Goal: Information Seeking & Learning: Learn about a topic

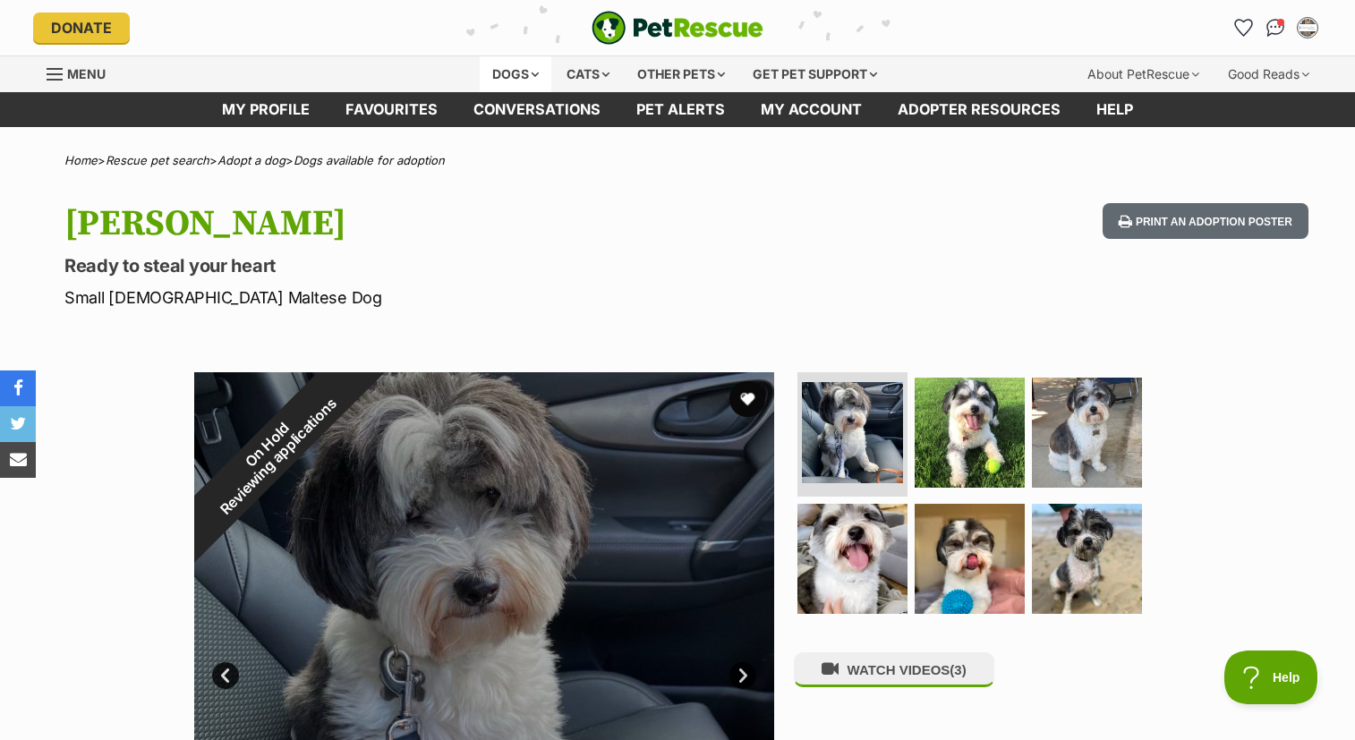
click at [527, 68] on div "Dogs" at bounding box center [516, 74] width 72 height 36
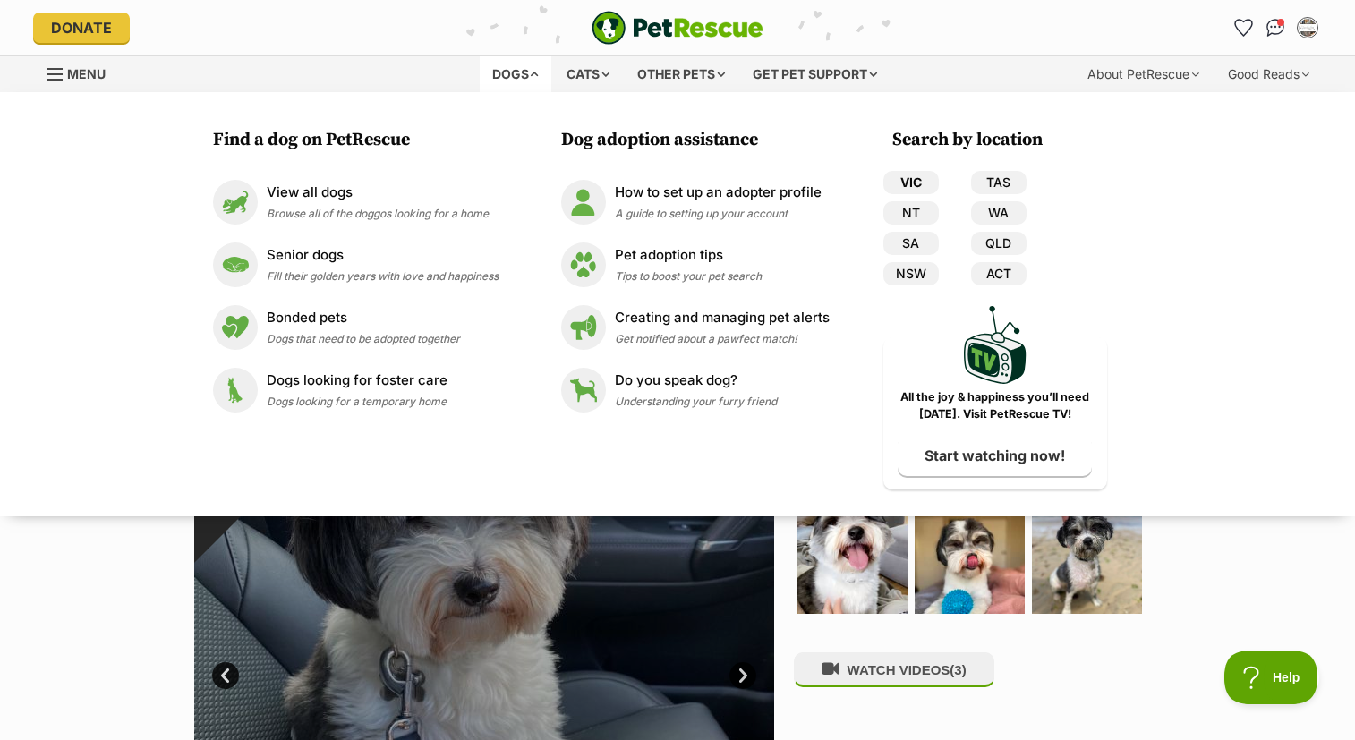
click at [918, 178] on link "VIC" at bounding box center [911, 182] width 55 height 23
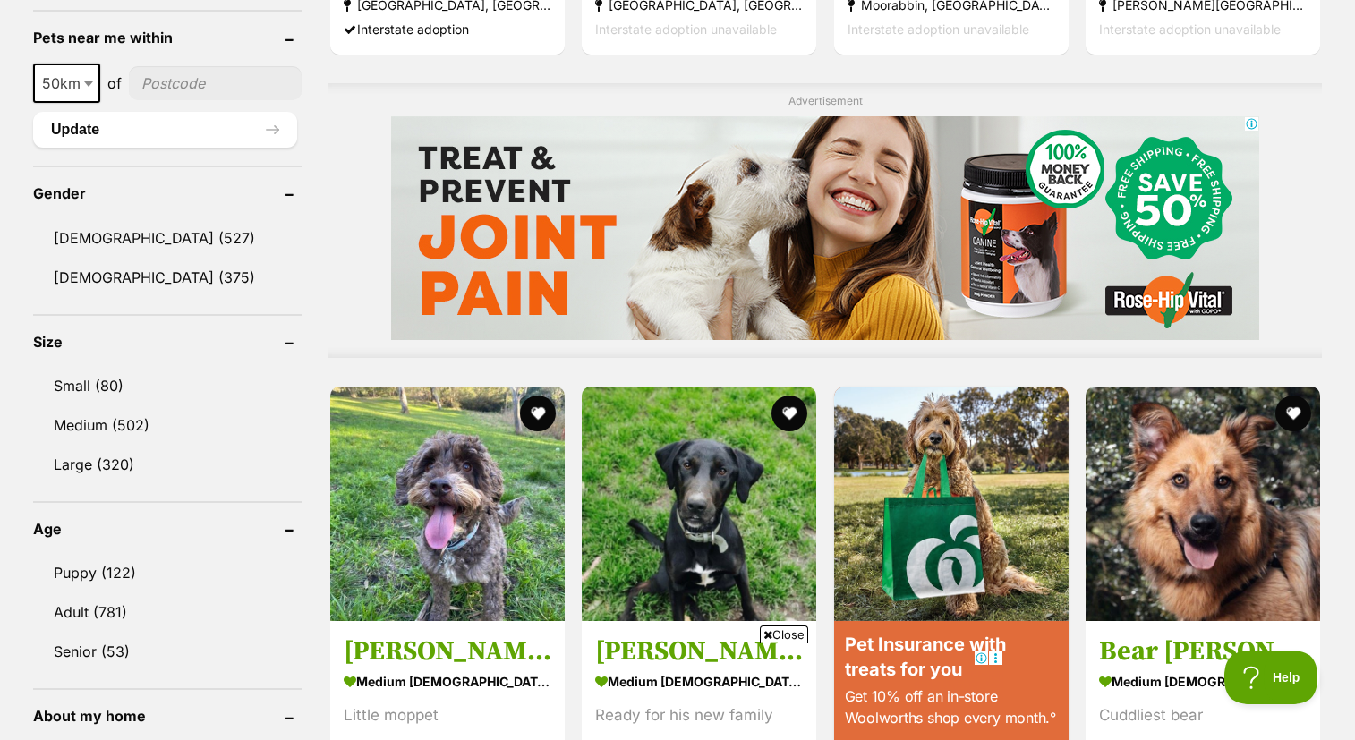
scroll to position [1376, 0]
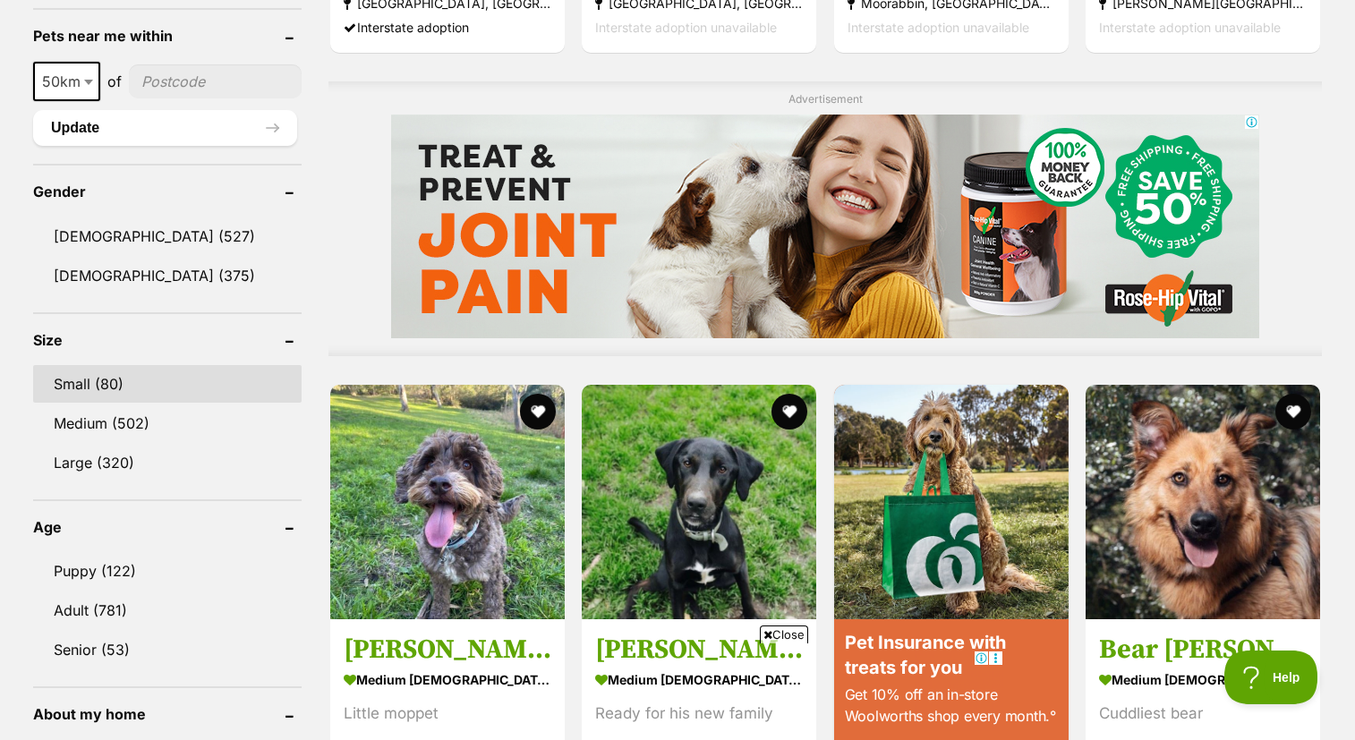
click at [96, 389] on link "Small (80)" at bounding box center [167, 384] width 269 height 38
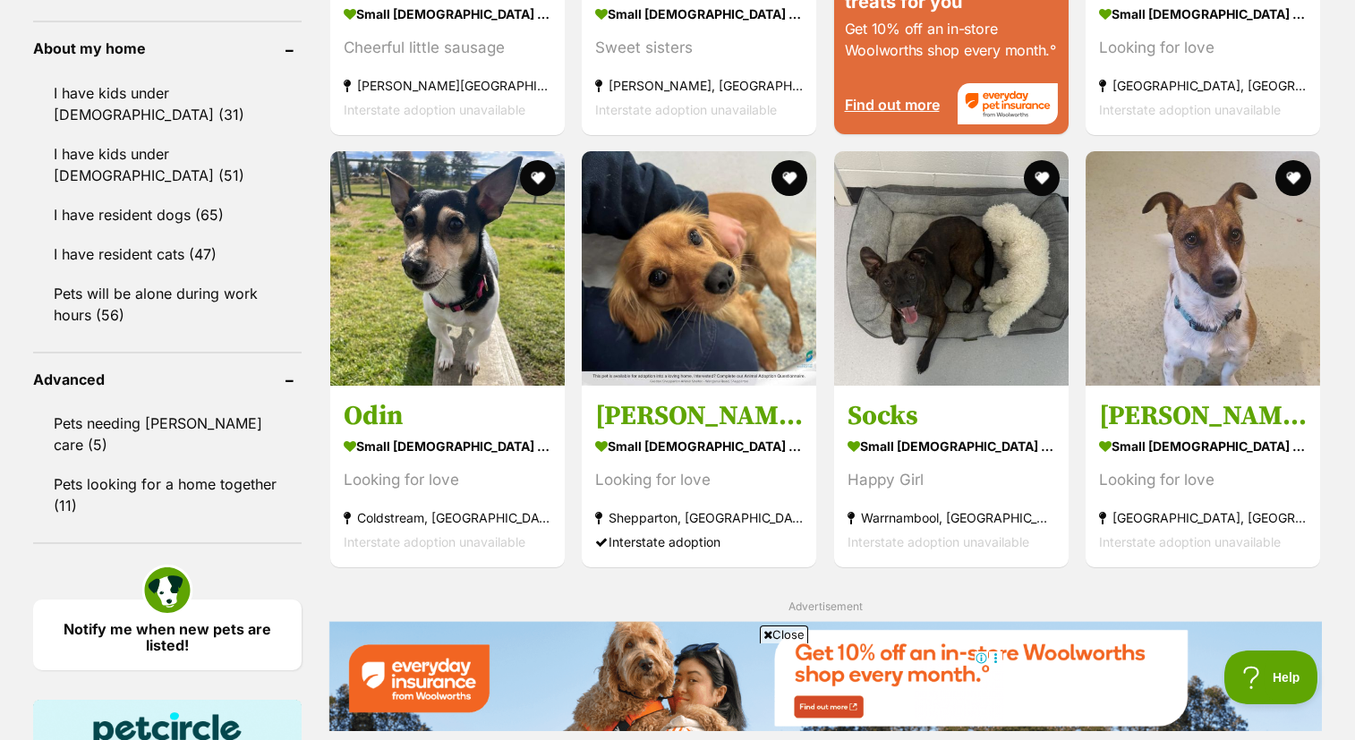
scroll to position [2045, 0]
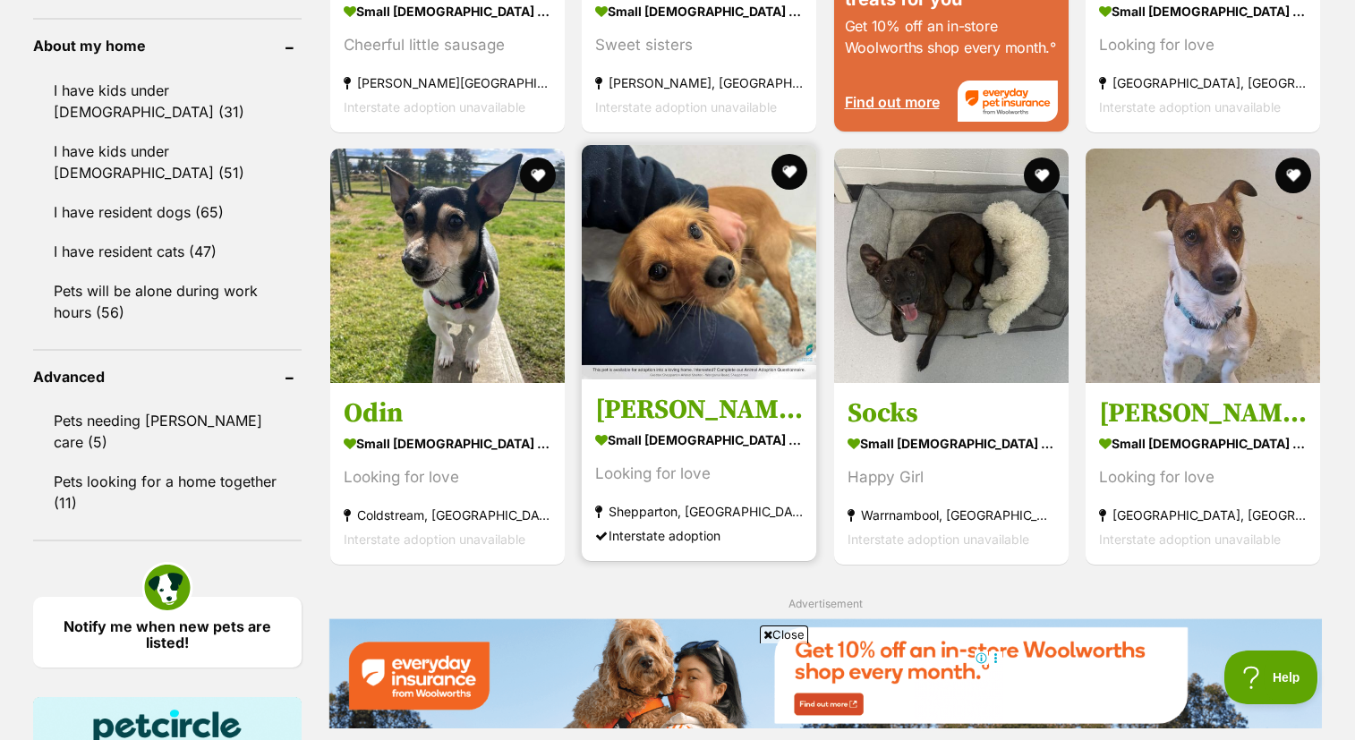
click at [704, 304] on img at bounding box center [699, 262] width 235 height 235
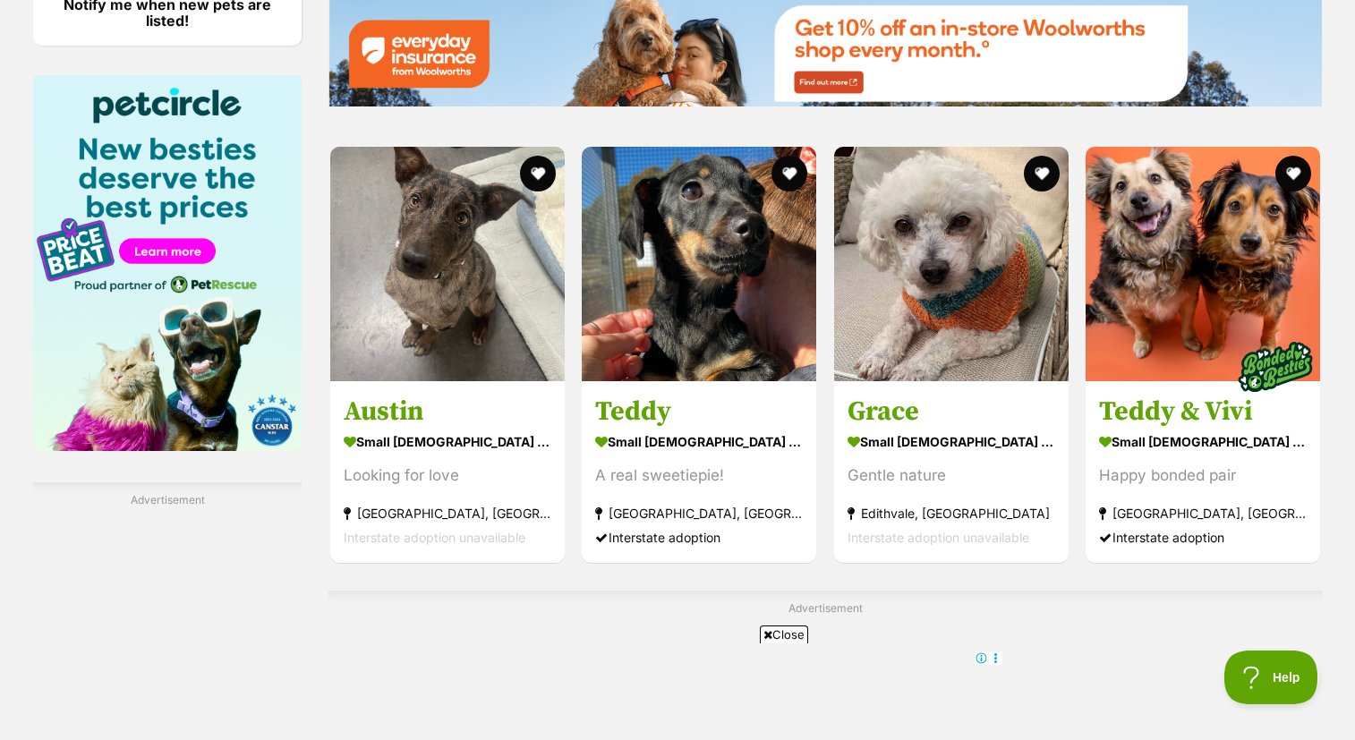
scroll to position [2710, 0]
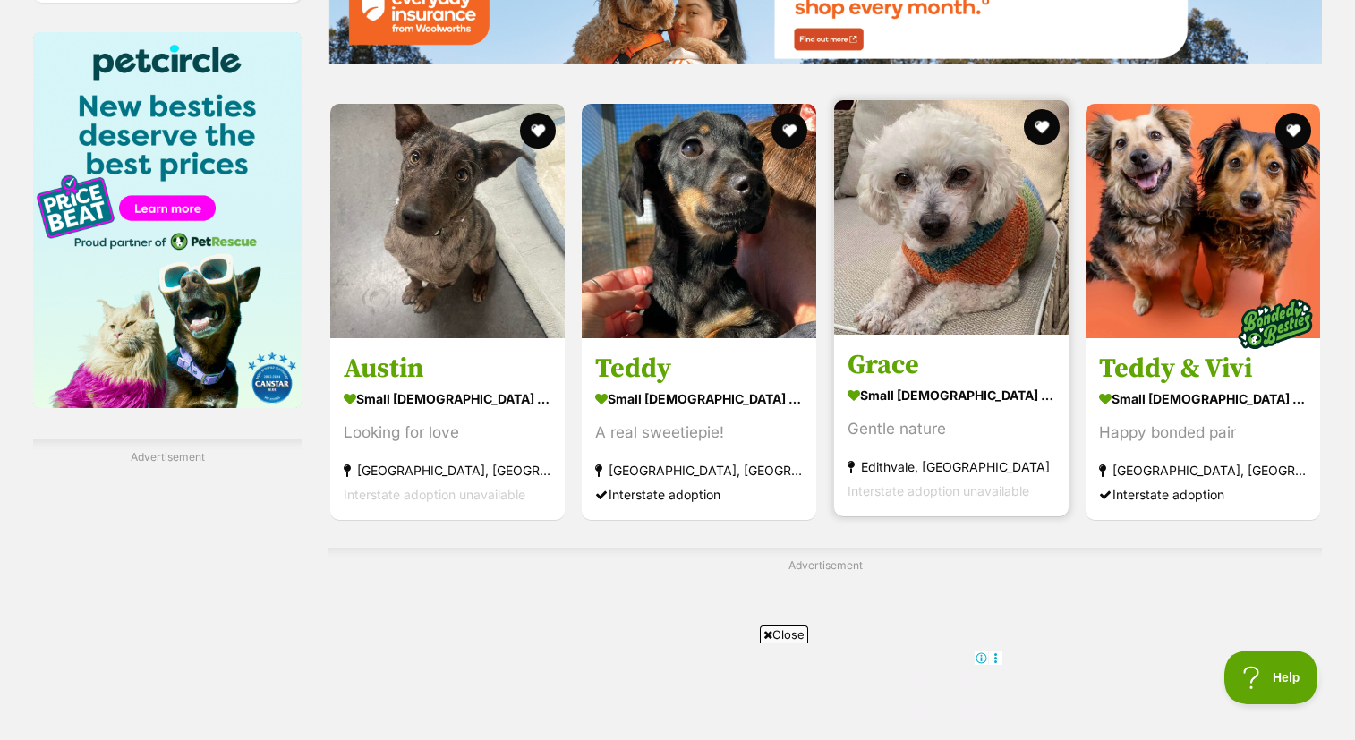
click at [946, 229] on img at bounding box center [951, 217] width 235 height 235
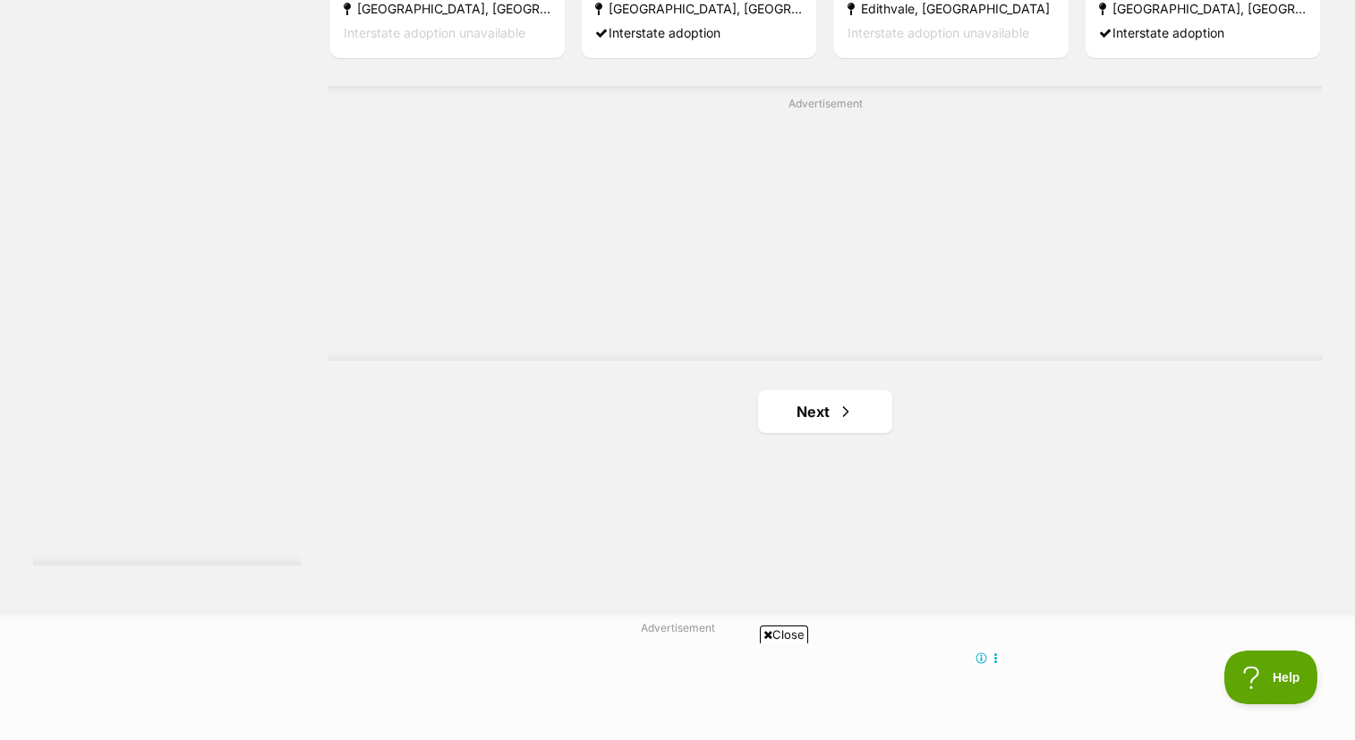
scroll to position [3162, 0]
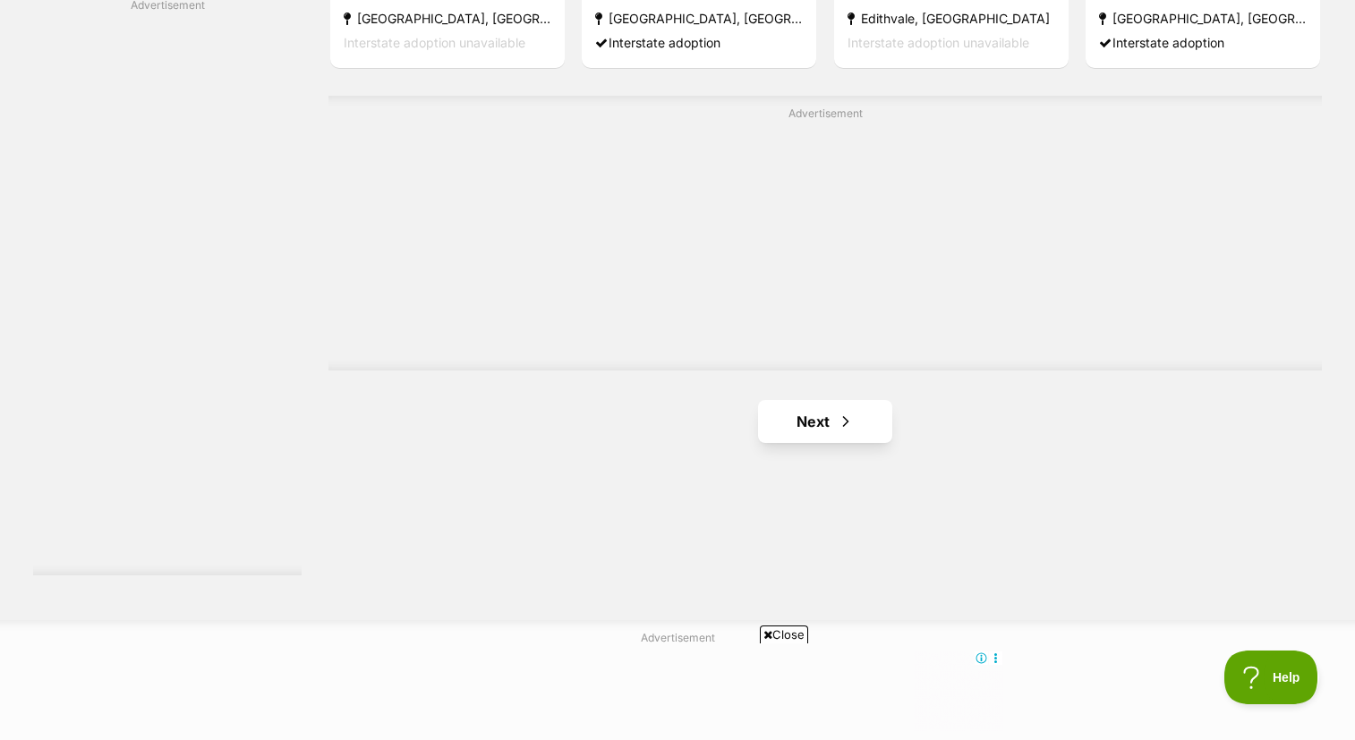
click at [816, 419] on link "Next" at bounding box center [825, 421] width 134 height 43
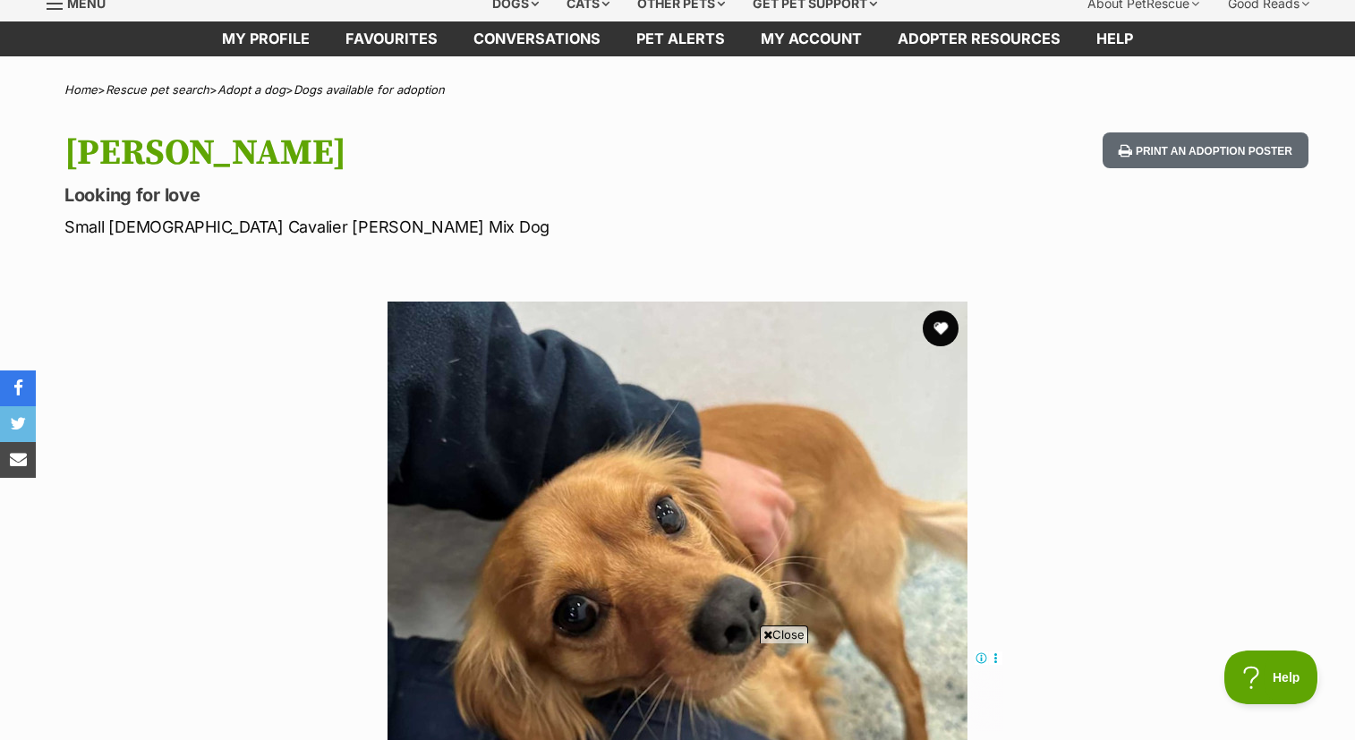
scroll to position [67, 0]
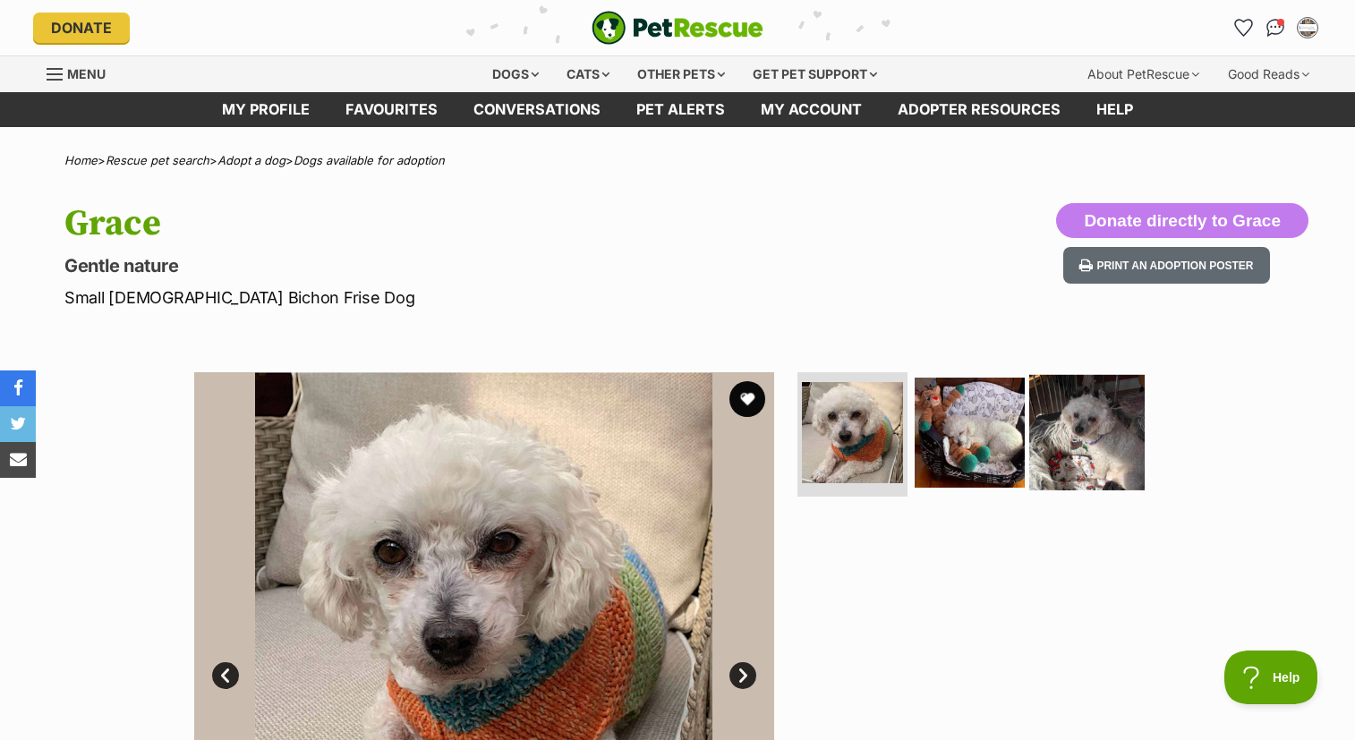
click at [1078, 427] on img at bounding box center [1086, 431] width 115 height 115
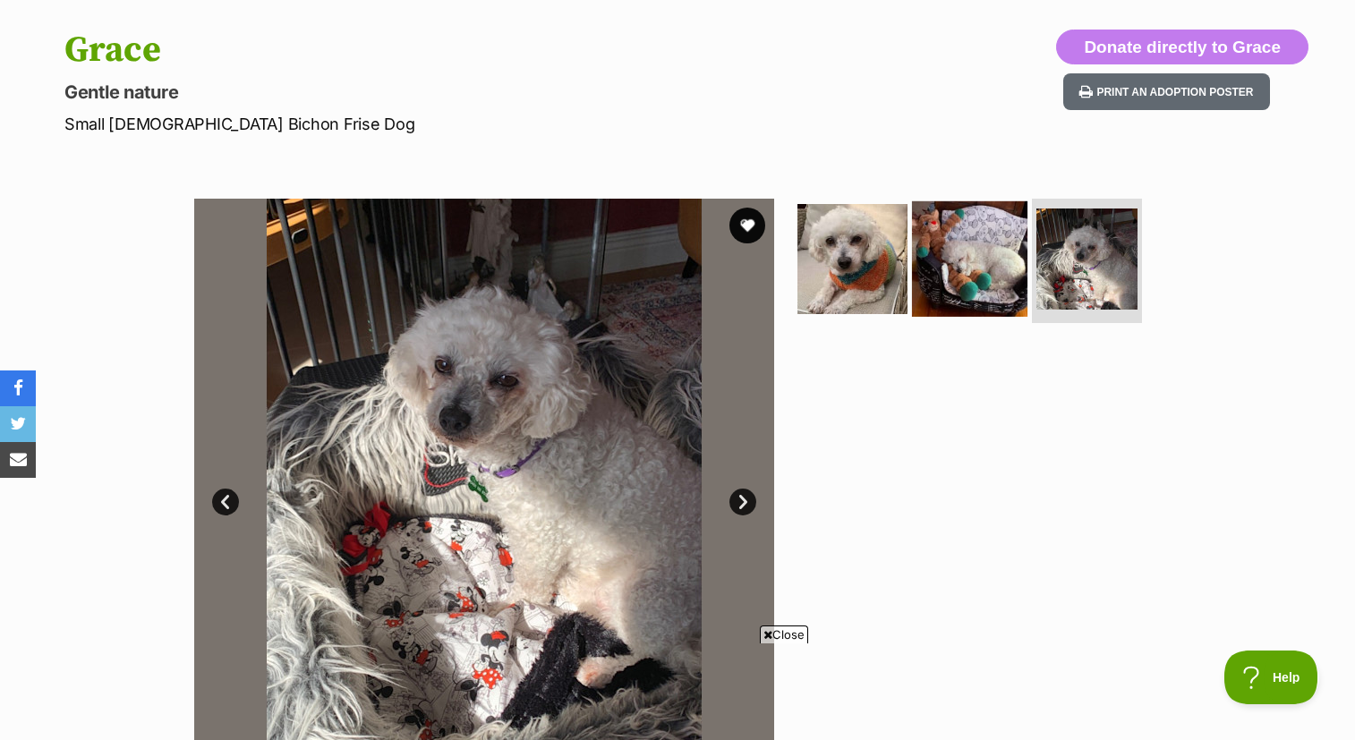
click at [983, 257] on img at bounding box center [969, 258] width 115 height 115
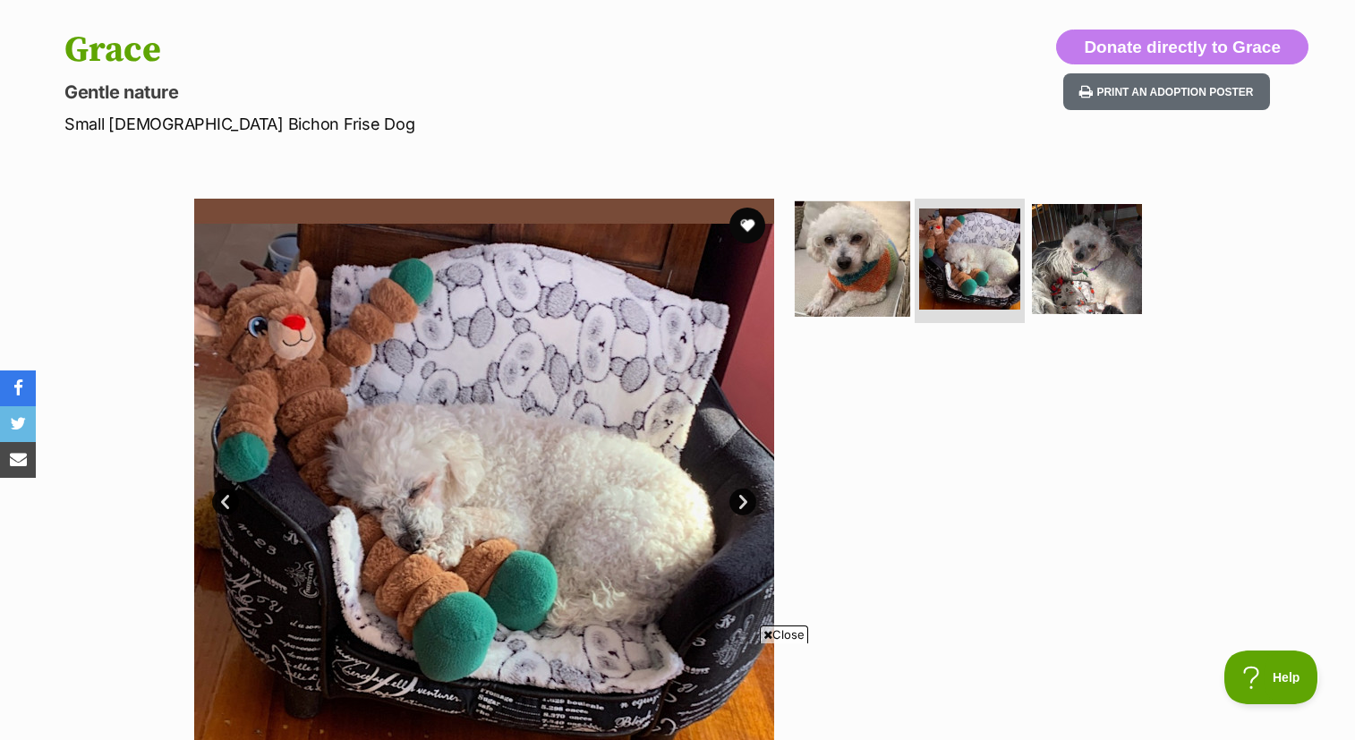
click at [858, 237] on img at bounding box center [852, 258] width 115 height 115
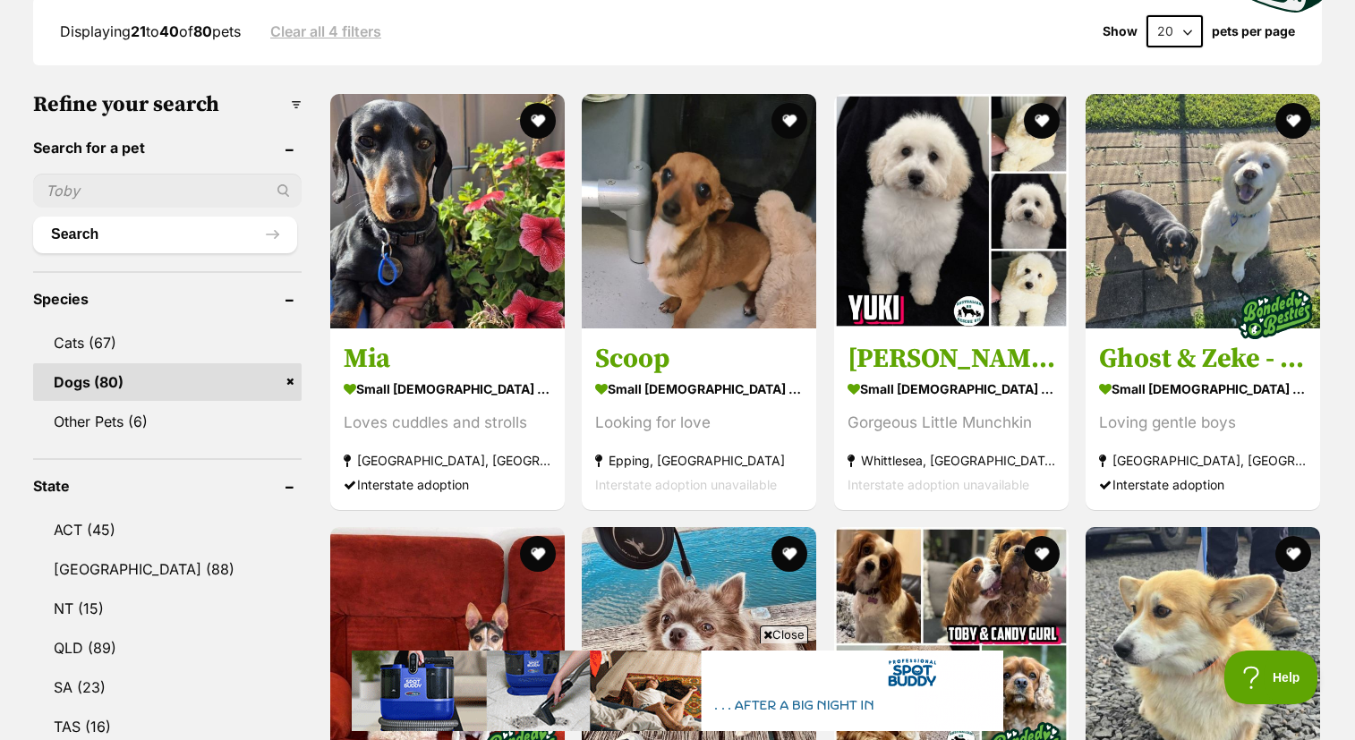
scroll to position [380, 0]
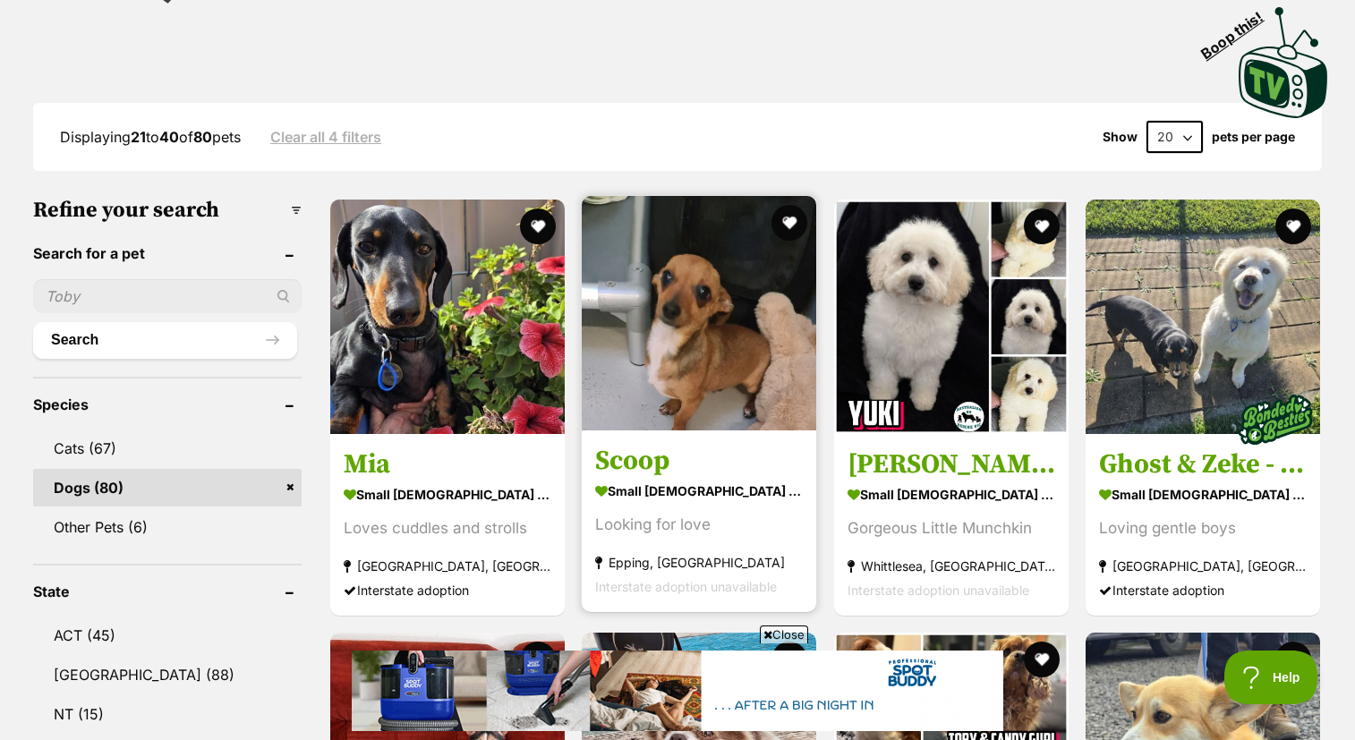
click at [683, 343] on img at bounding box center [699, 313] width 235 height 235
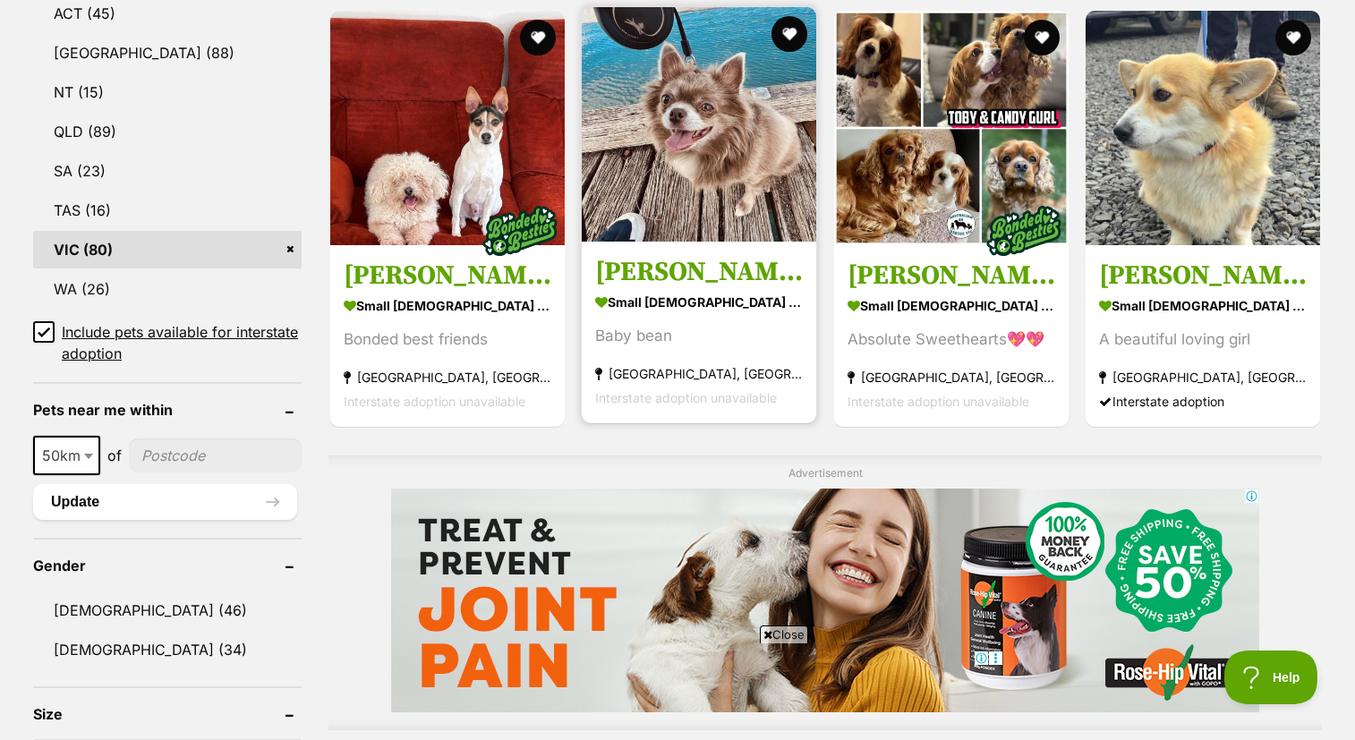
scroll to position [1021, 0]
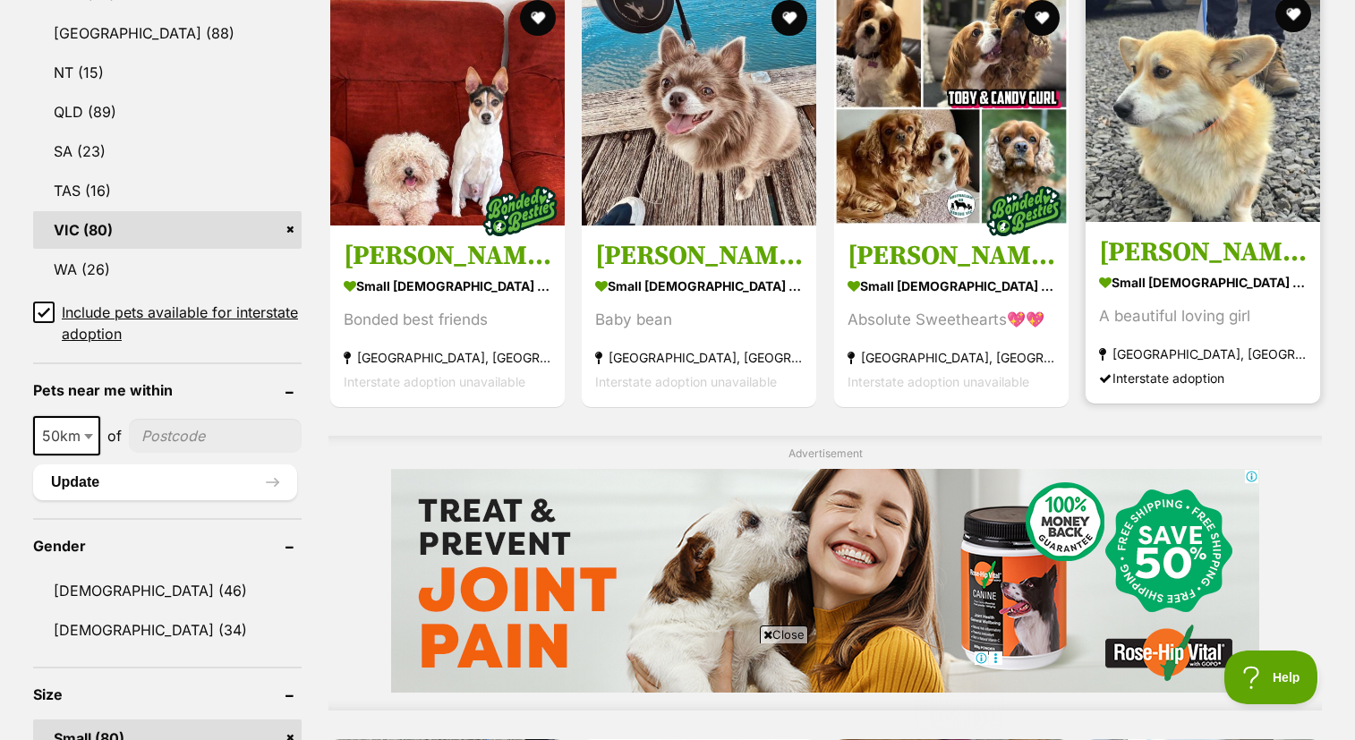
click at [1240, 173] on img at bounding box center [1203, 104] width 235 height 235
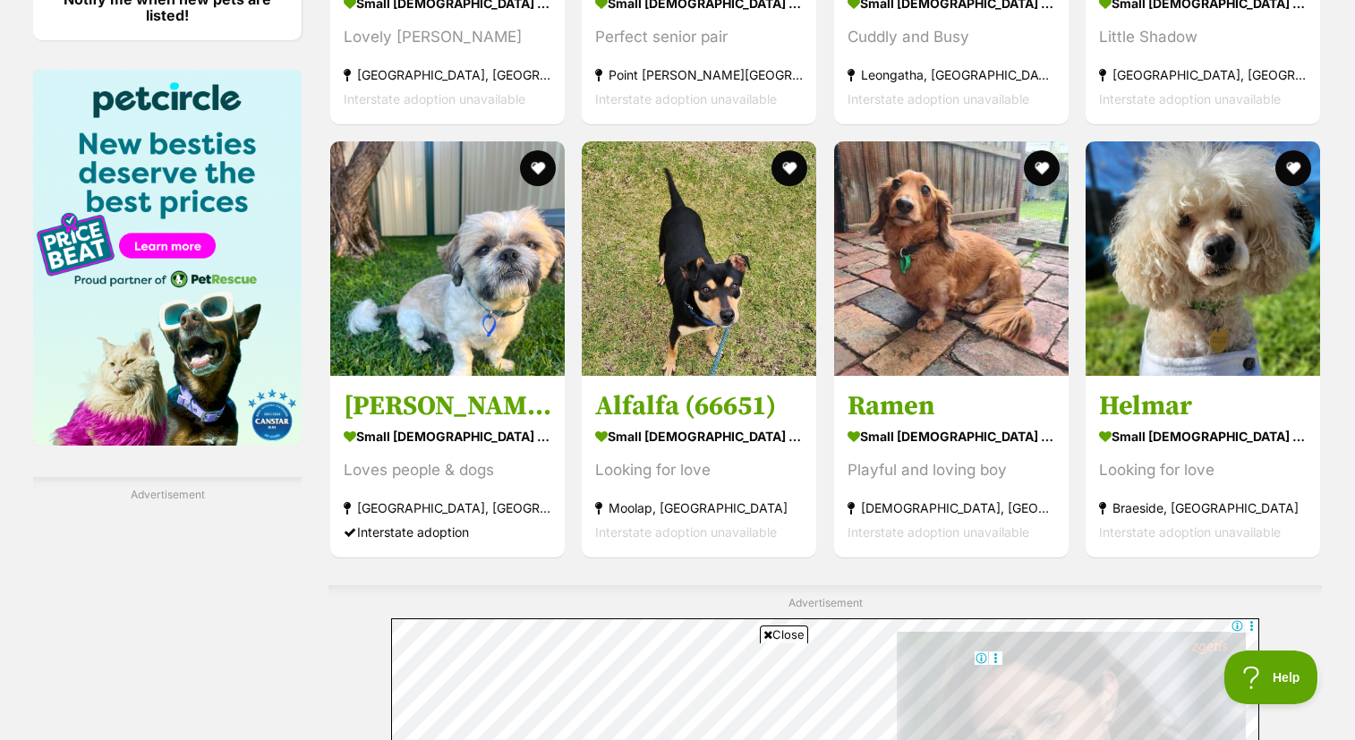
scroll to position [2685, 0]
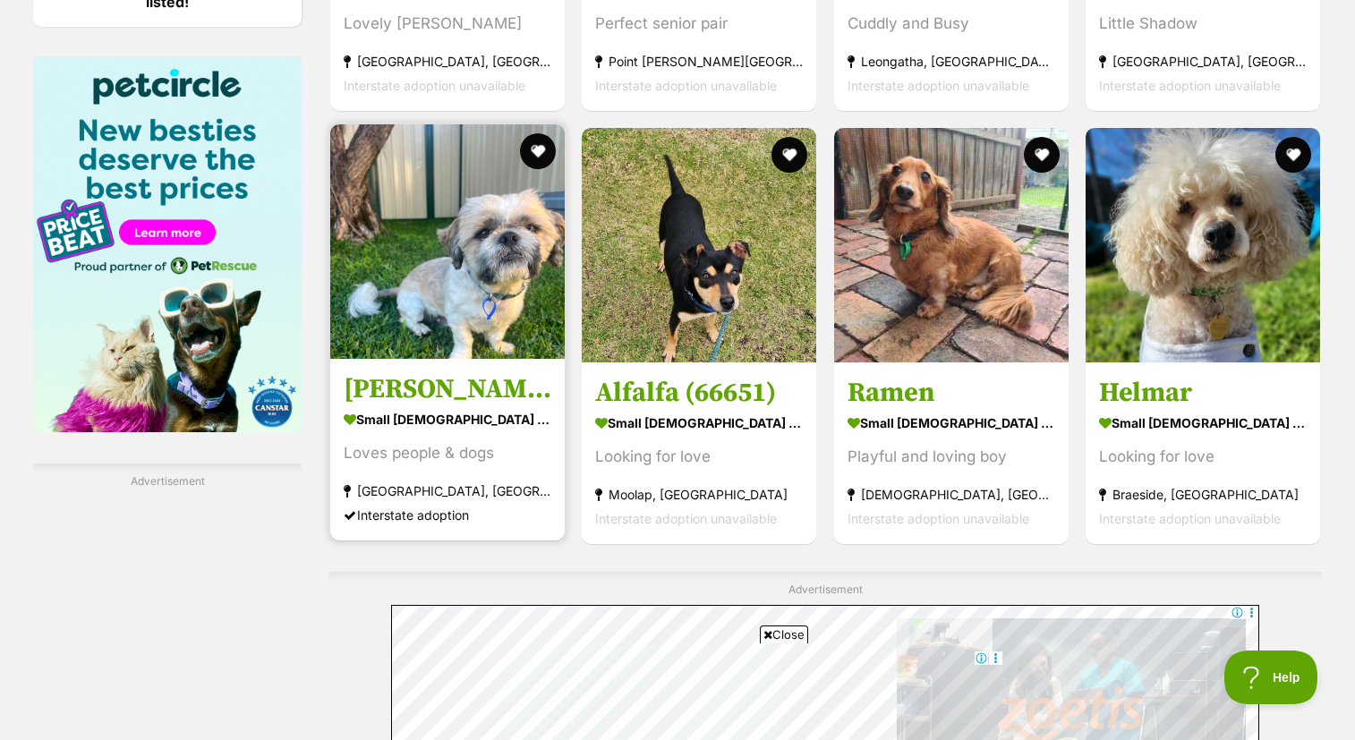
click at [471, 277] on img at bounding box center [447, 241] width 235 height 235
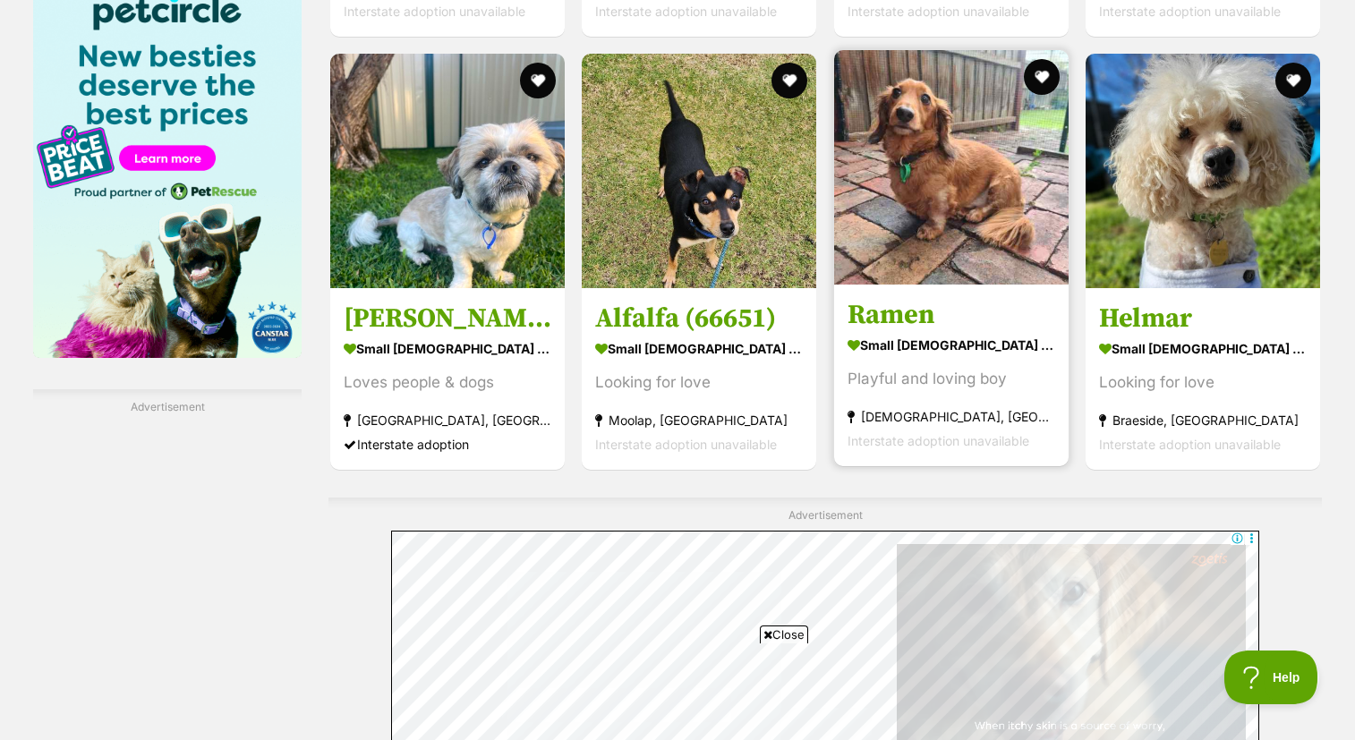
scroll to position [0, 0]
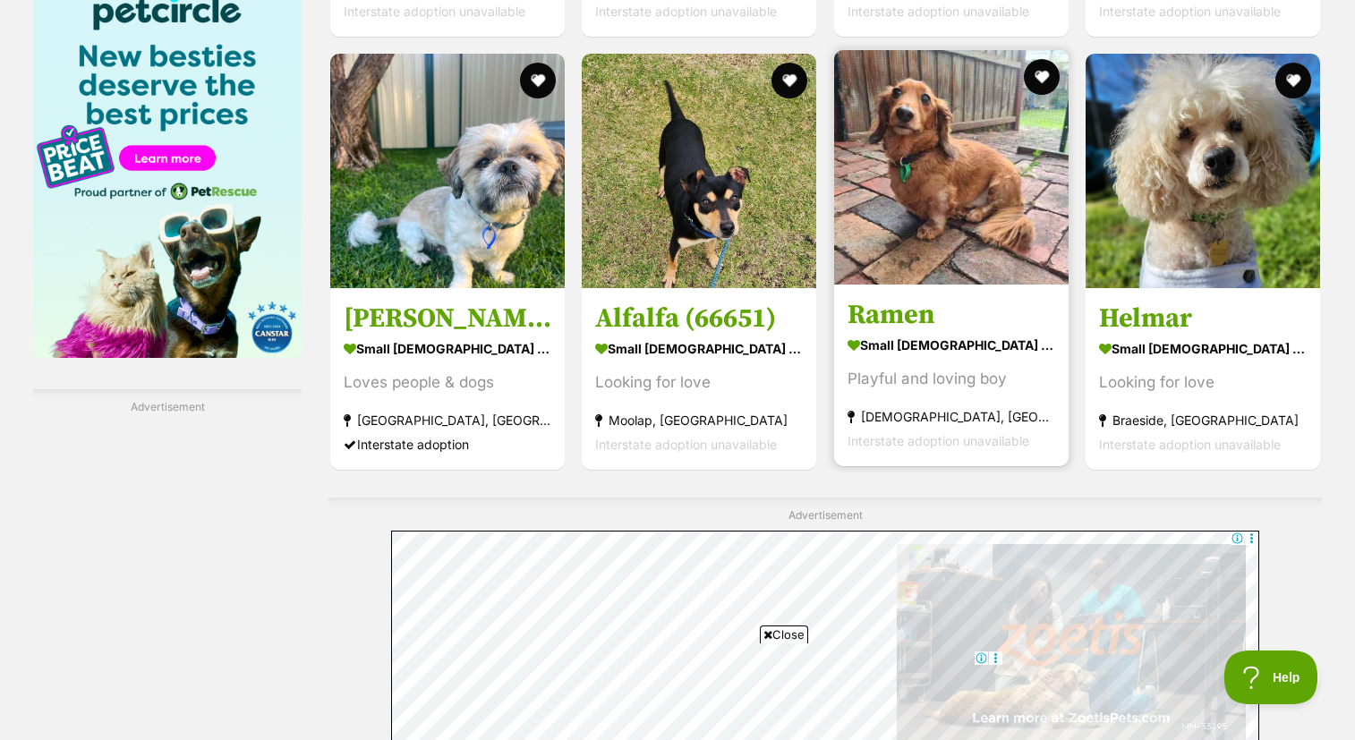
click at [925, 241] on img at bounding box center [951, 167] width 235 height 235
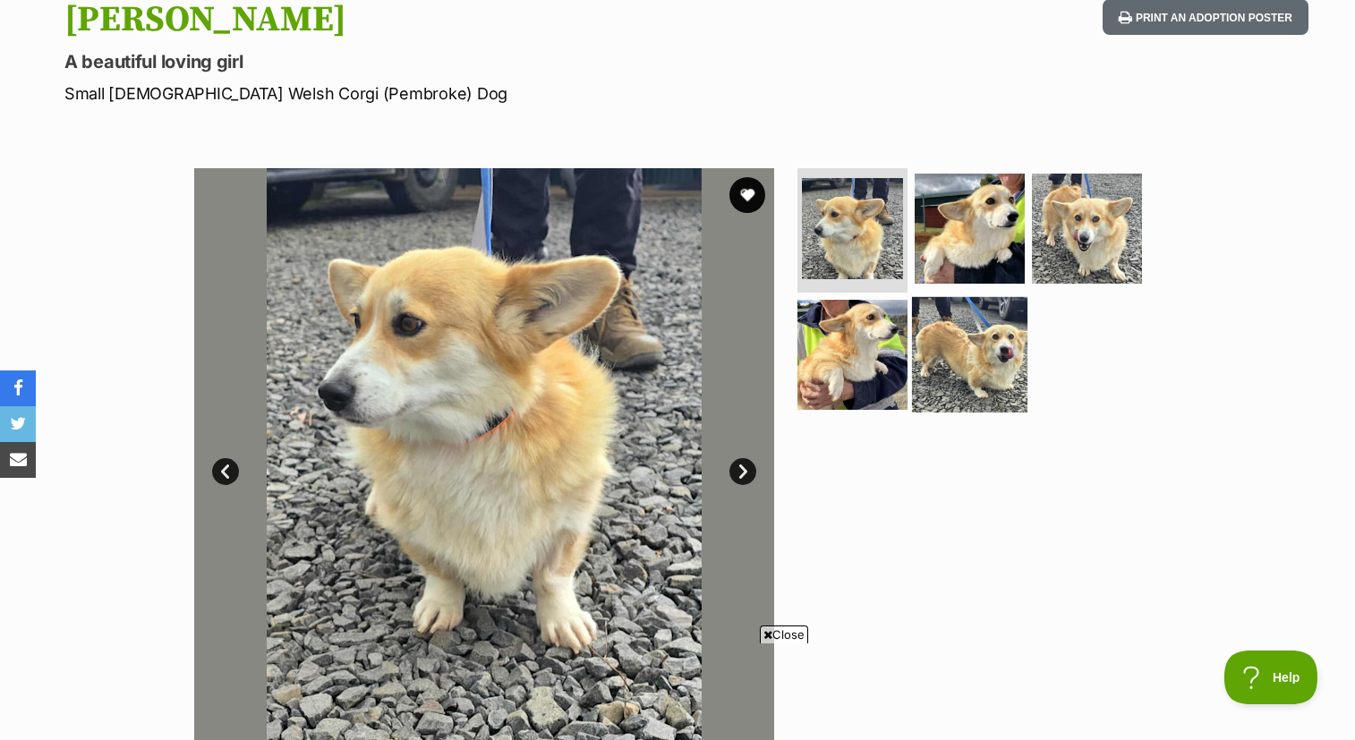
click at [989, 331] on img at bounding box center [969, 354] width 115 height 115
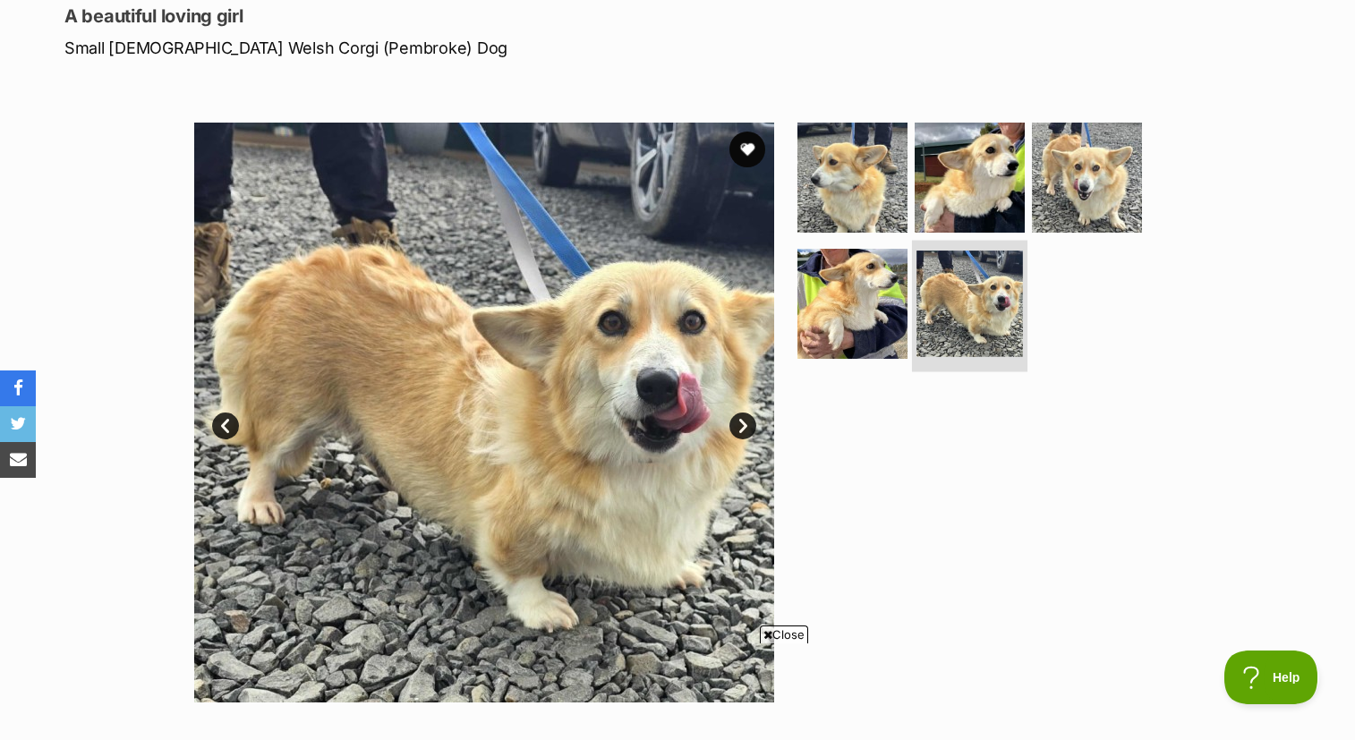
scroll to position [260, 0]
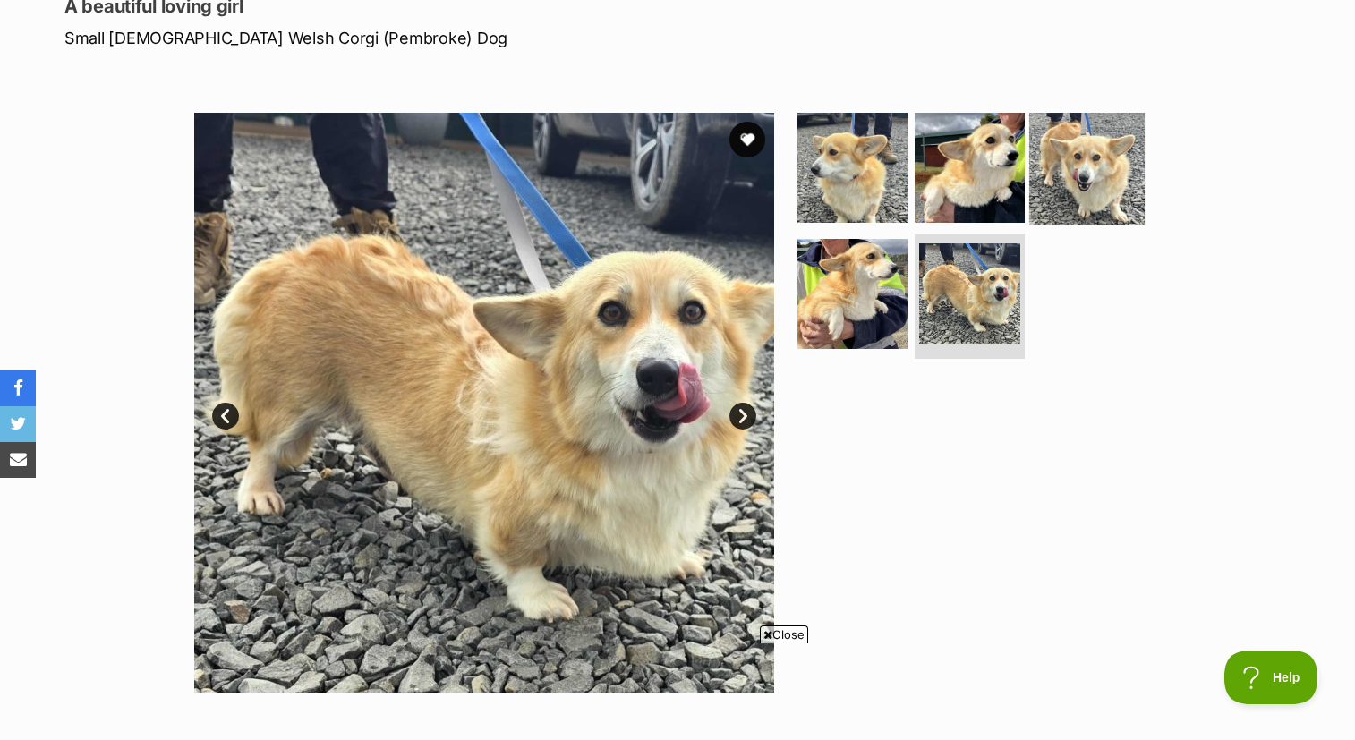
click at [1097, 163] on img at bounding box center [1086, 166] width 115 height 115
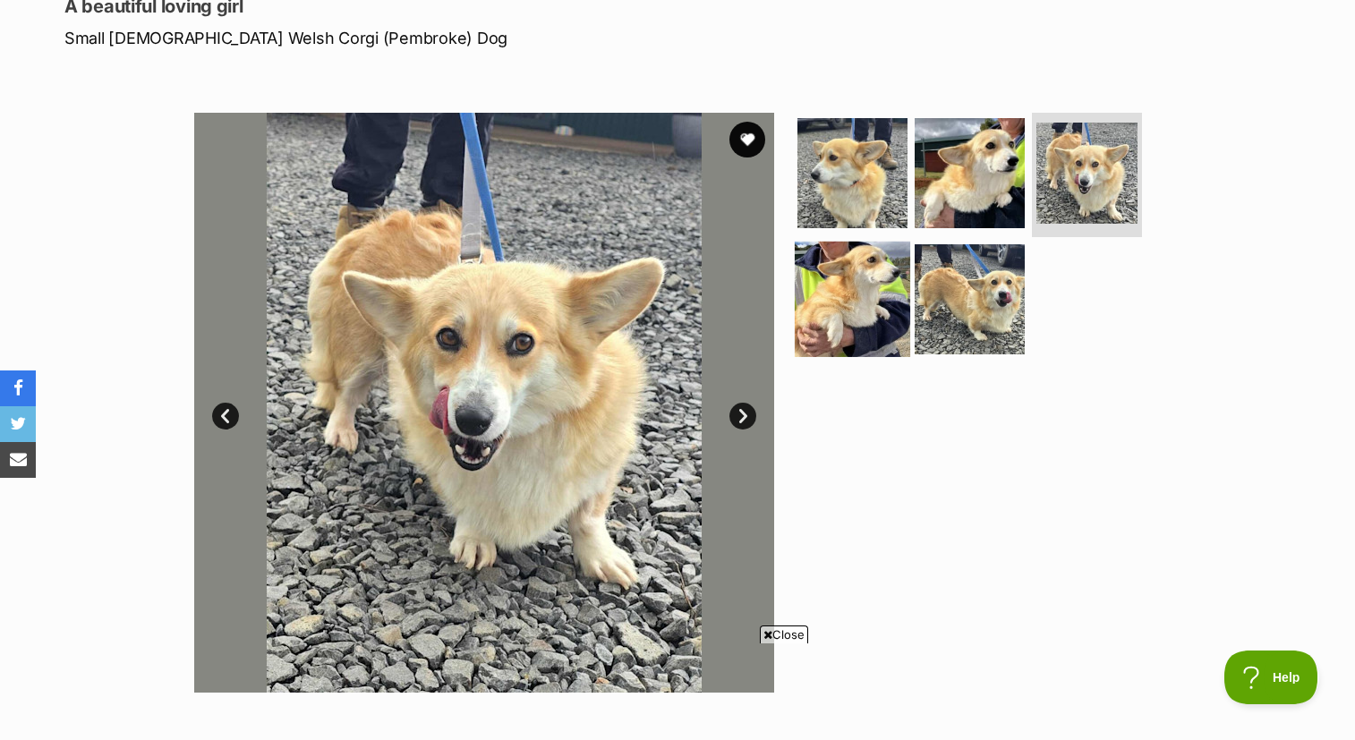
click at [854, 284] on img at bounding box center [852, 299] width 115 height 115
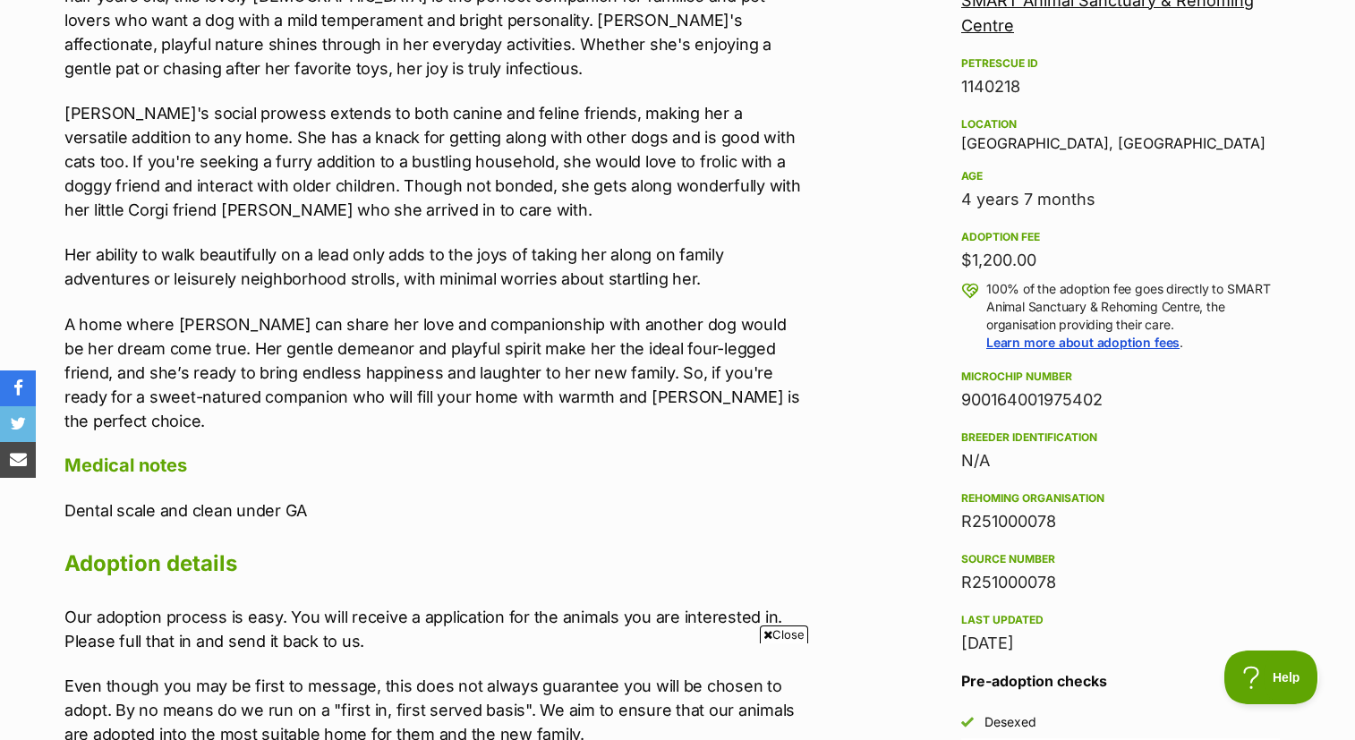
scroll to position [1105, 0]
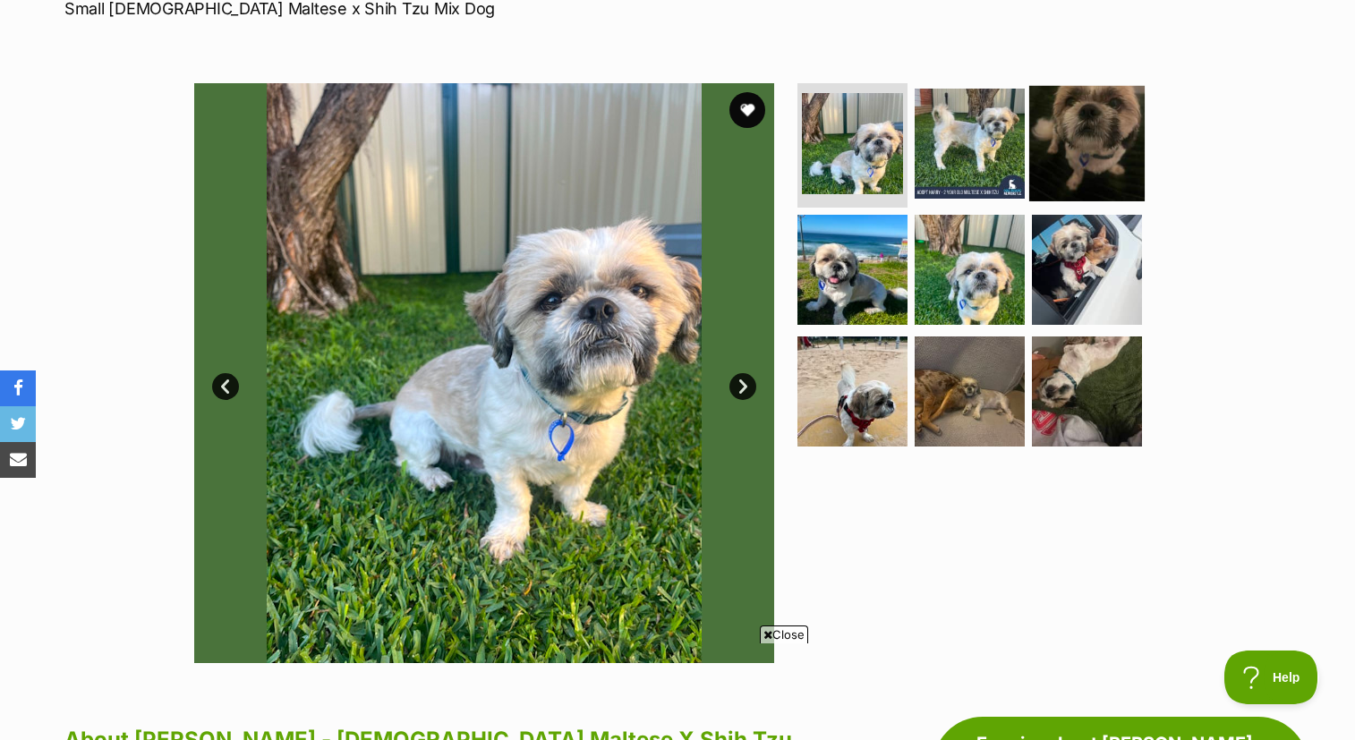
click at [1093, 85] on img at bounding box center [1086, 142] width 115 height 115
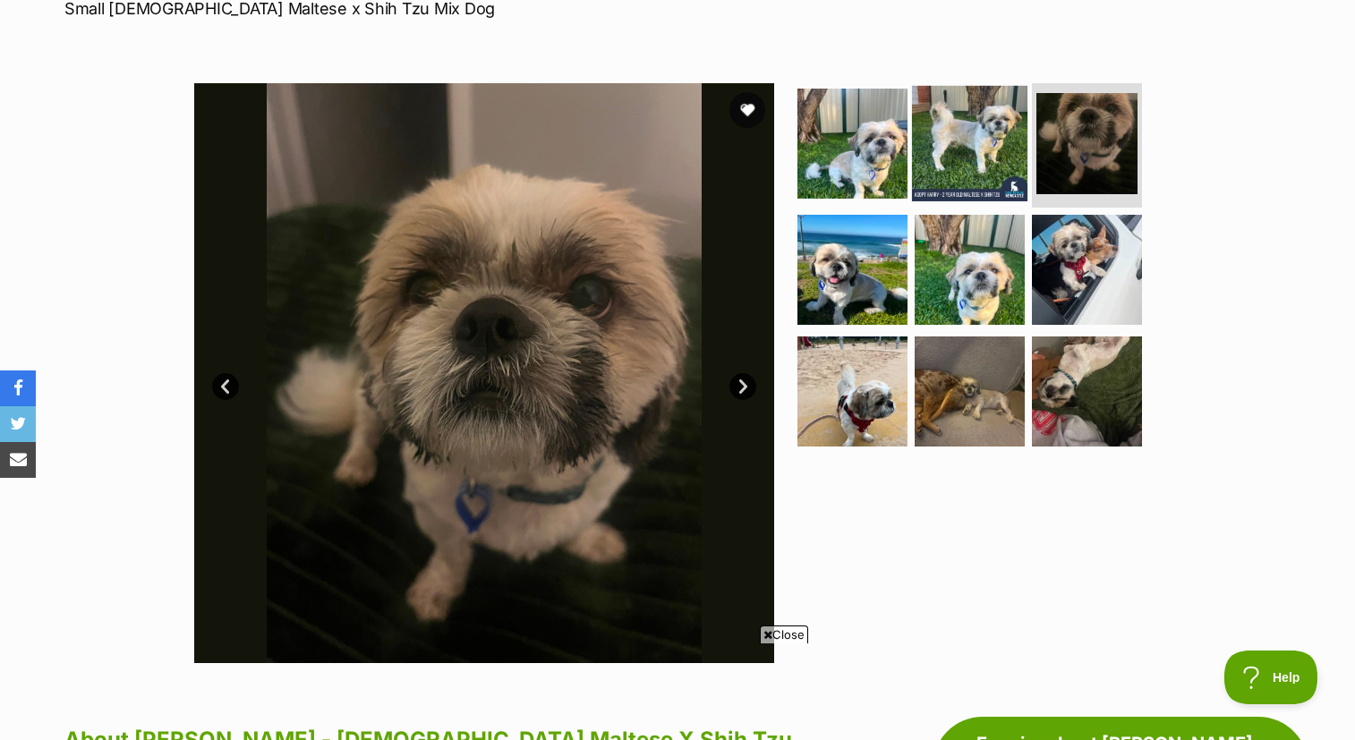
click at [969, 85] on img at bounding box center [969, 142] width 115 height 115
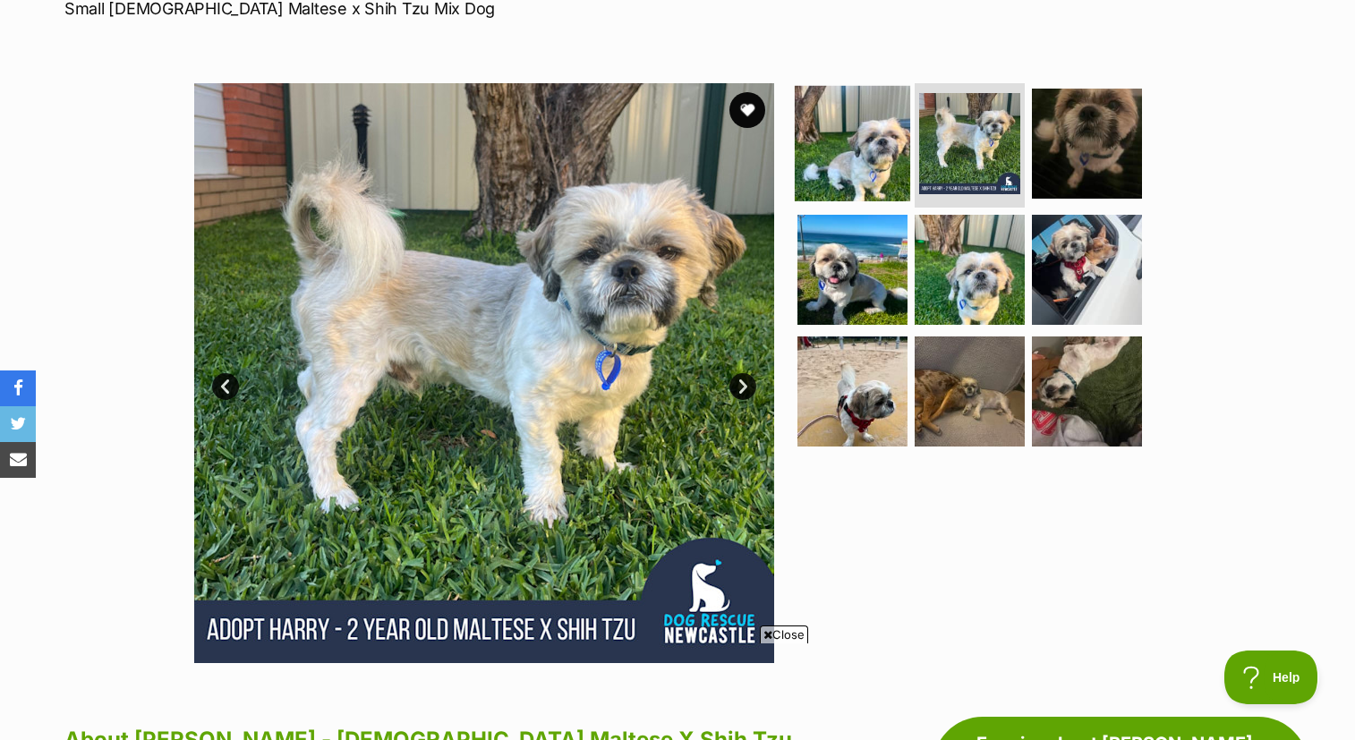
click at [870, 85] on img at bounding box center [852, 142] width 115 height 115
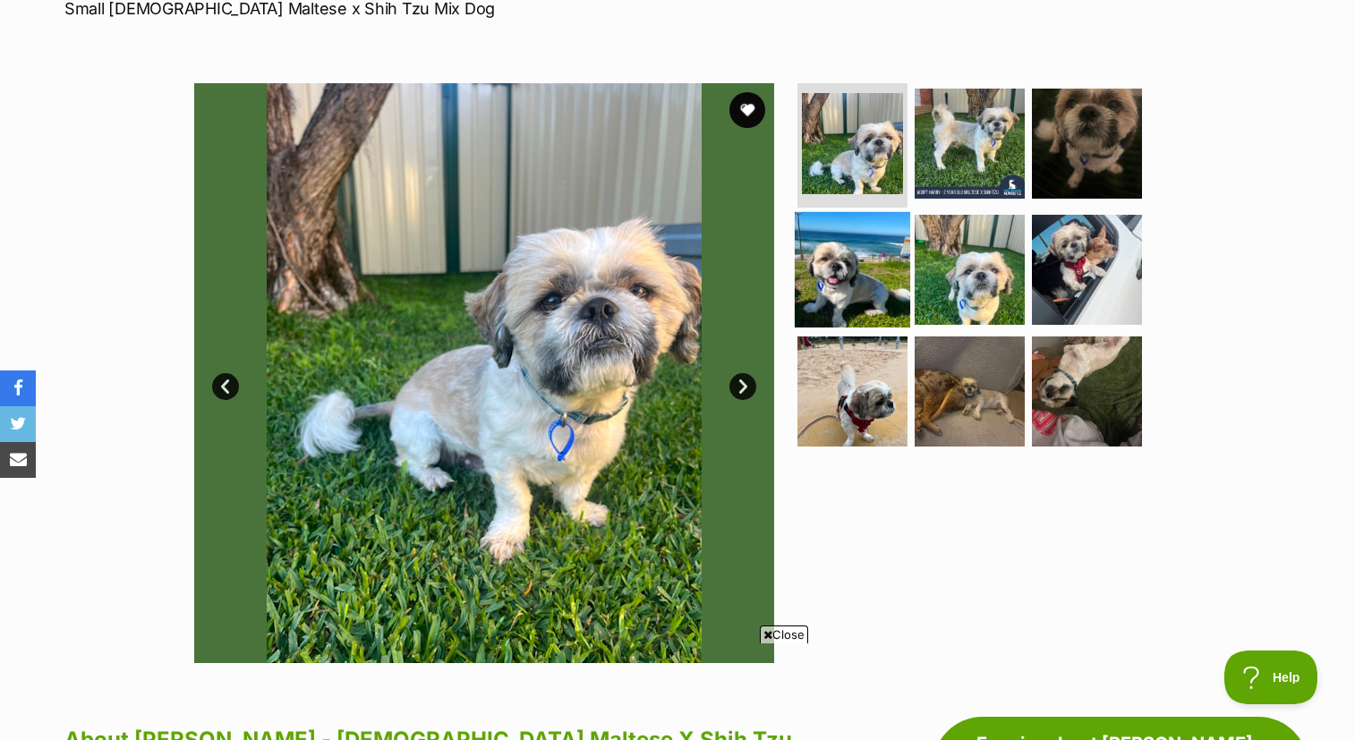
click at [851, 212] on img at bounding box center [852, 269] width 115 height 115
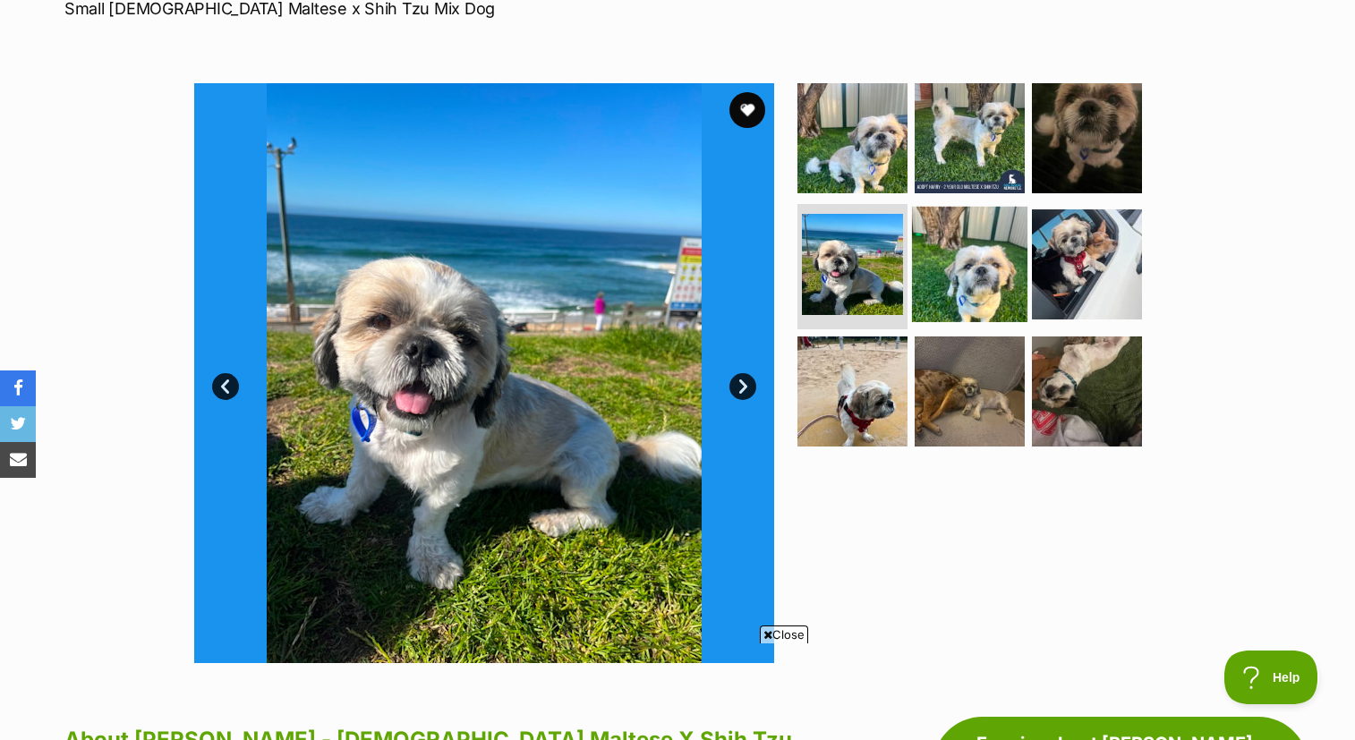
click at [952, 207] on img at bounding box center [969, 264] width 115 height 115
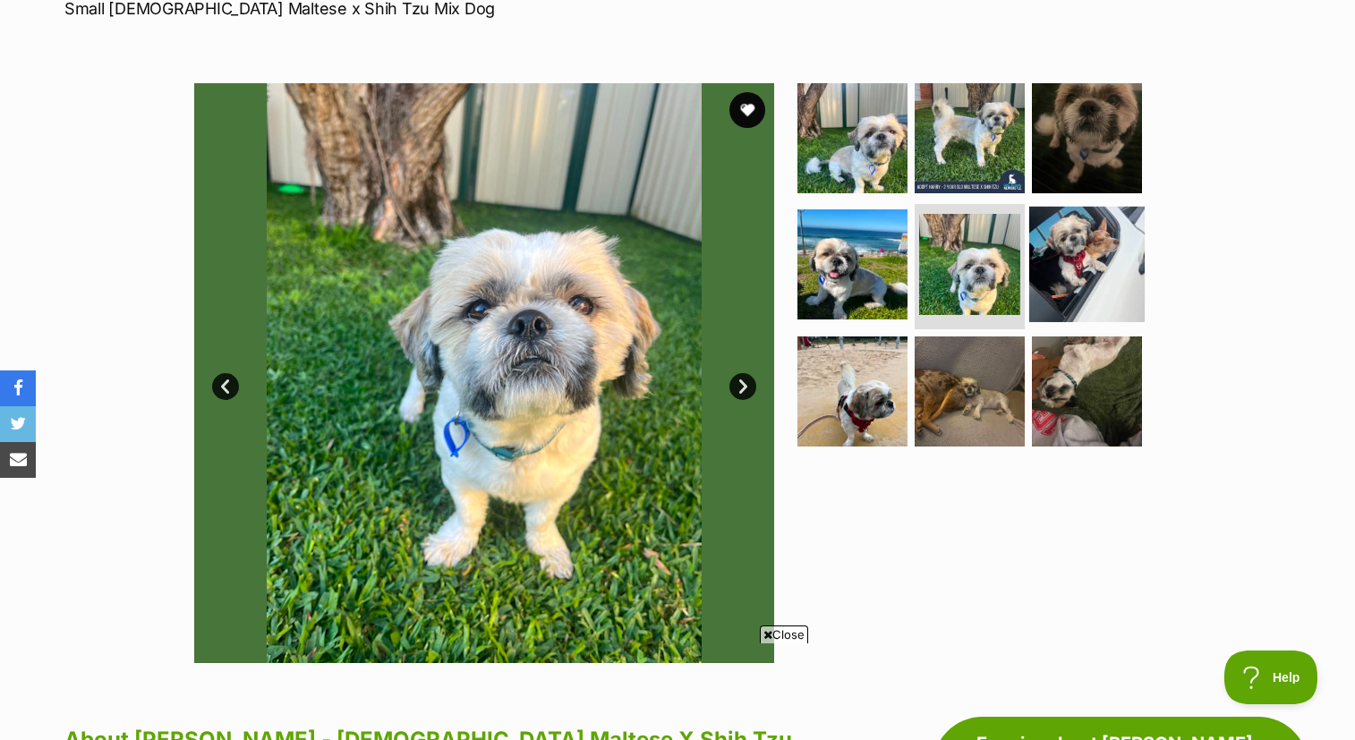
click at [1056, 207] on img at bounding box center [1086, 264] width 115 height 115
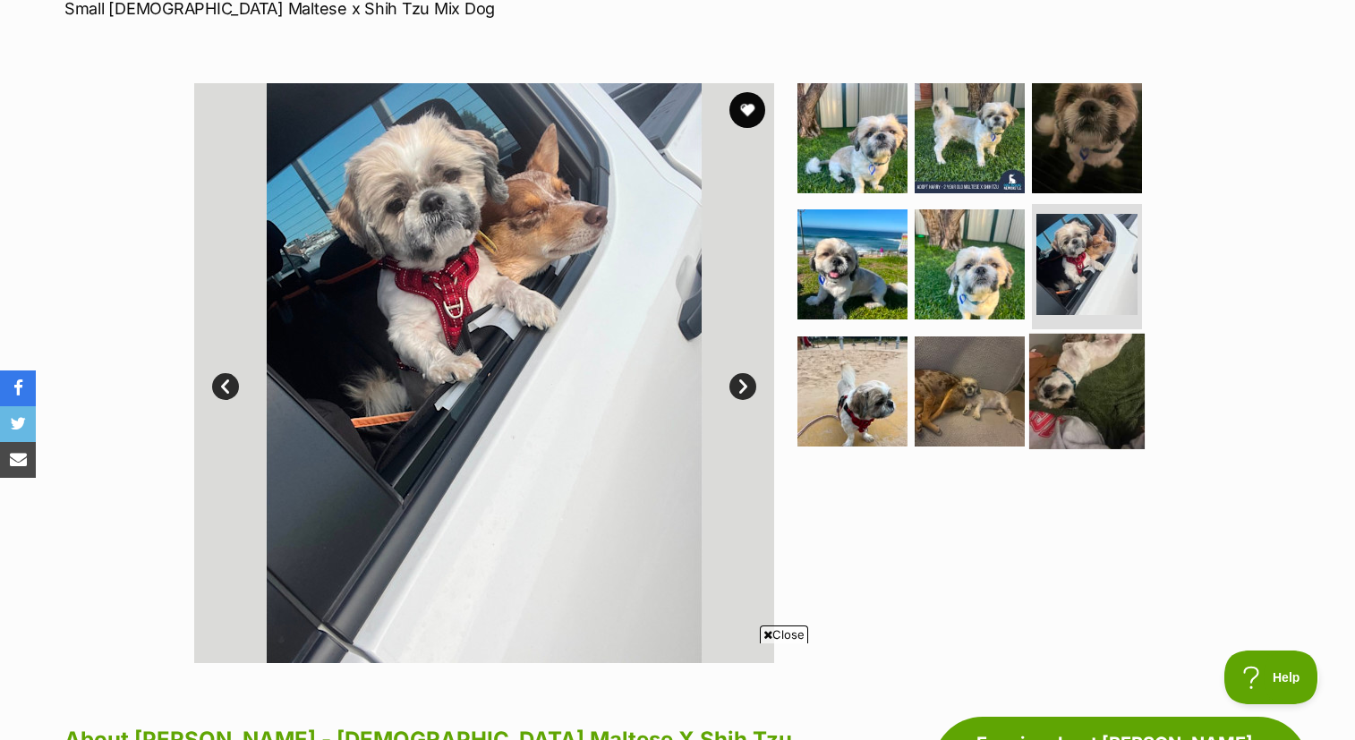
click at [1080, 334] on img at bounding box center [1086, 391] width 115 height 115
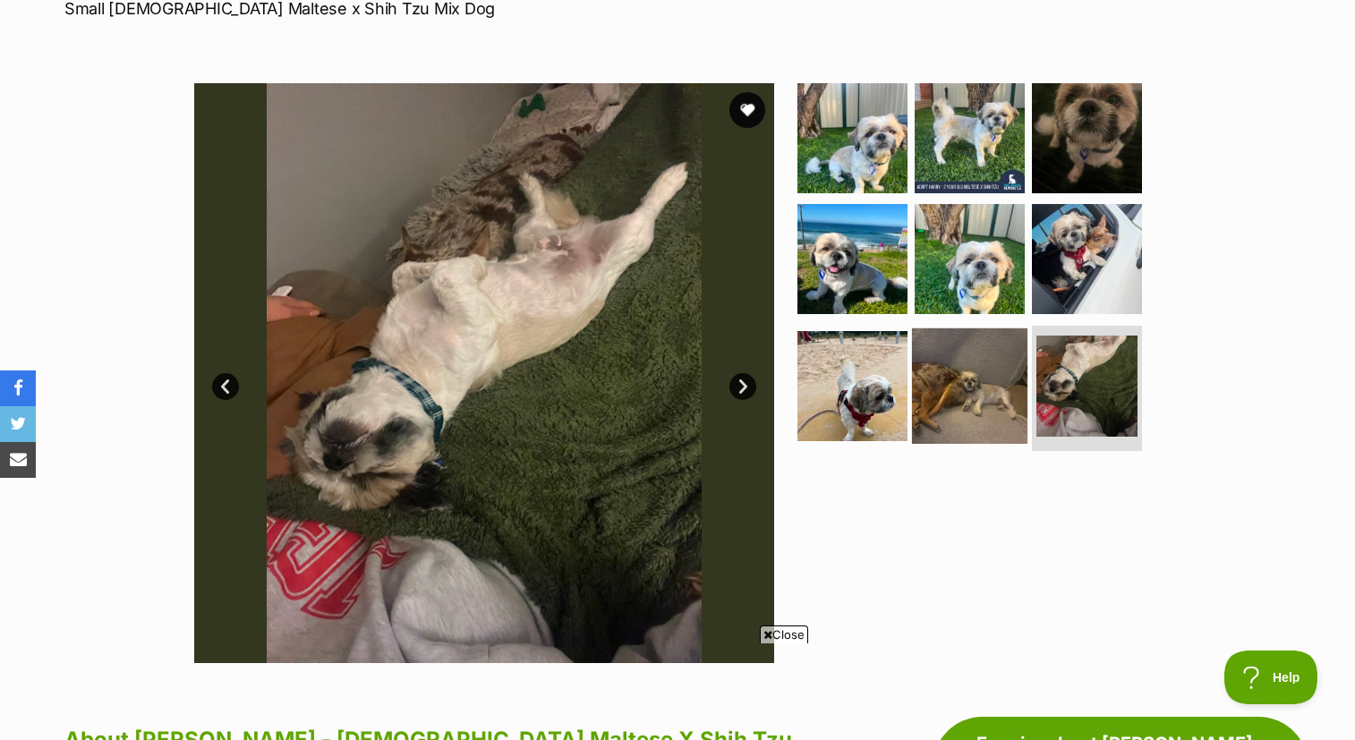
click at [983, 329] on img at bounding box center [969, 386] width 115 height 115
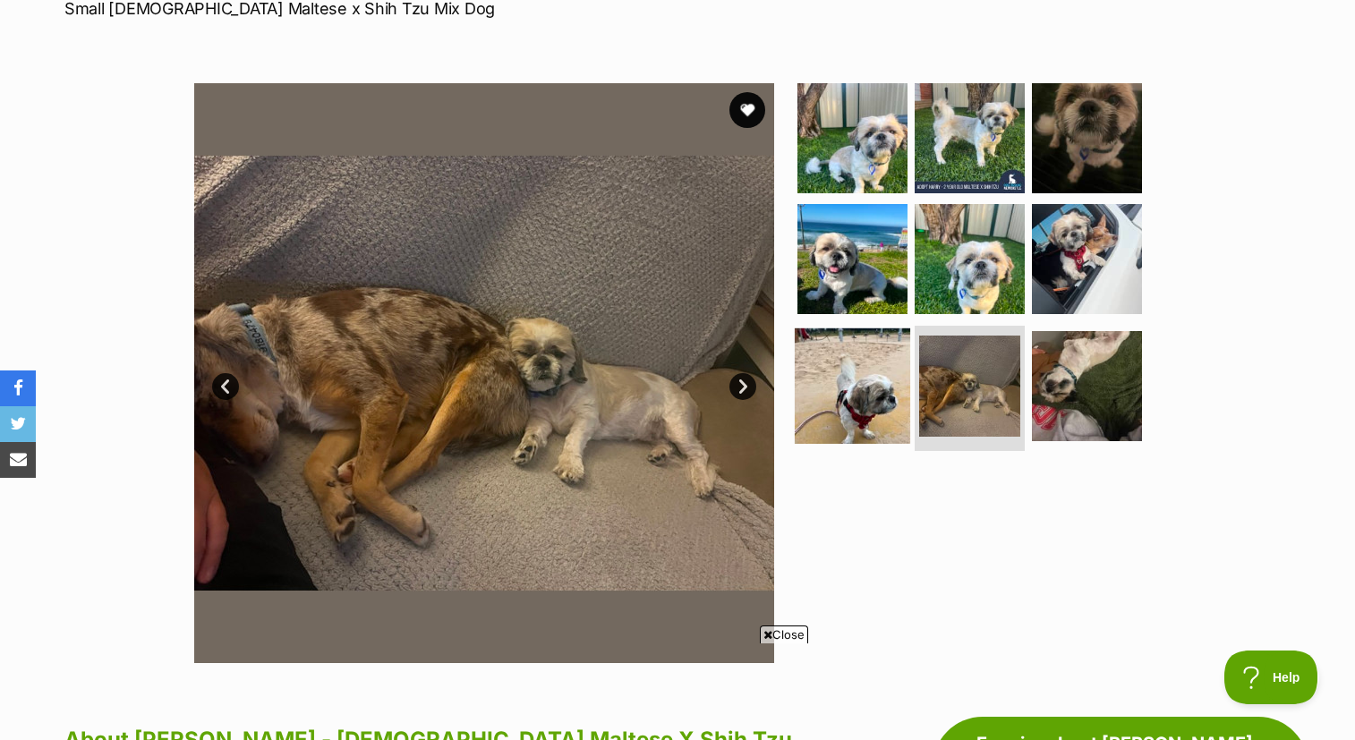
click at [852, 329] on img at bounding box center [852, 386] width 115 height 115
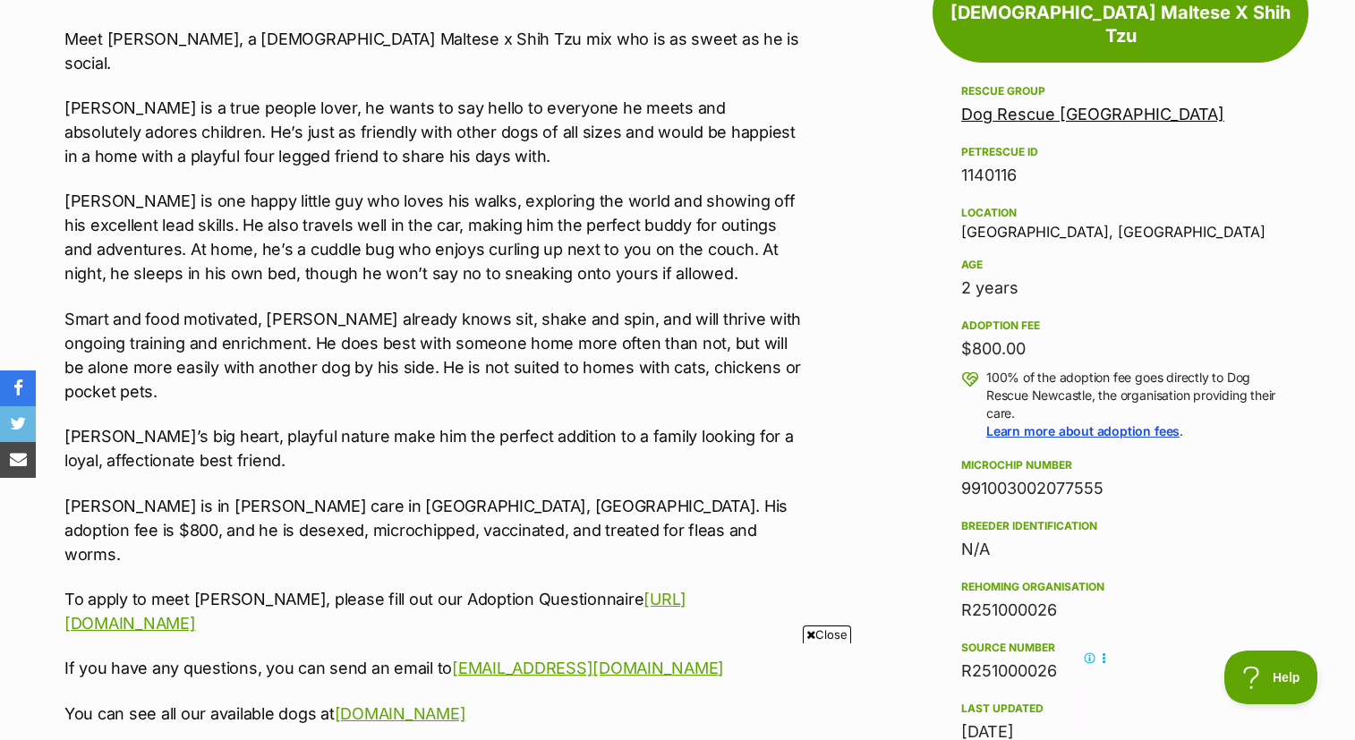
scroll to position [1126, 0]
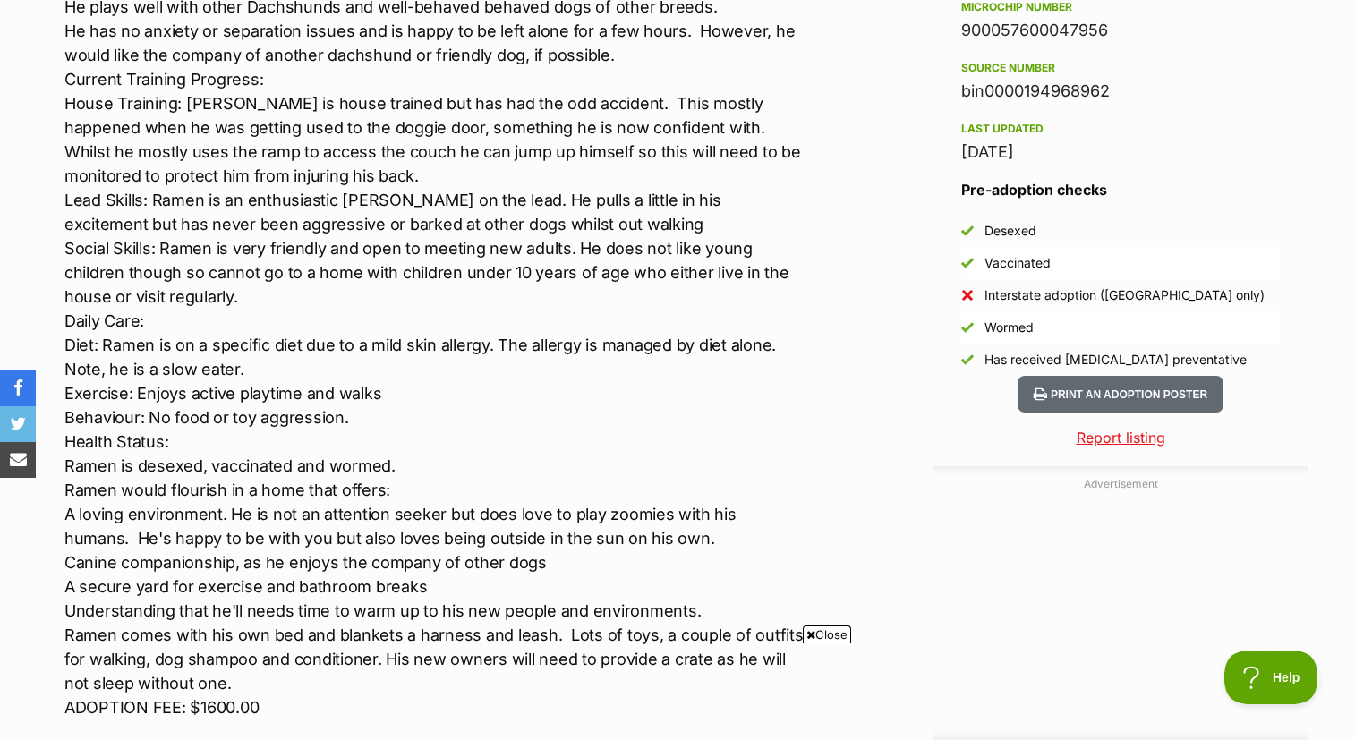
scroll to position [1456, 0]
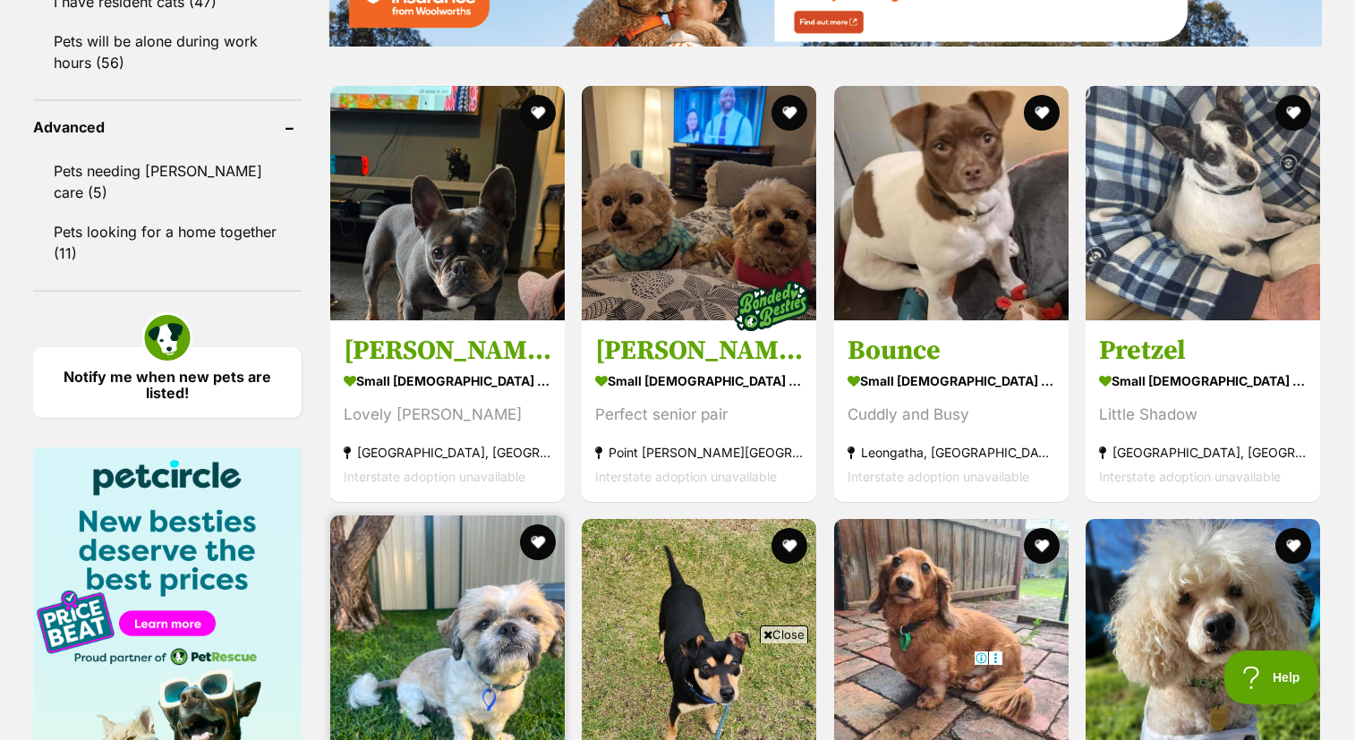
scroll to position [2333, 0]
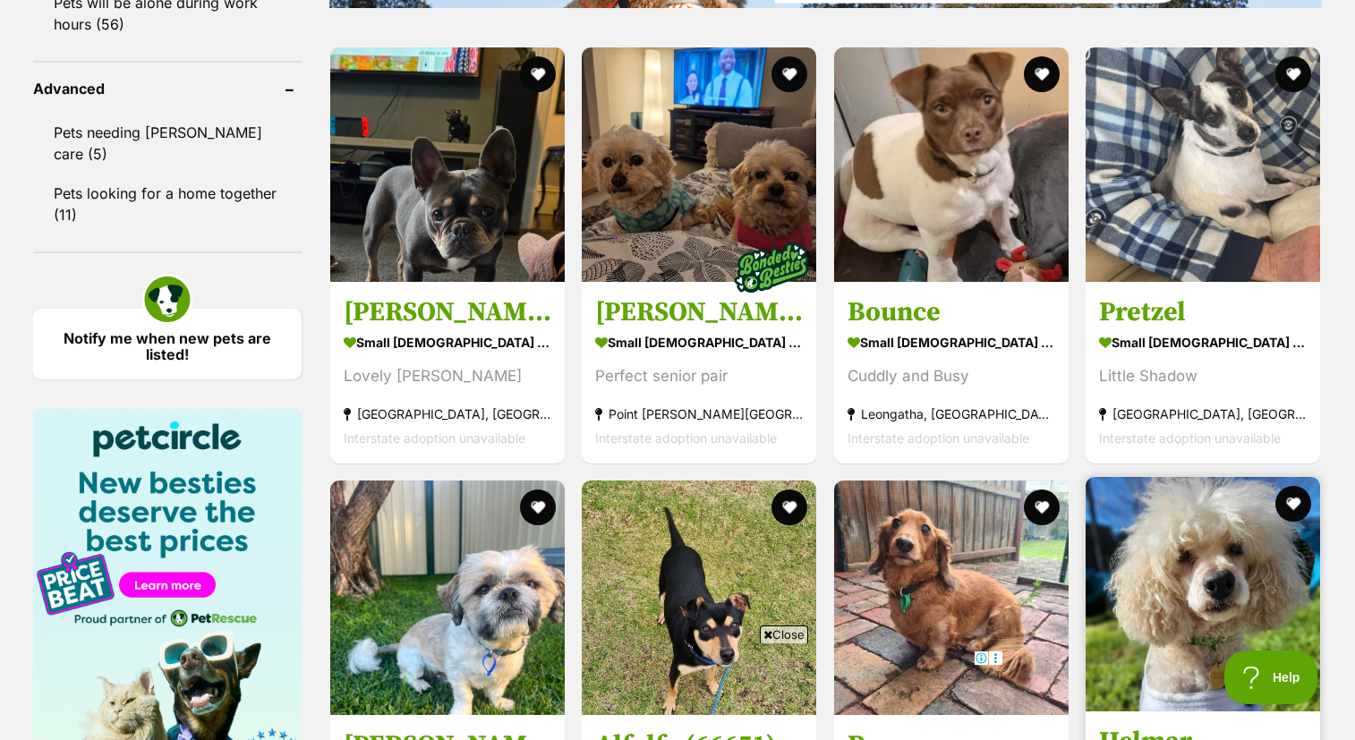
click at [1208, 477] on img at bounding box center [1203, 594] width 235 height 235
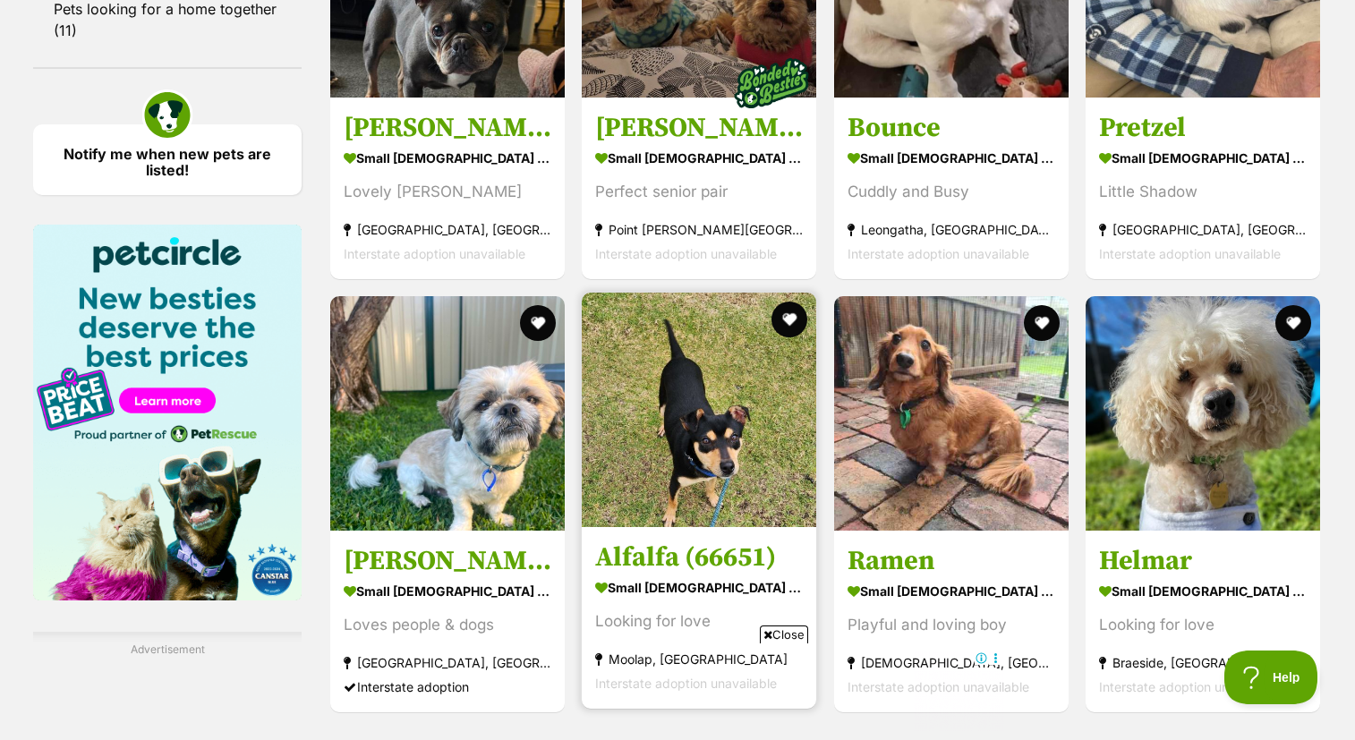
scroll to position [2522, 0]
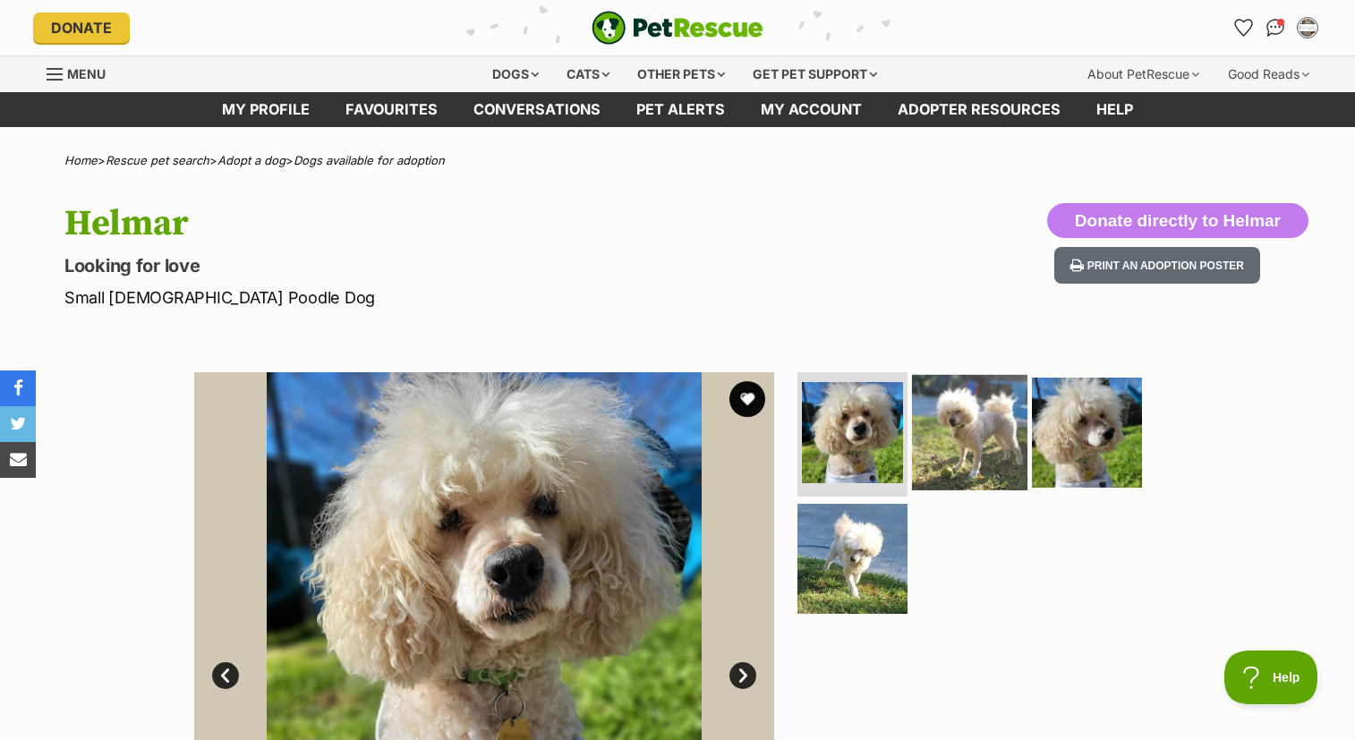
click at [959, 431] on img at bounding box center [969, 431] width 115 height 115
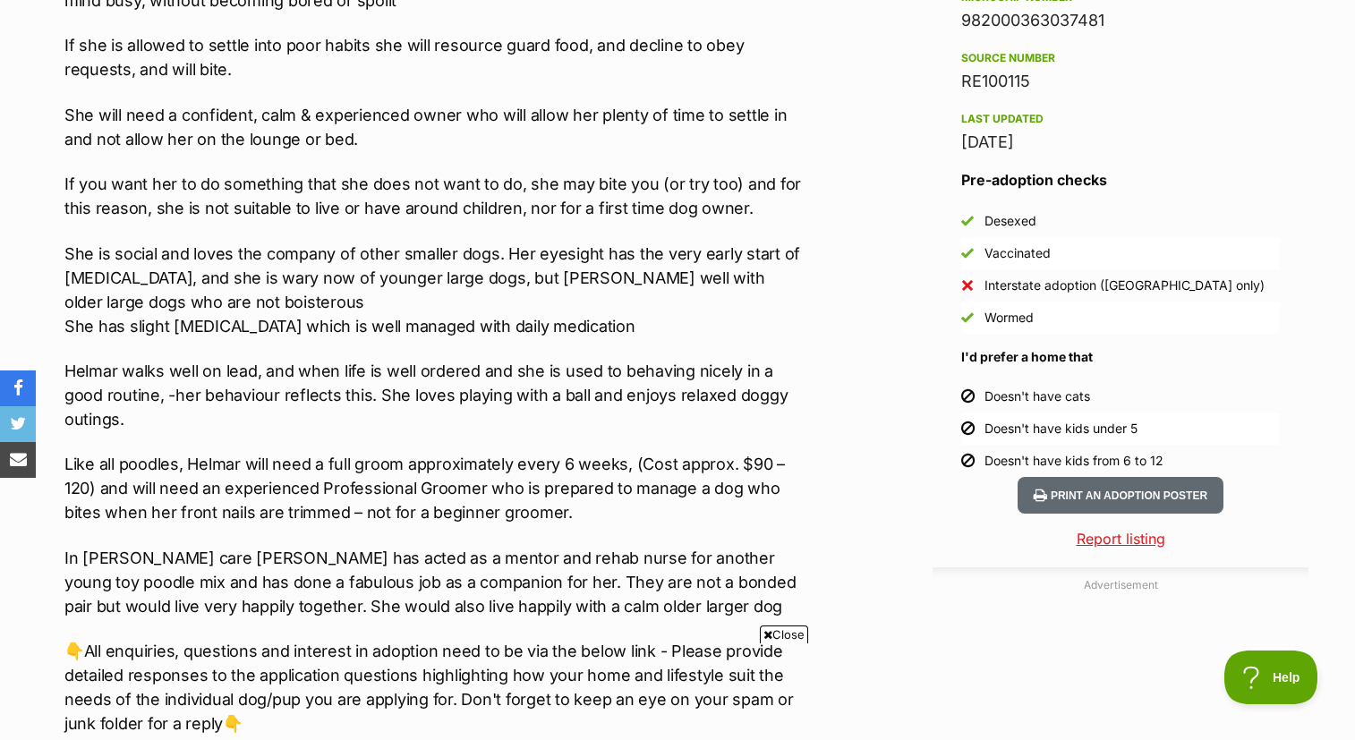
scroll to position [1464, 0]
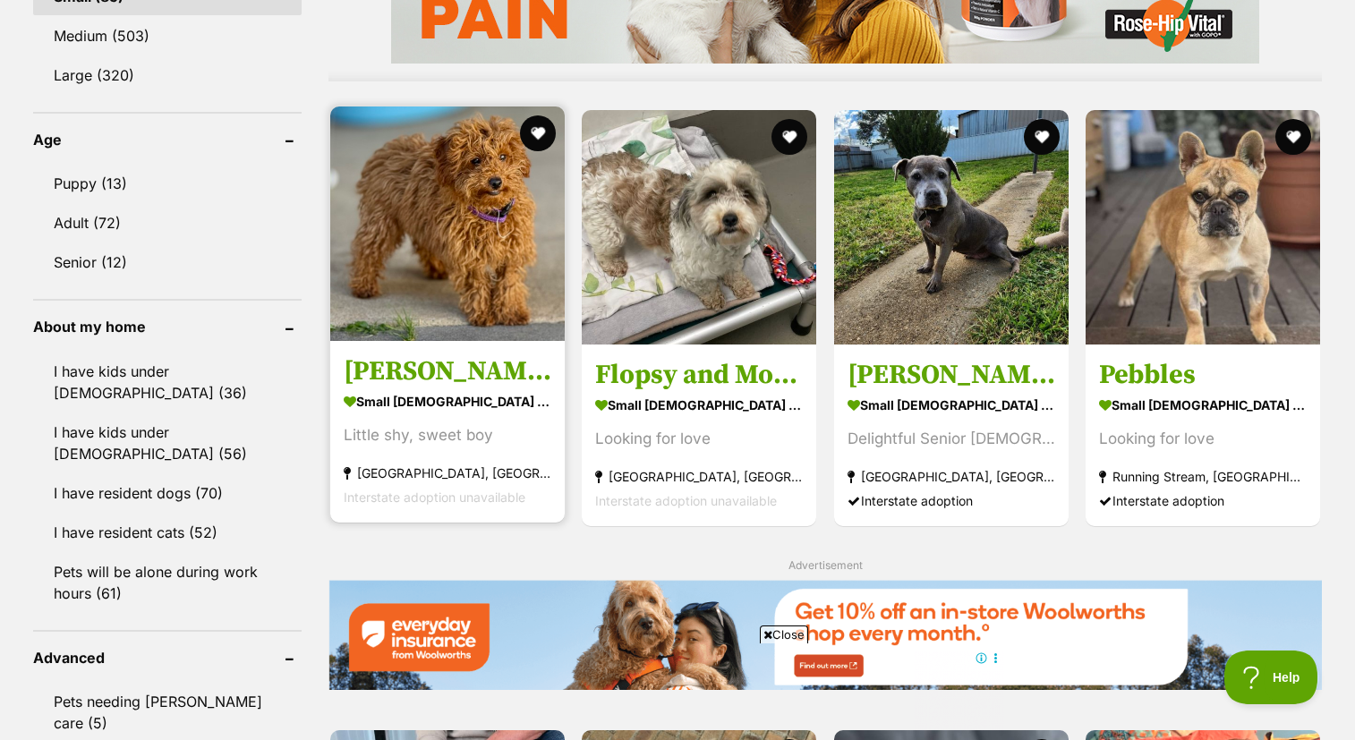
click at [423, 262] on img at bounding box center [447, 224] width 235 height 235
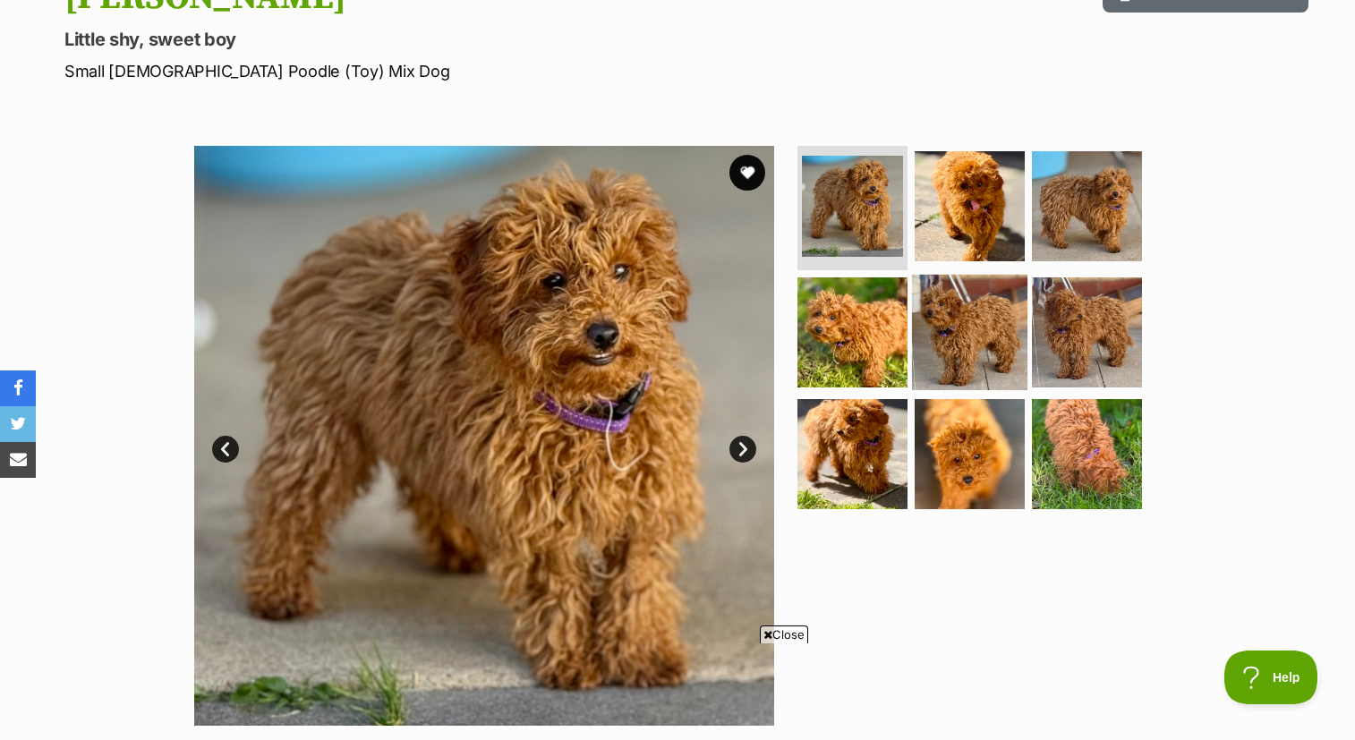
click at [952, 314] on img at bounding box center [969, 332] width 115 height 115
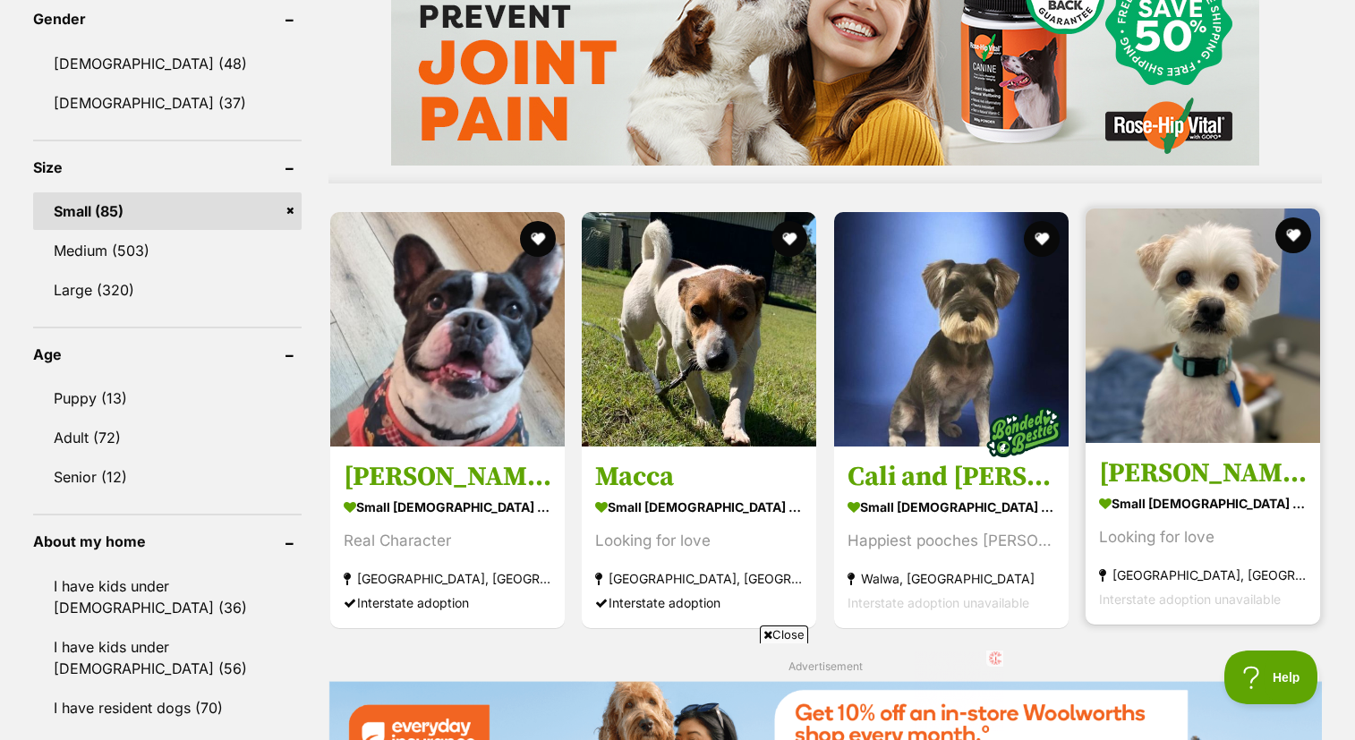
click at [1179, 309] on img at bounding box center [1203, 326] width 235 height 235
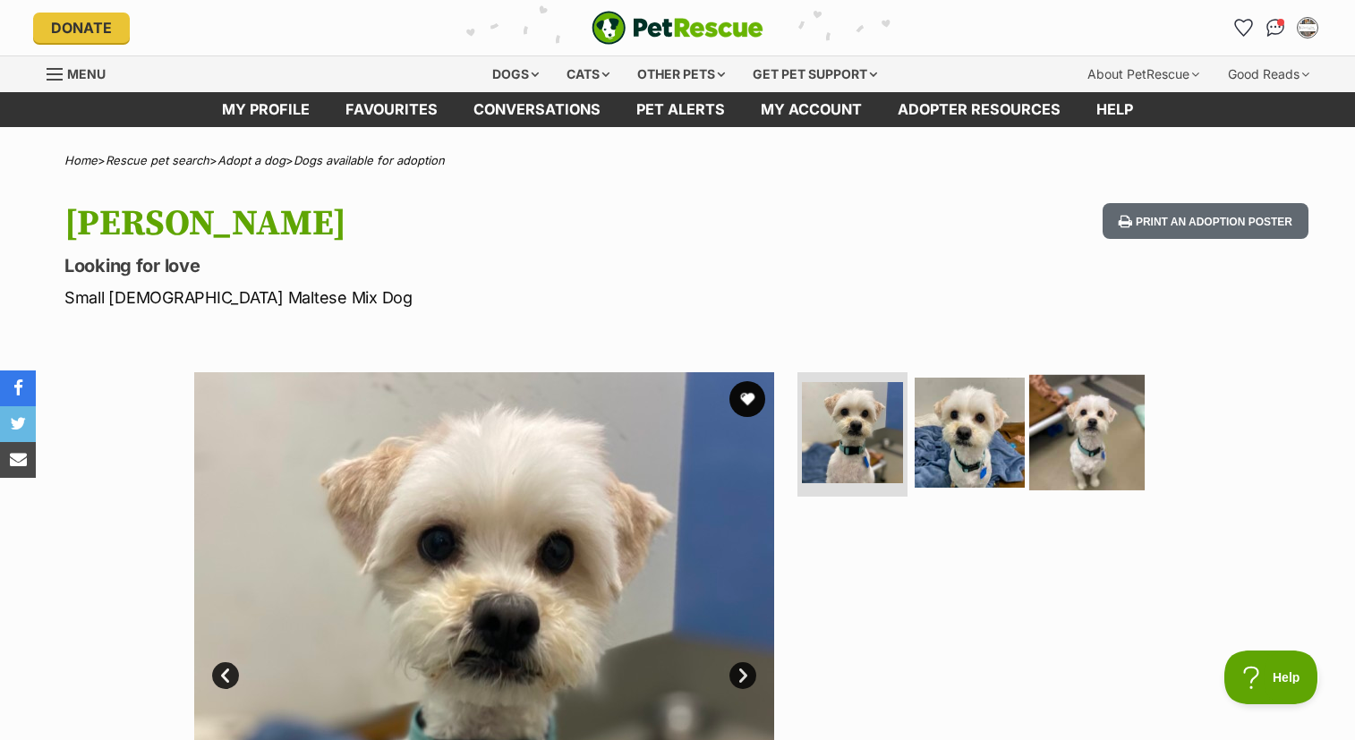
click at [1046, 419] on img at bounding box center [1086, 431] width 115 height 115
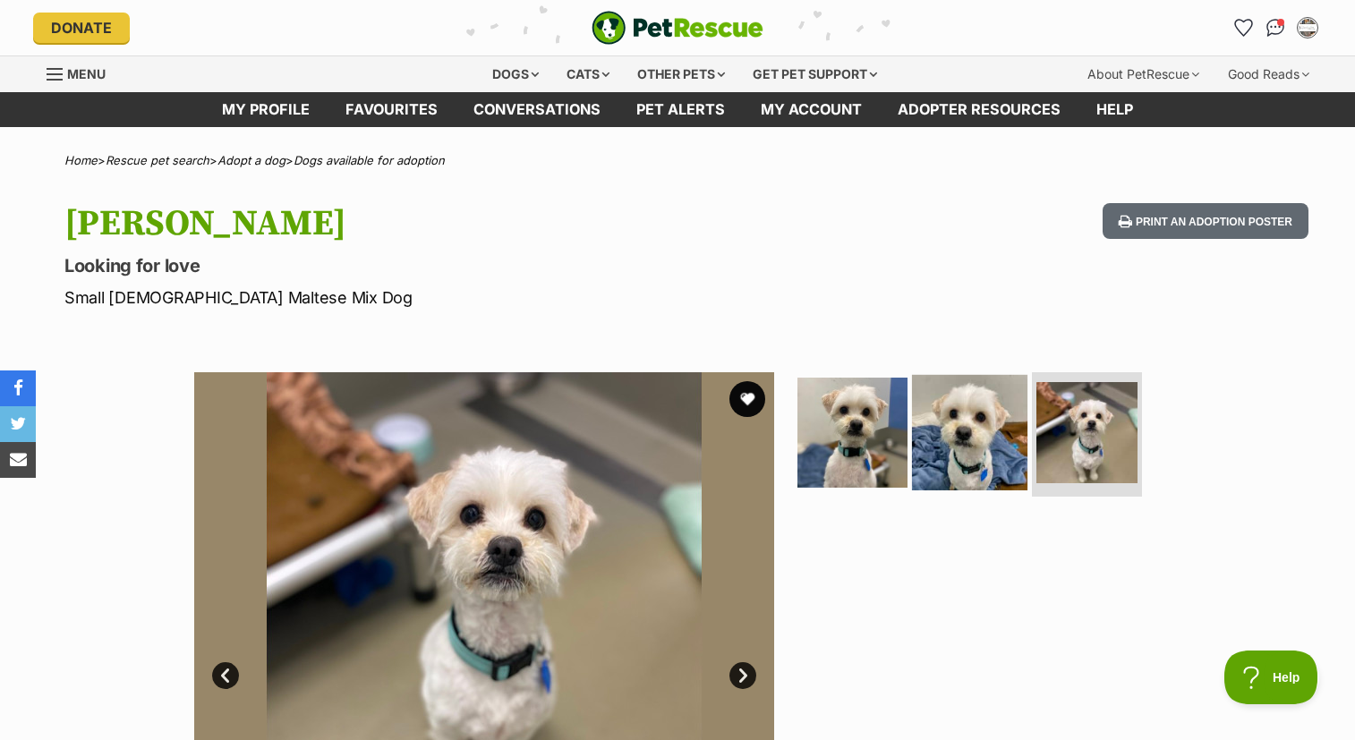
click at [986, 418] on img at bounding box center [969, 431] width 115 height 115
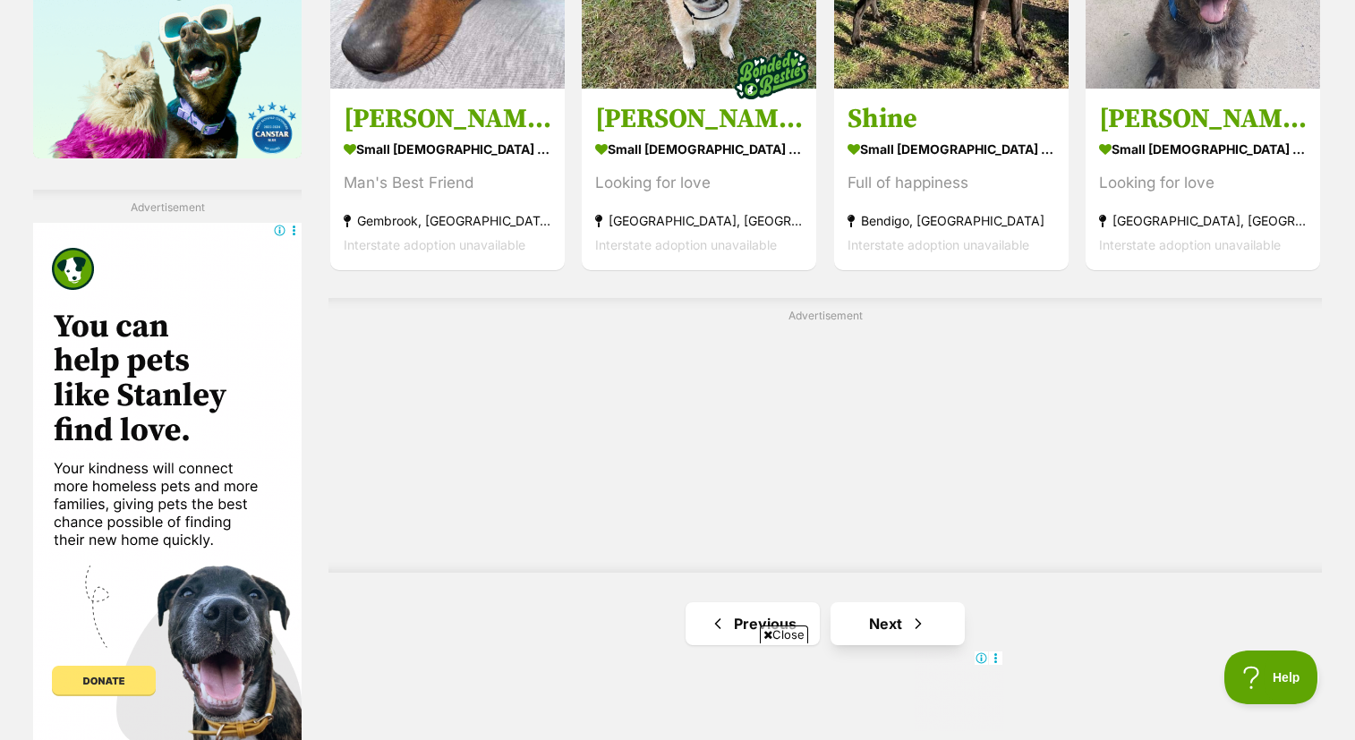
click at [901, 602] on link "Next" at bounding box center [898, 623] width 134 height 43
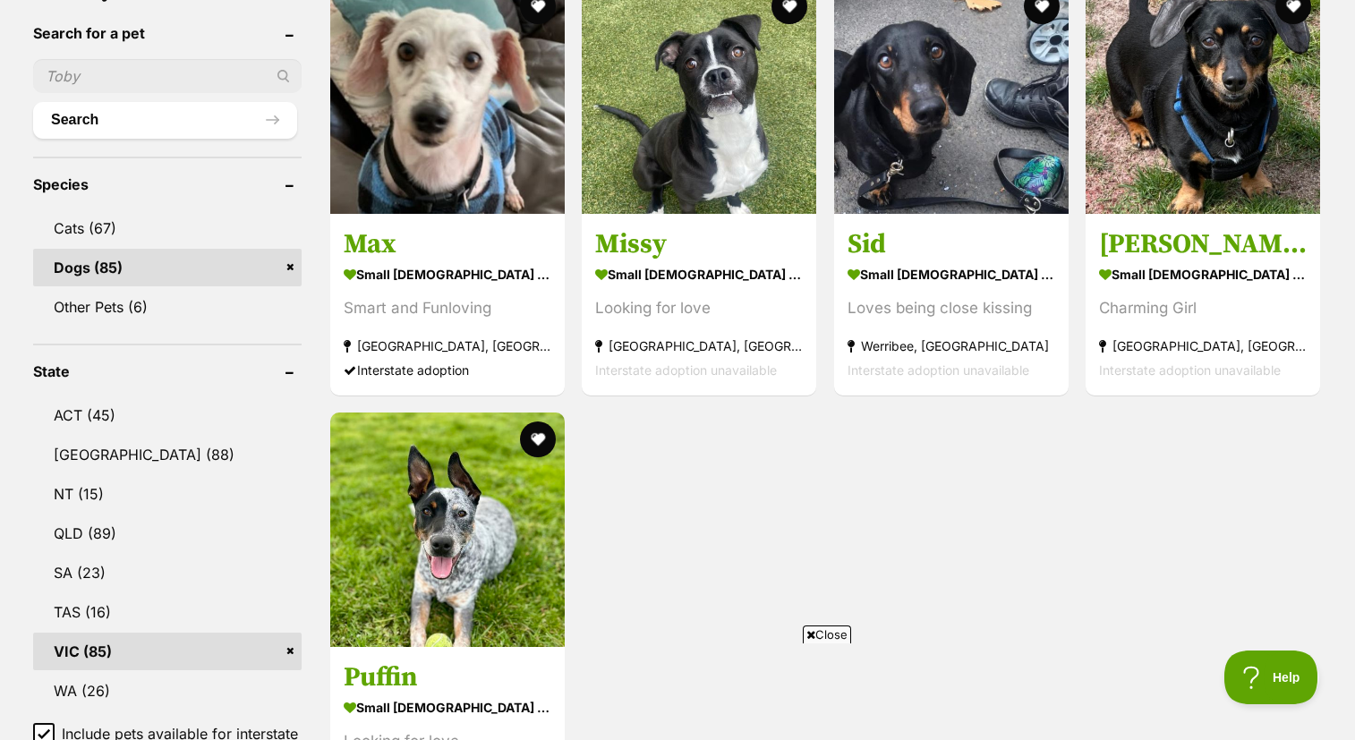
scroll to position [445, 0]
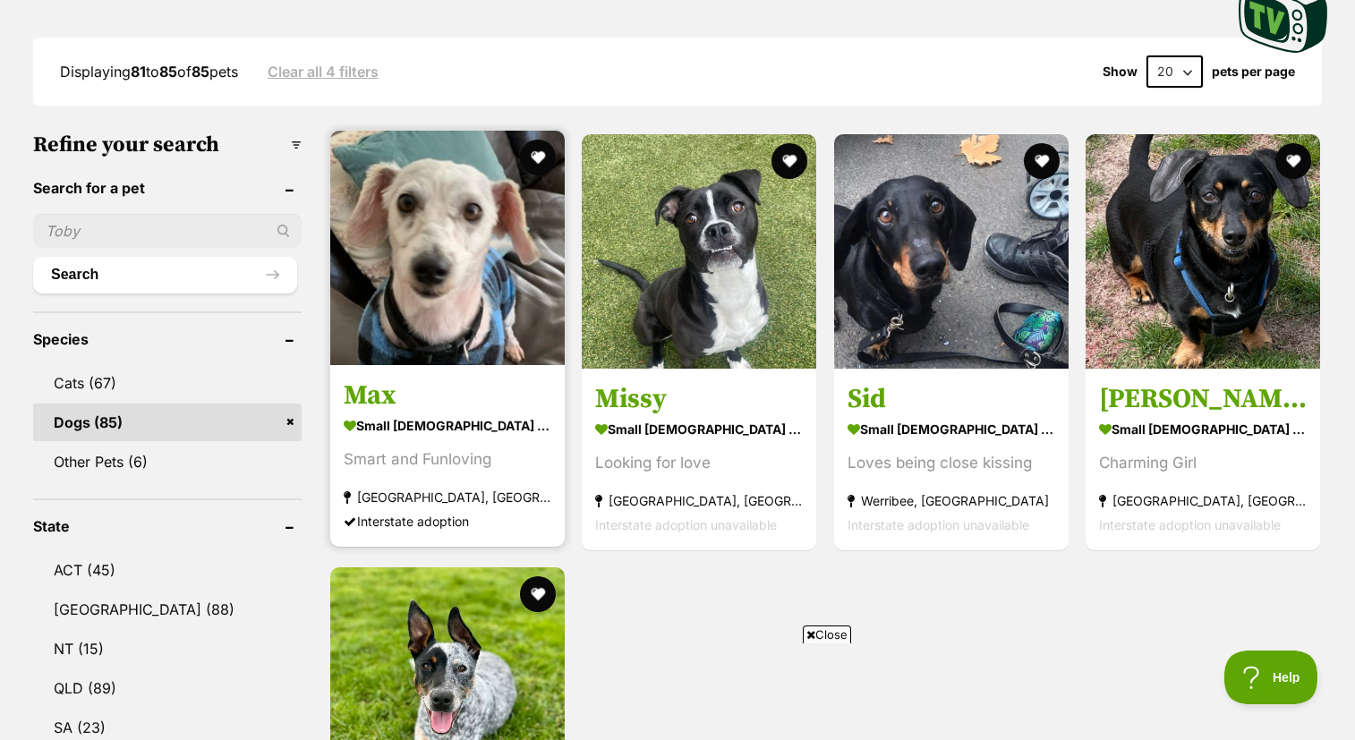
click at [426, 291] on img at bounding box center [447, 248] width 235 height 235
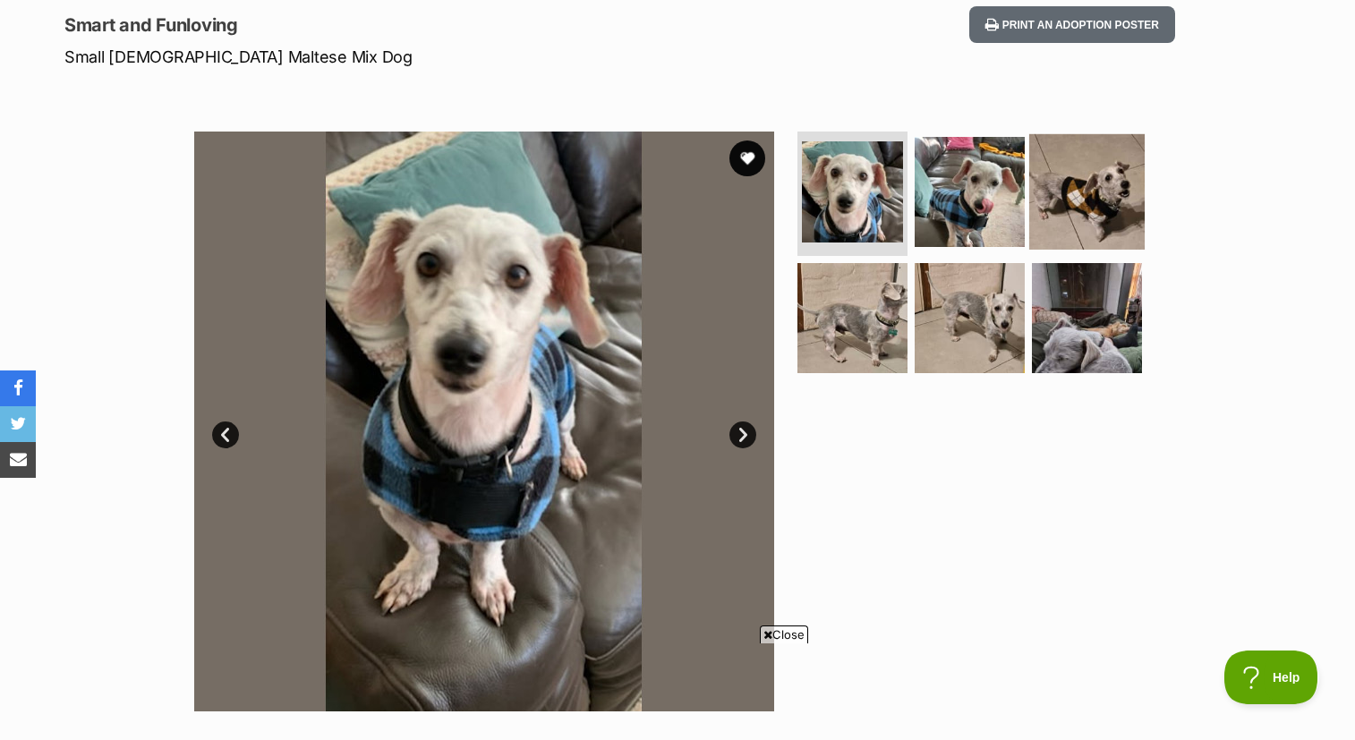
click at [1105, 151] on img at bounding box center [1086, 190] width 115 height 115
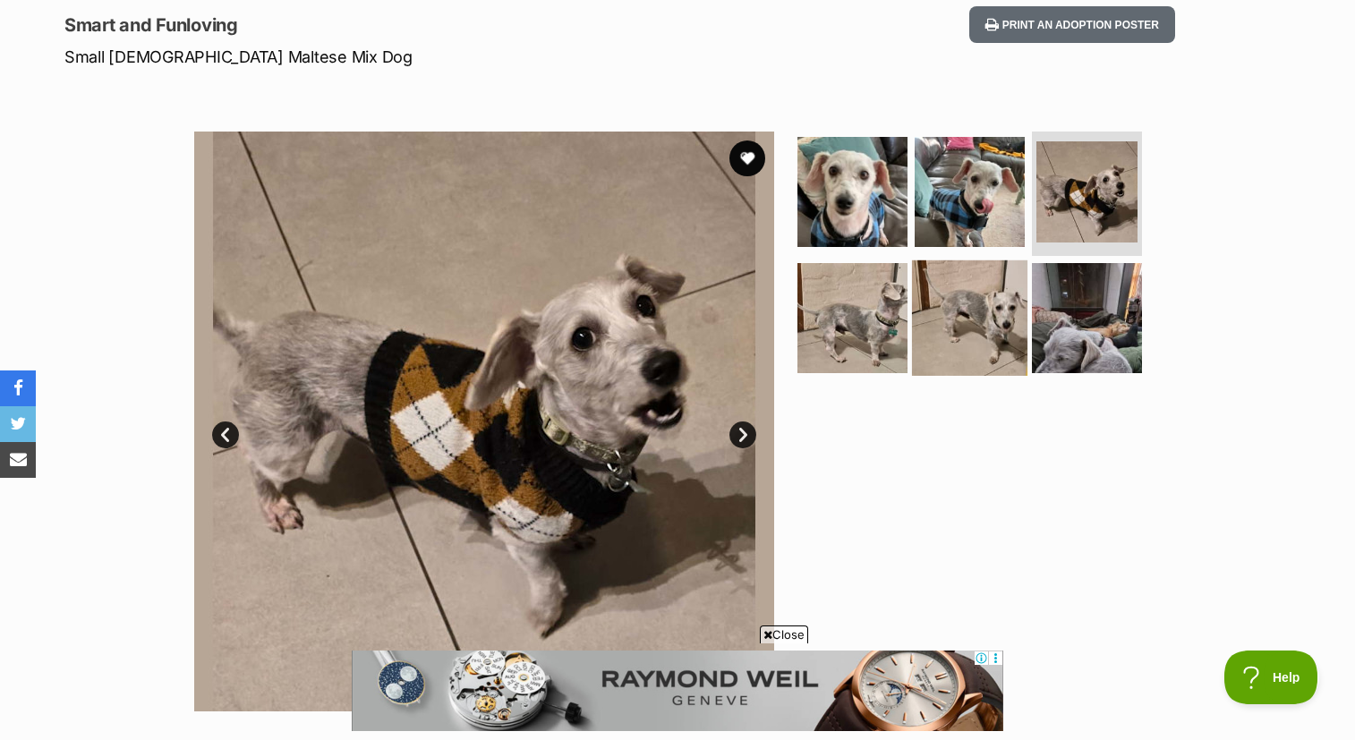
click at [969, 303] on img at bounding box center [969, 317] width 115 height 115
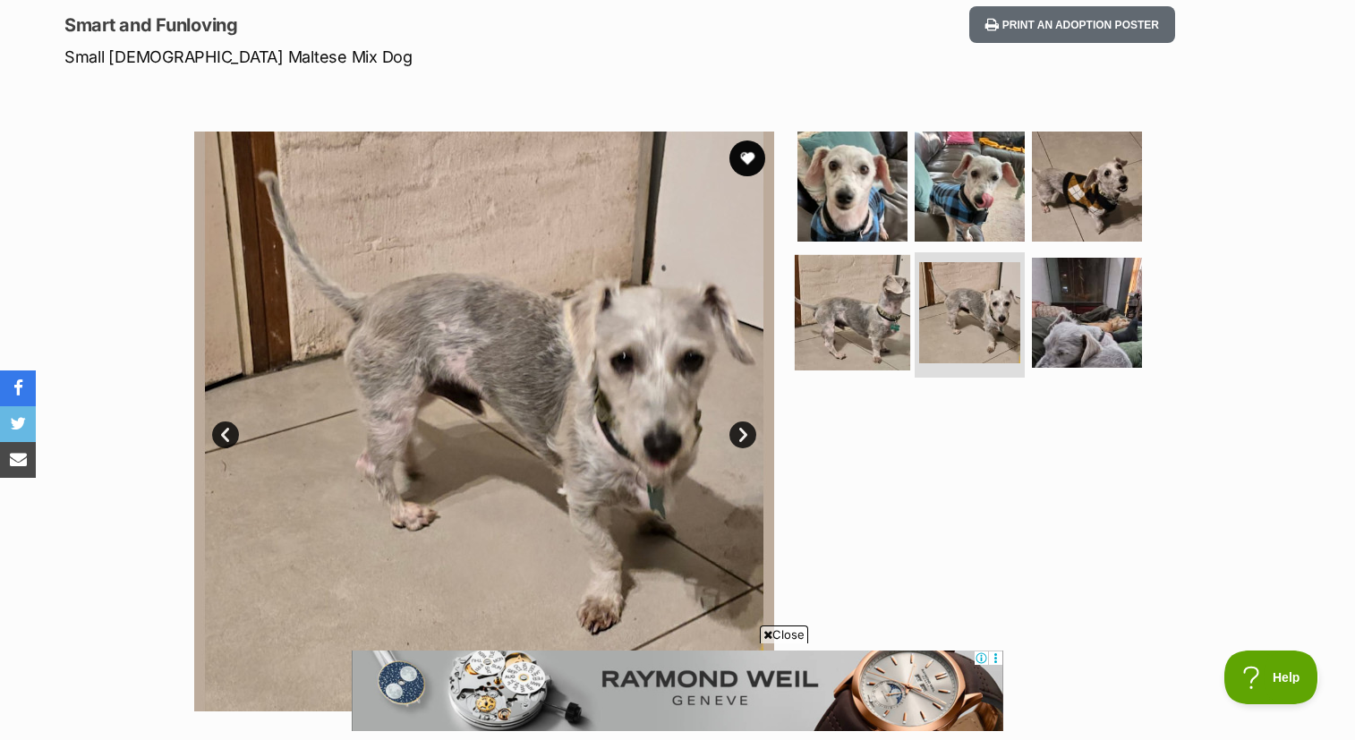
click at [849, 323] on img at bounding box center [852, 312] width 115 height 115
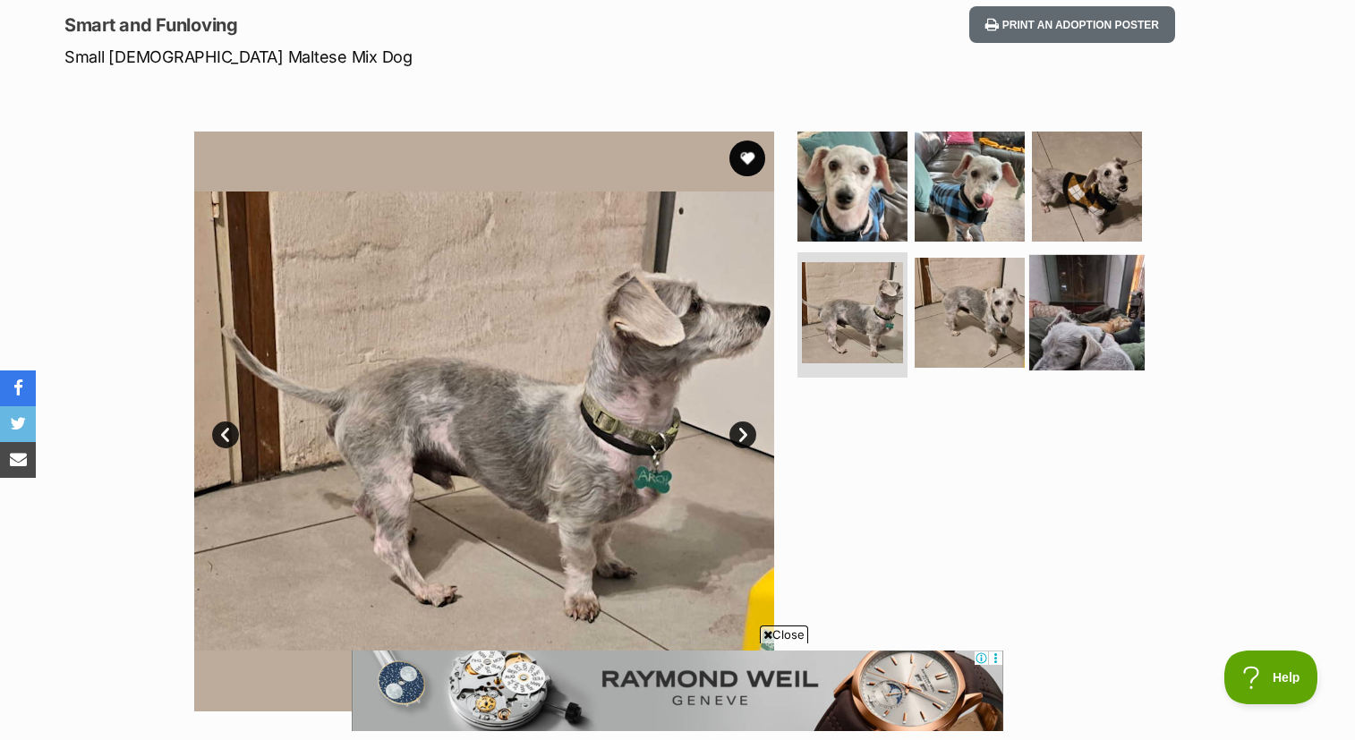
click at [1091, 325] on img at bounding box center [1086, 312] width 115 height 115
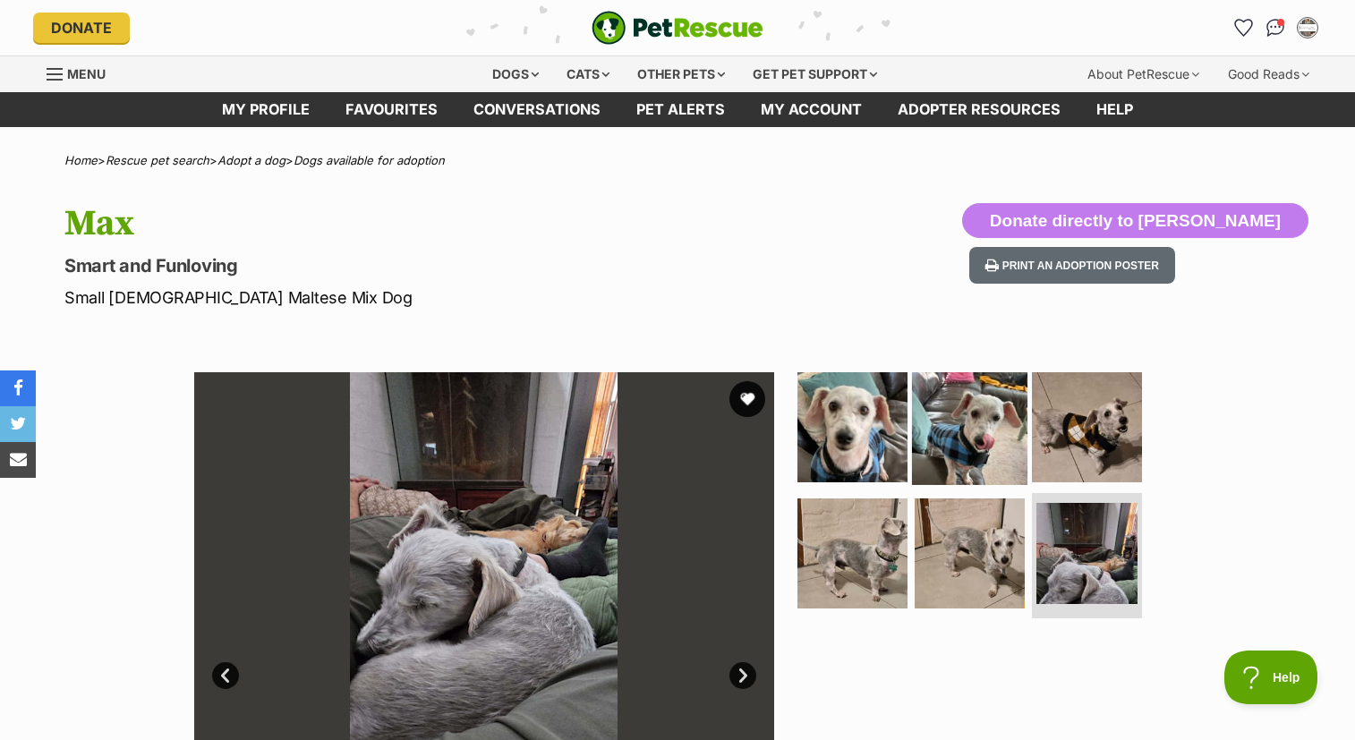
click at [965, 447] on img at bounding box center [969, 426] width 115 height 115
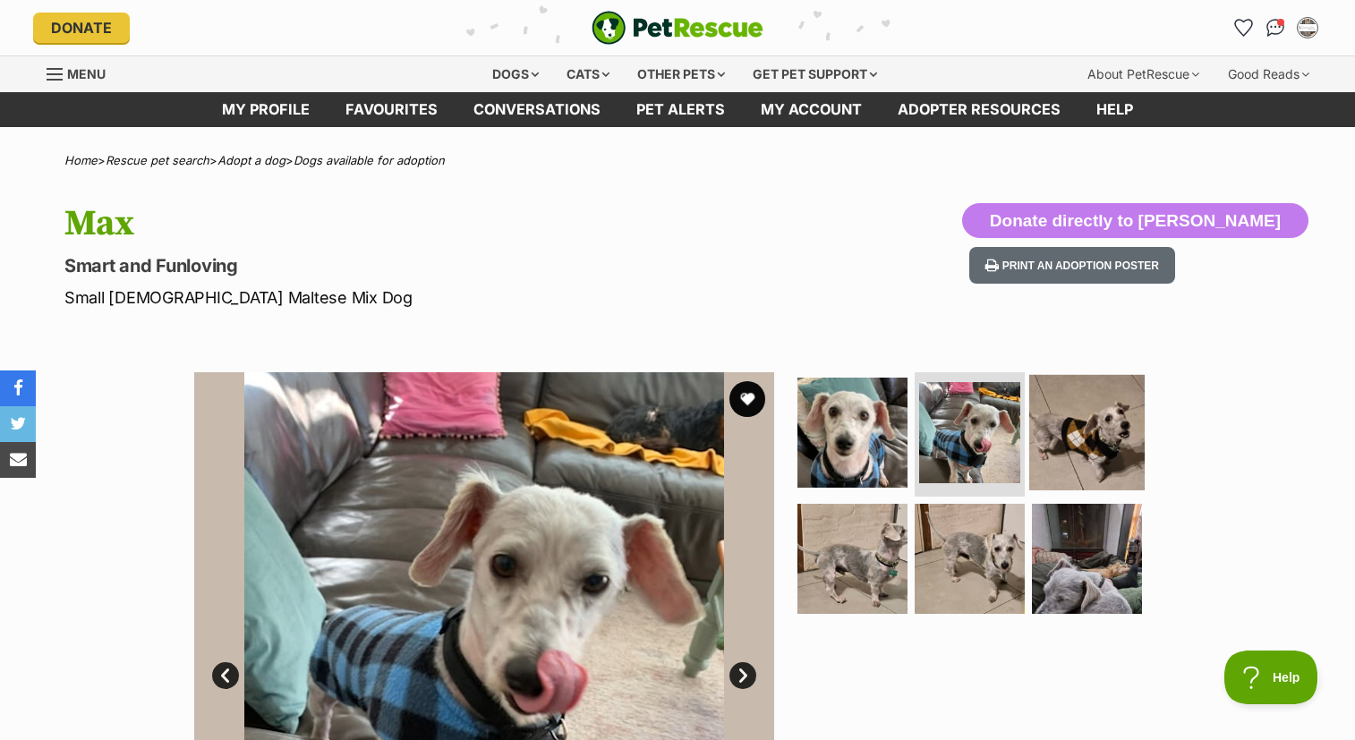
click at [1073, 442] on img at bounding box center [1086, 431] width 115 height 115
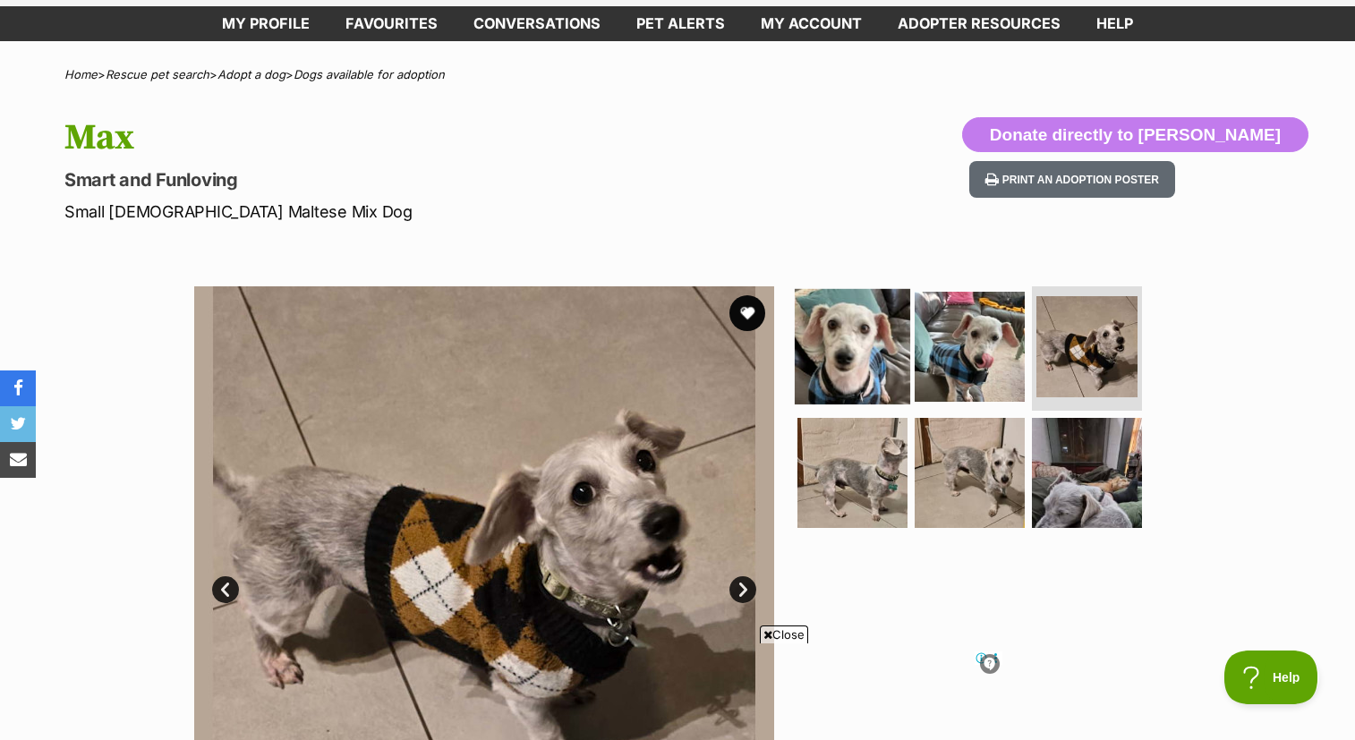
scroll to position [107, 0]
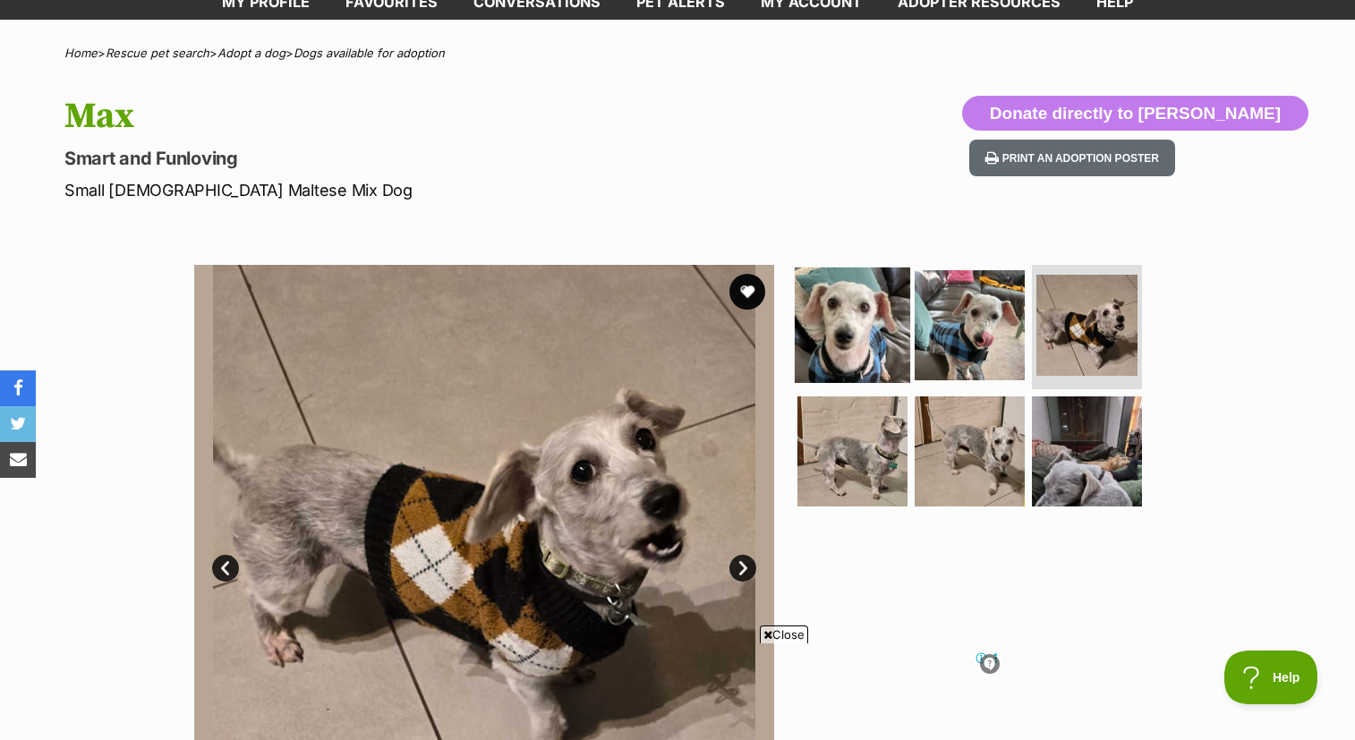
click at [864, 332] on img at bounding box center [852, 324] width 115 height 115
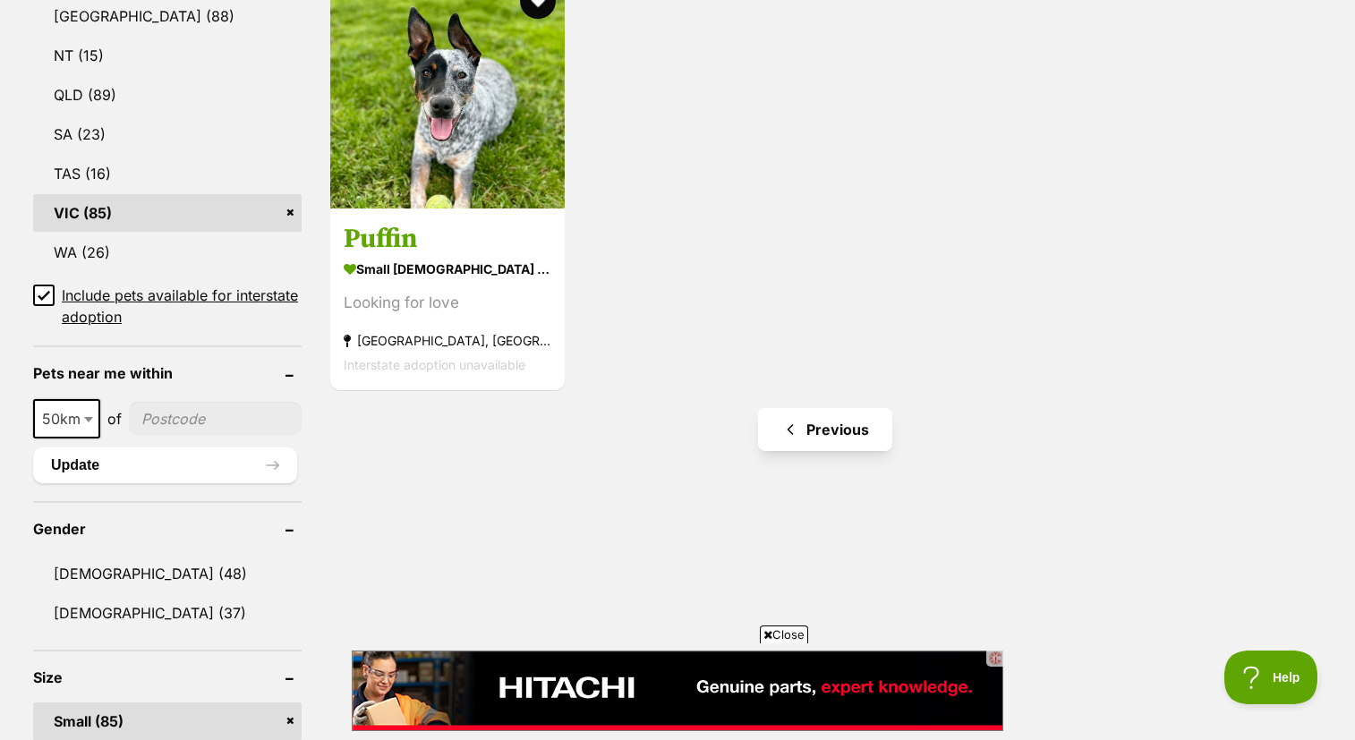
click at [867, 431] on link "Previous" at bounding box center [825, 429] width 134 height 43
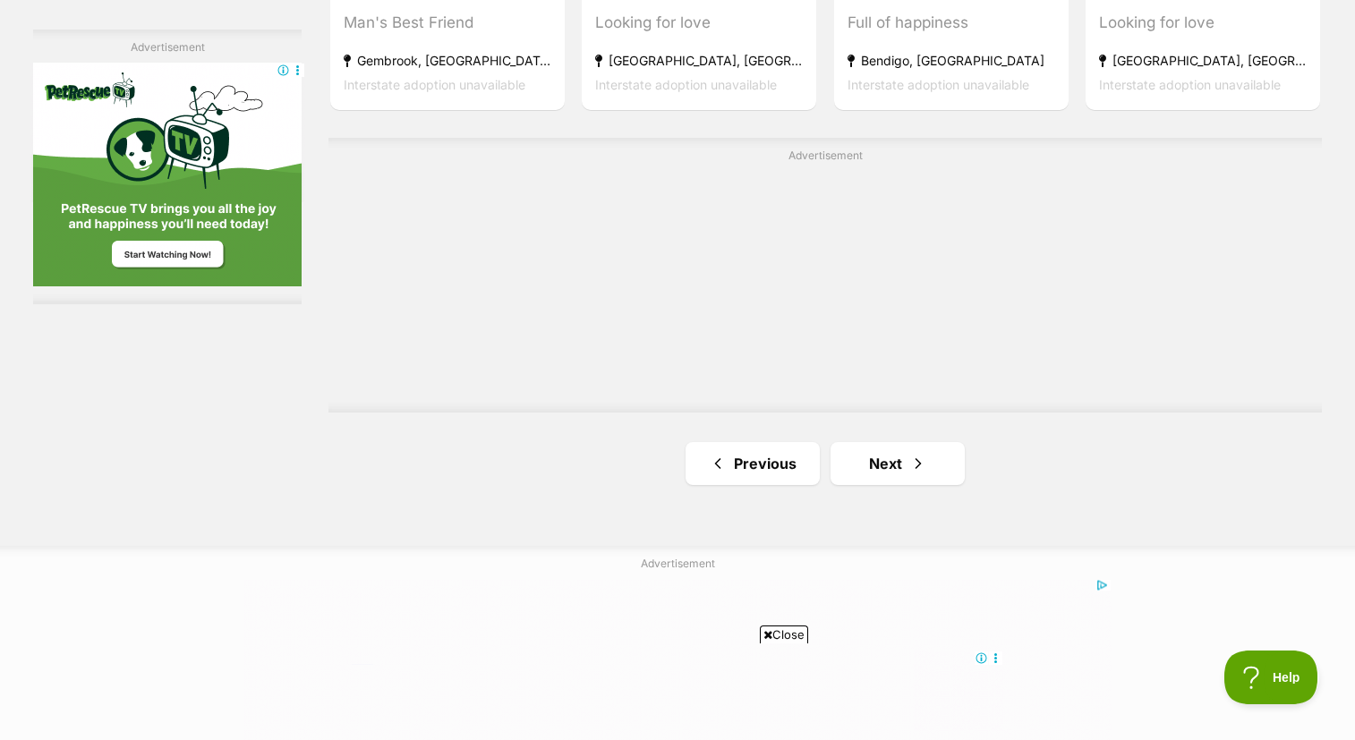
scroll to position [3158, 0]
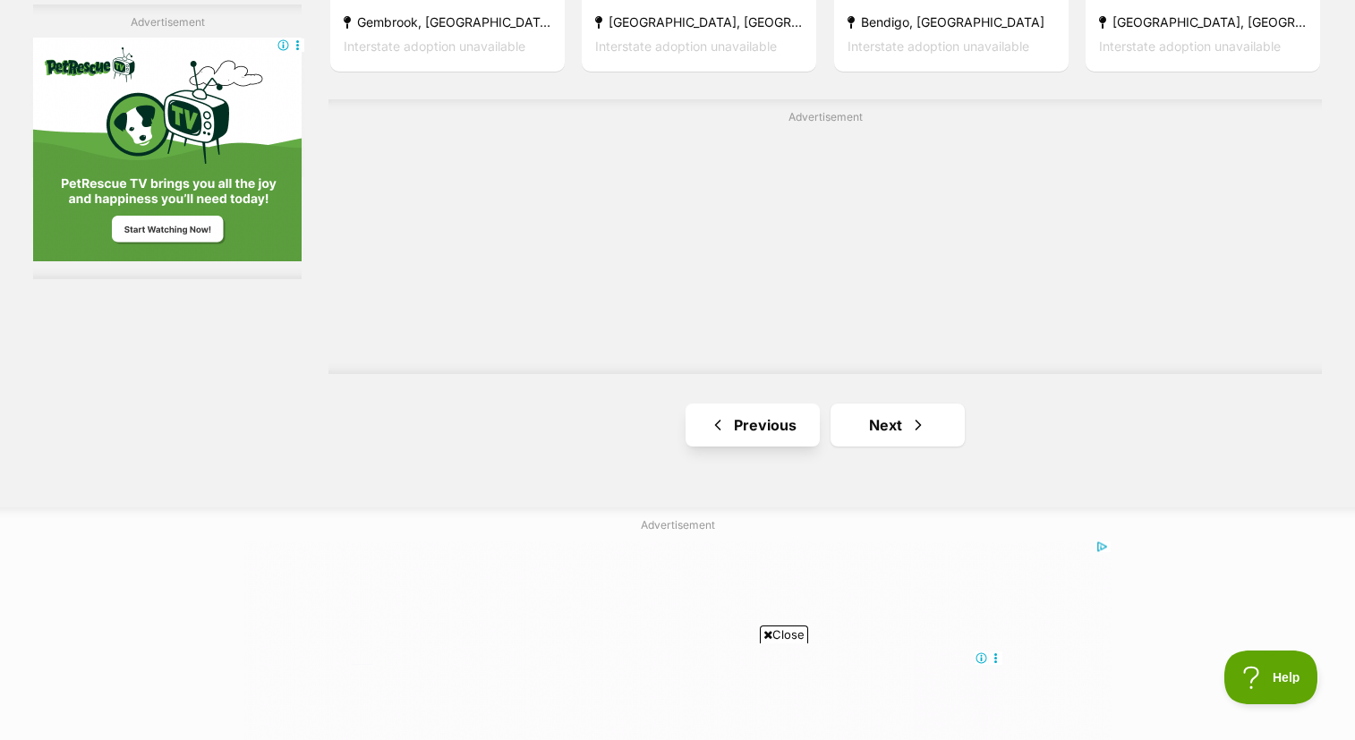
click at [741, 427] on link "Previous" at bounding box center [753, 425] width 134 height 43
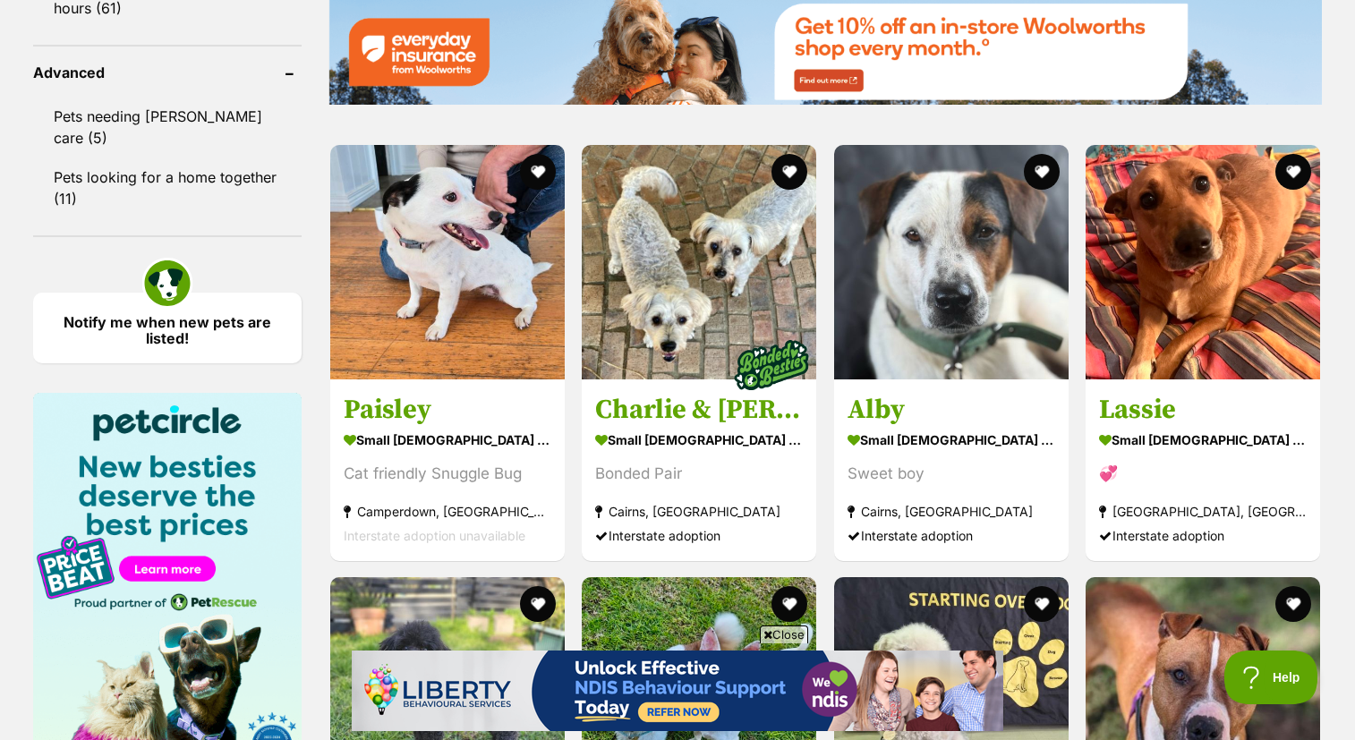
scroll to position [2360, 0]
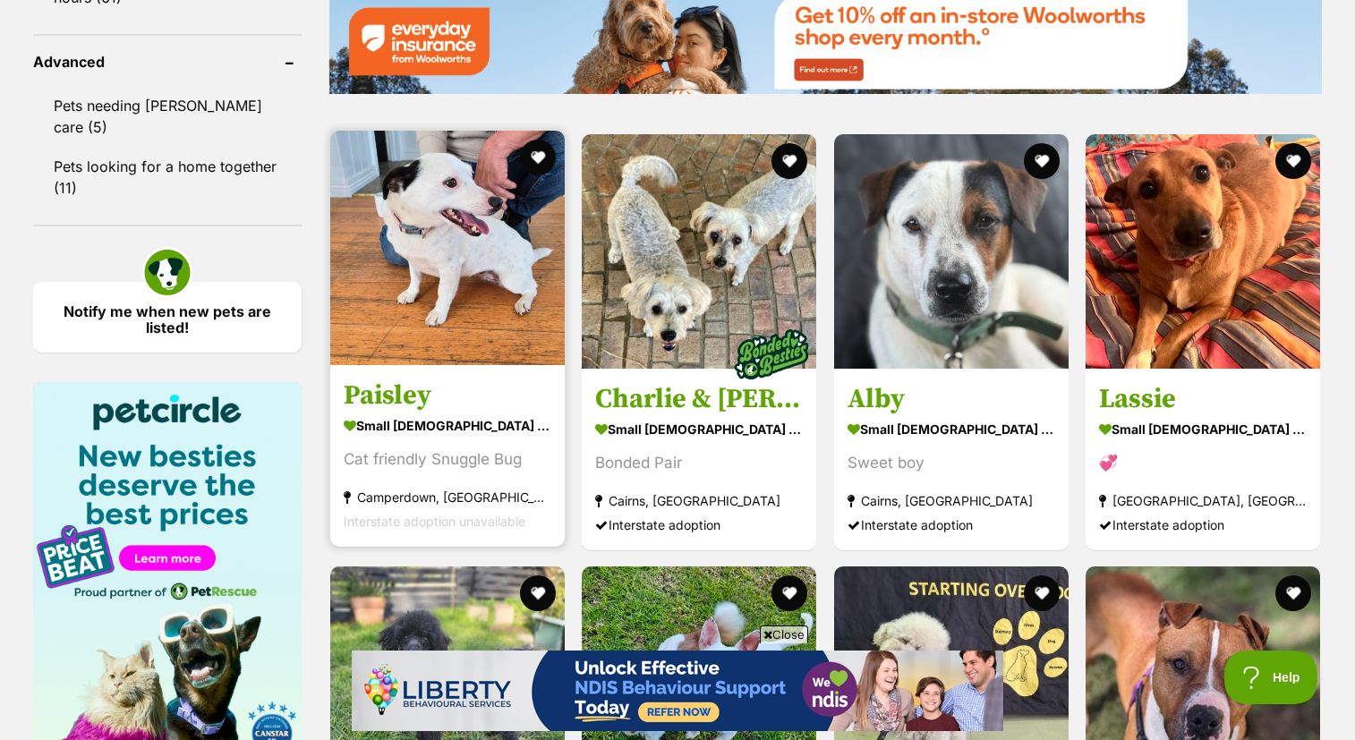
click at [471, 245] on img at bounding box center [447, 248] width 235 height 235
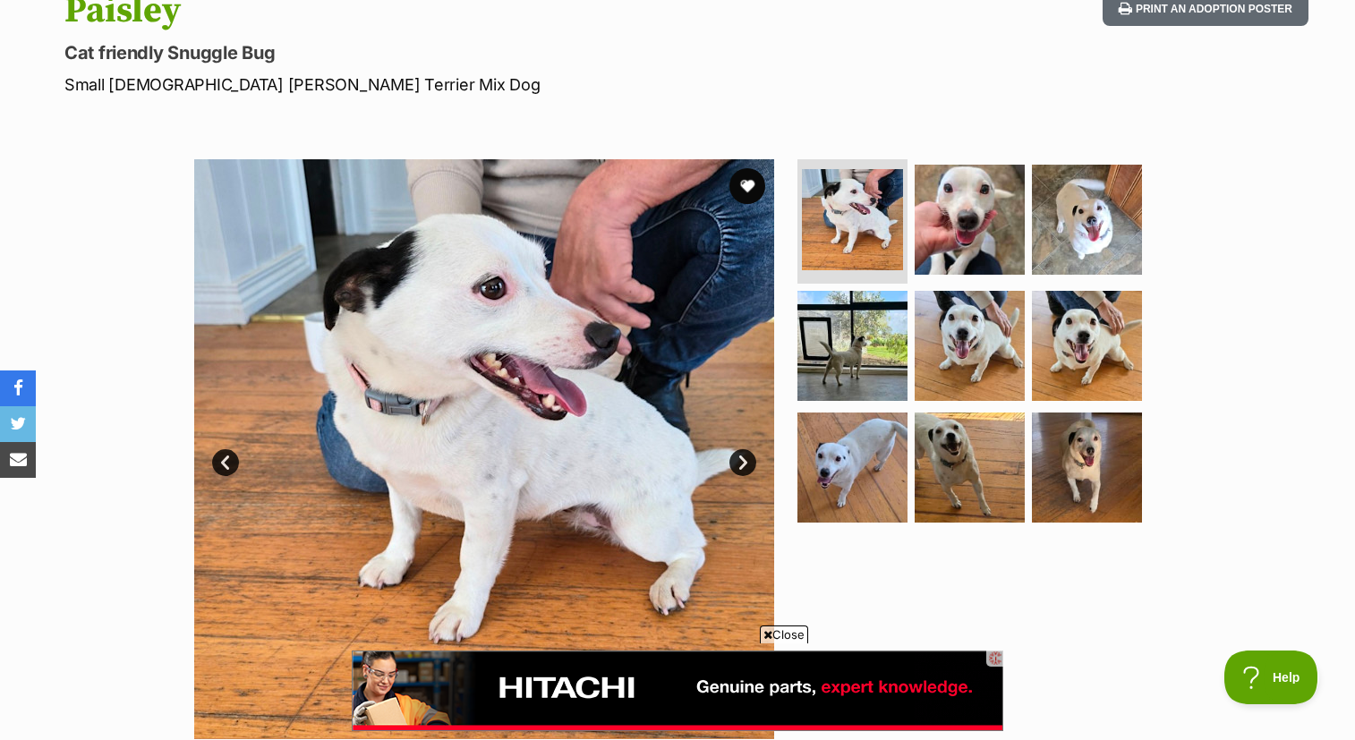
scroll to position [247, 0]
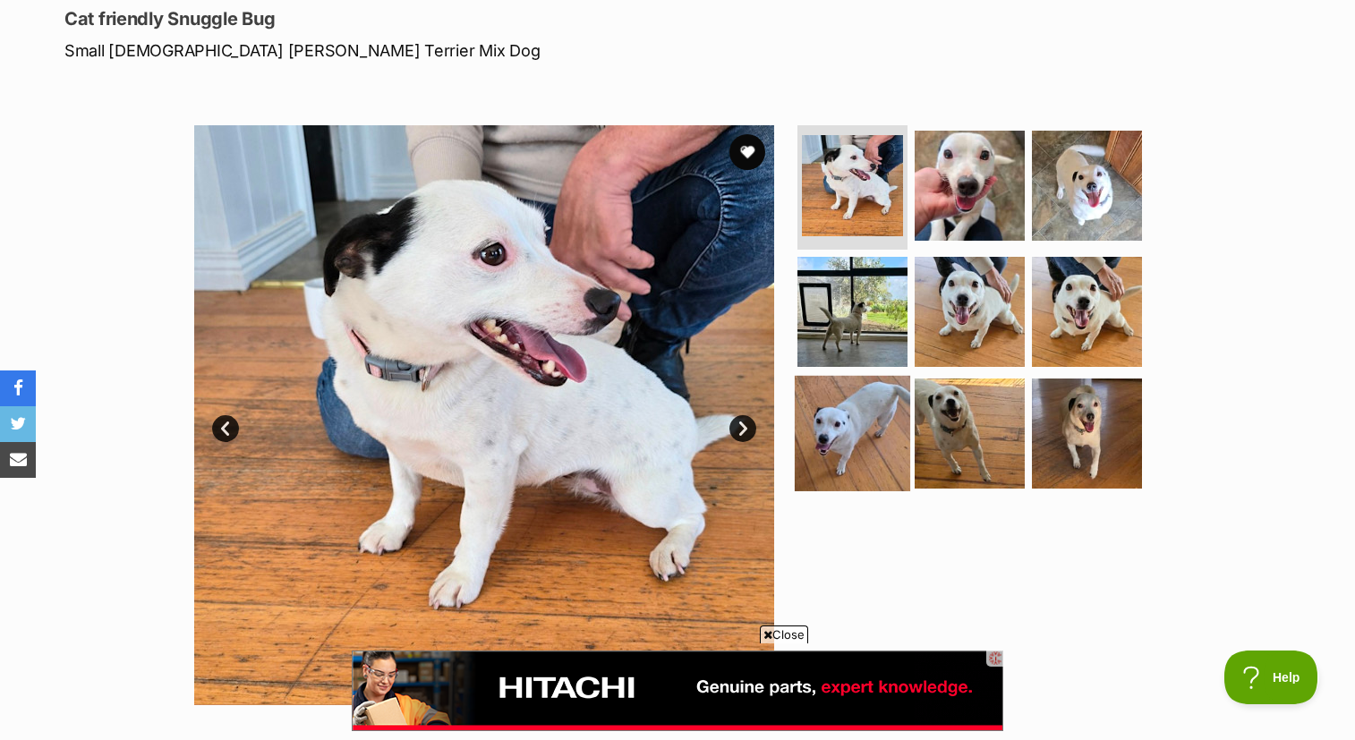
click at [845, 410] on img at bounding box center [852, 433] width 115 height 115
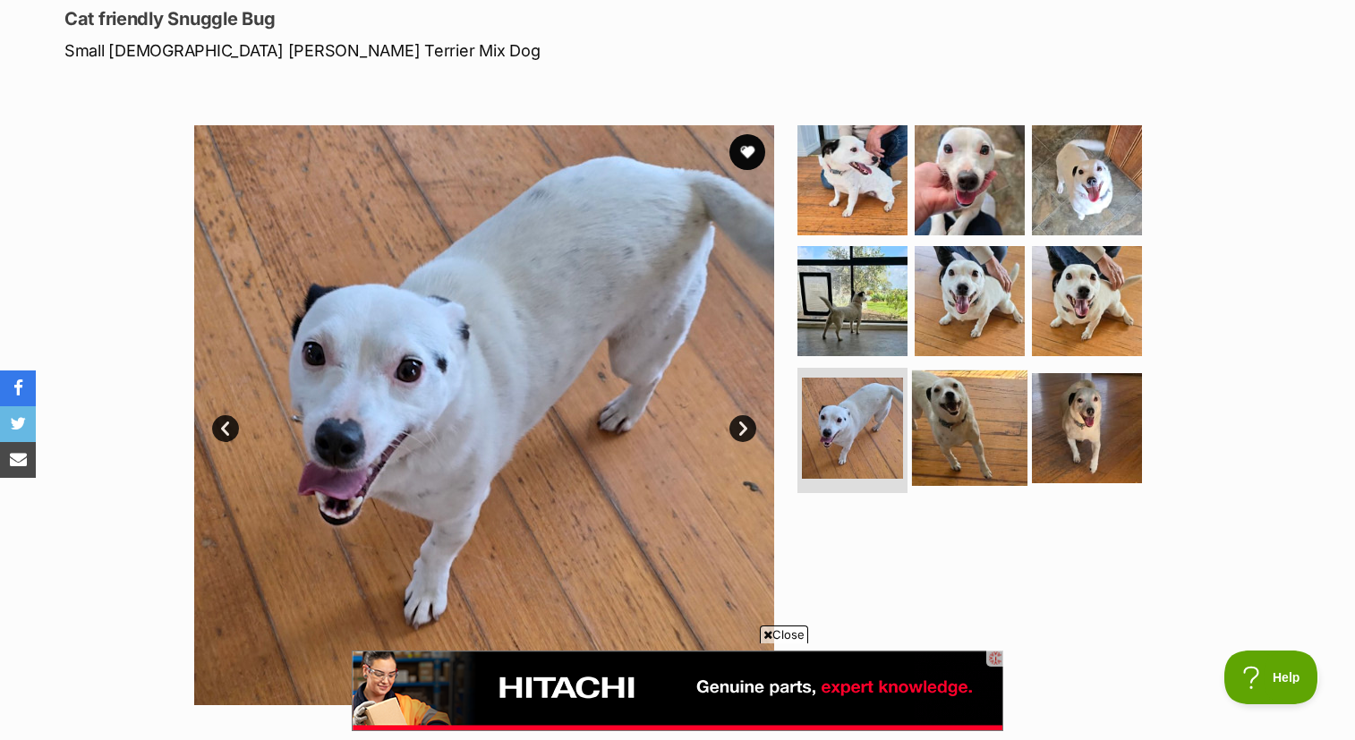
scroll to position [0, 0]
click at [949, 415] on img at bounding box center [969, 428] width 115 height 115
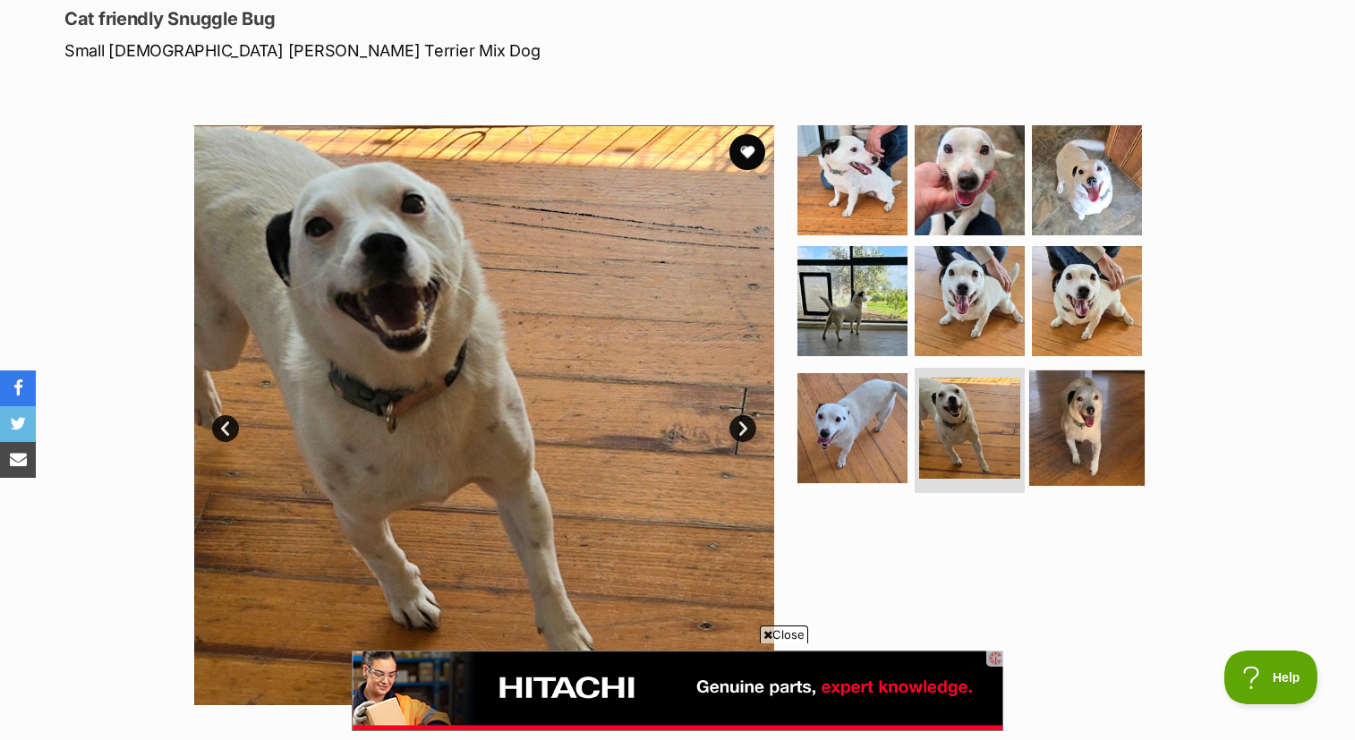
click at [1082, 412] on img at bounding box center [1086, 428] width 115 height 115
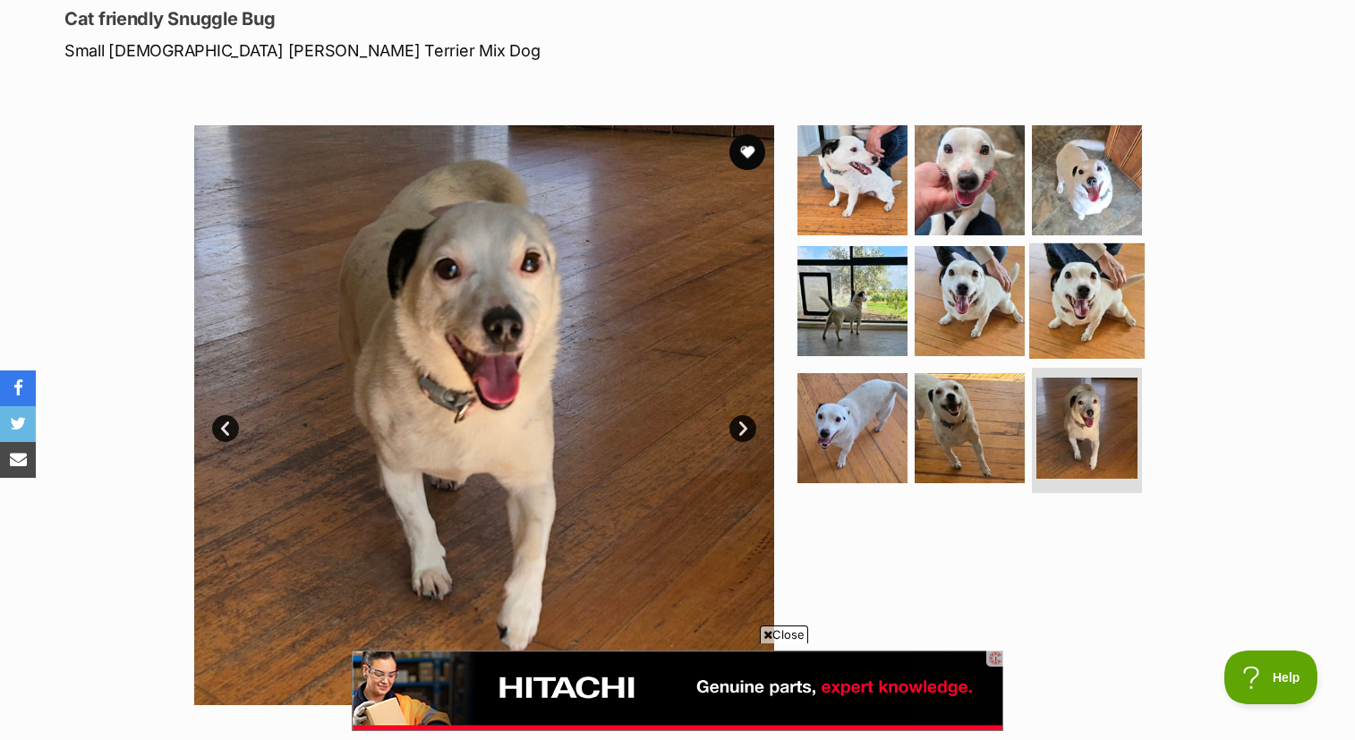
click at [1082, 289] on img at bounding box center [1086, 300] width 115 height 115
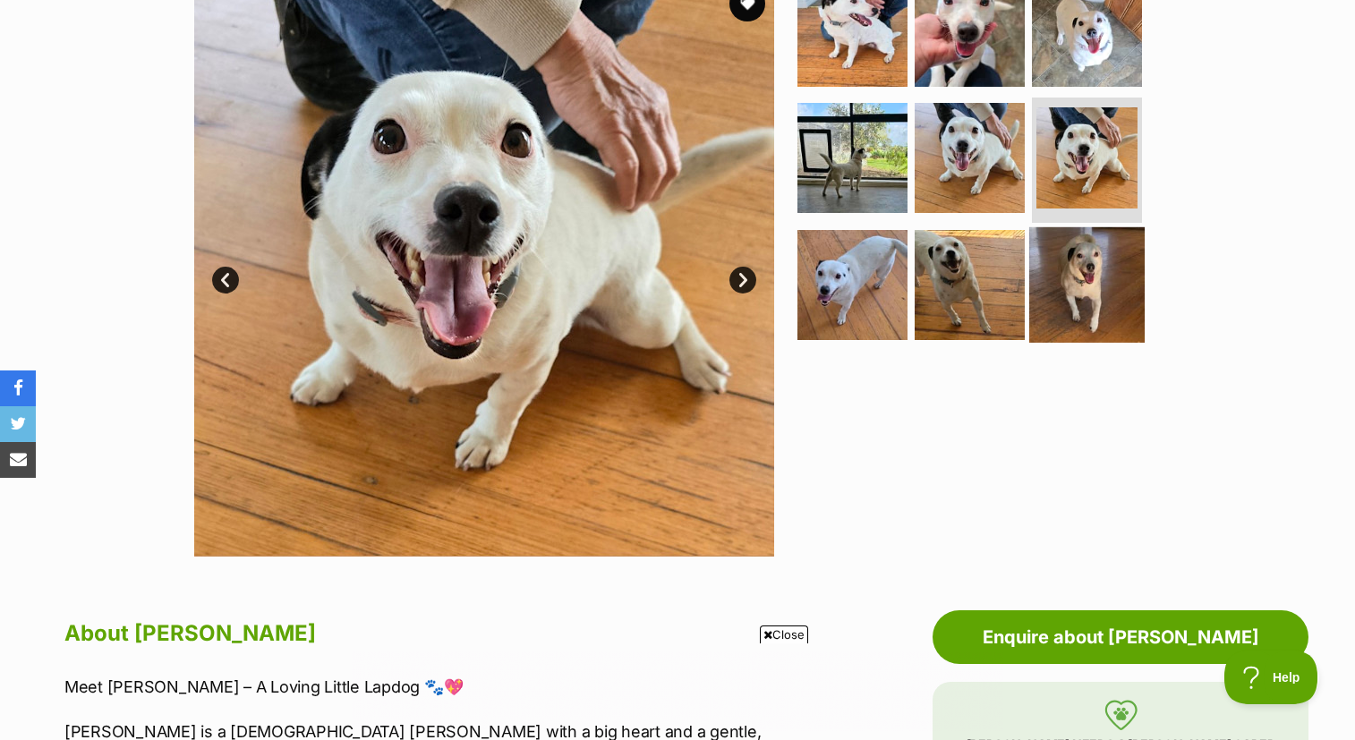
click at [1089, 286] on img at bounding box center [1086, 284] width 115 height 115
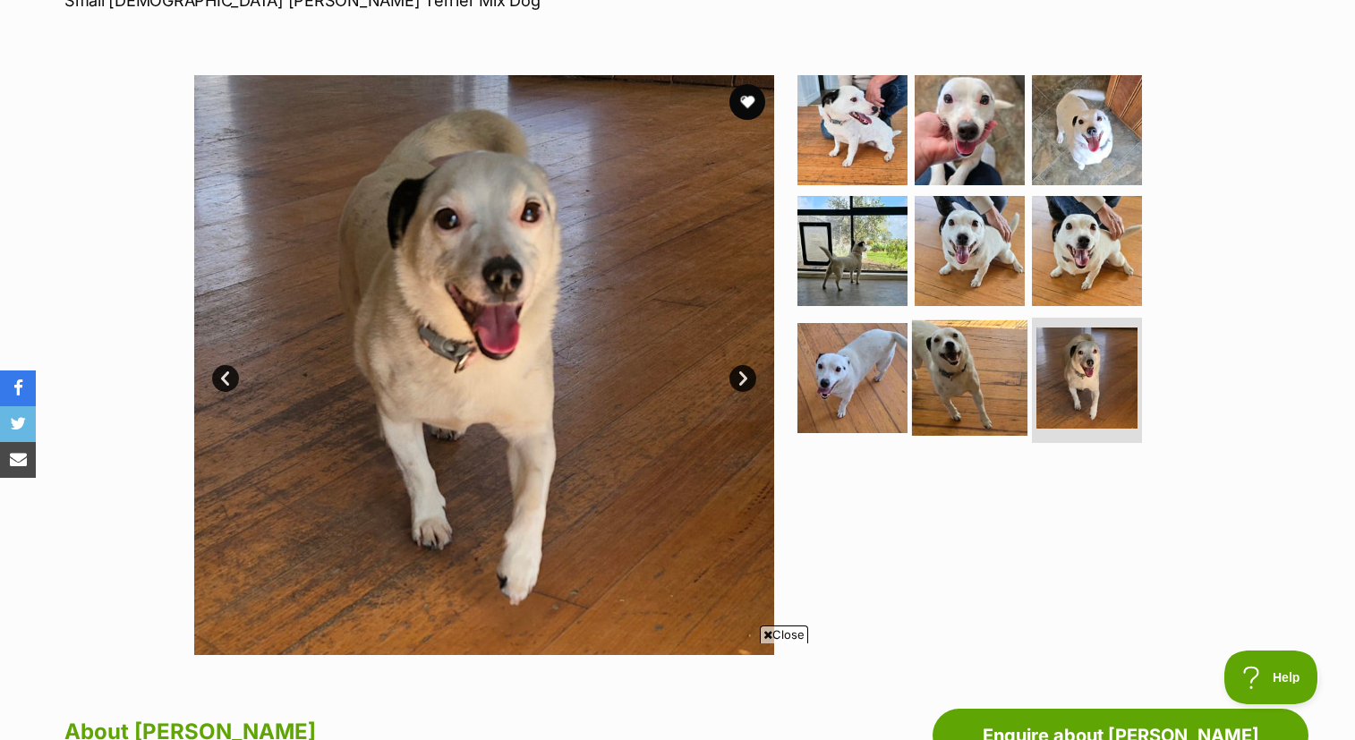
click at [971, 362] on img at bounding box center [969, 377] width 115 height 115
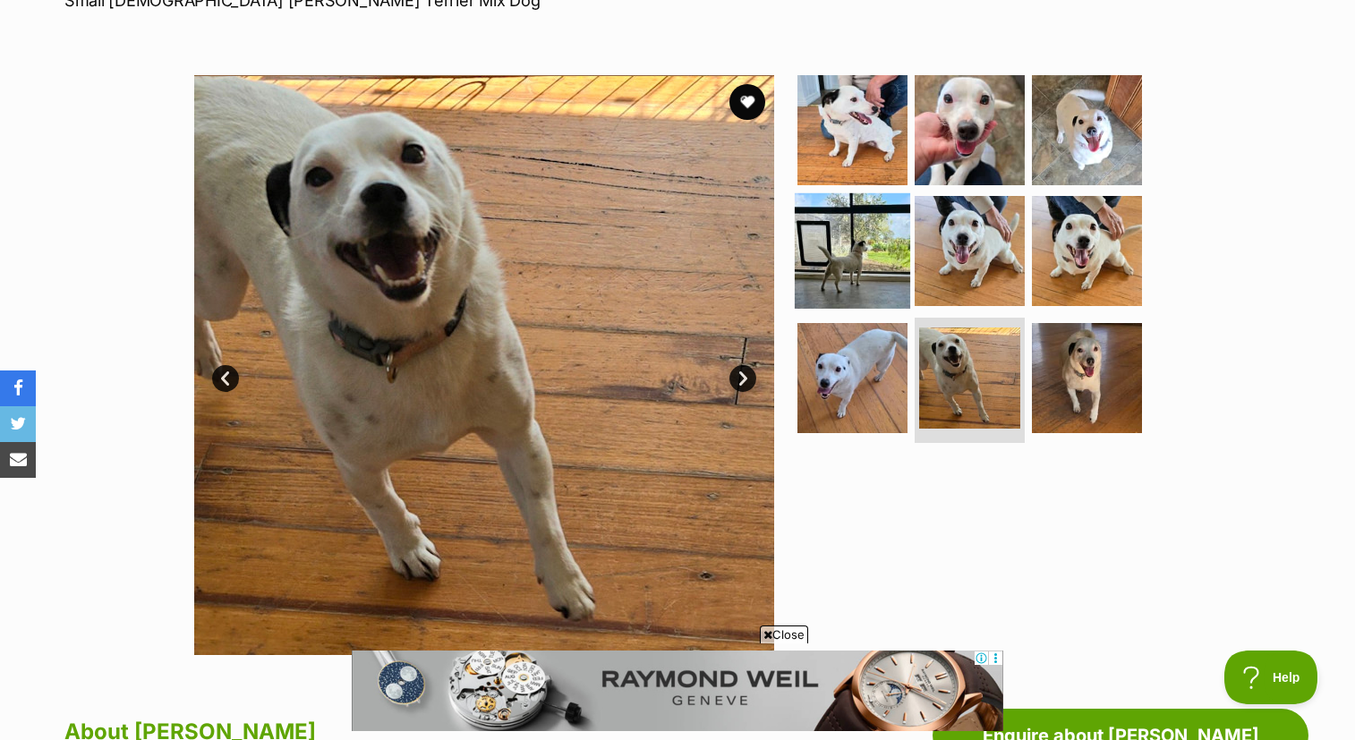
click at [843, 257] on img at bounding box center [852, 250] width 115 height 115
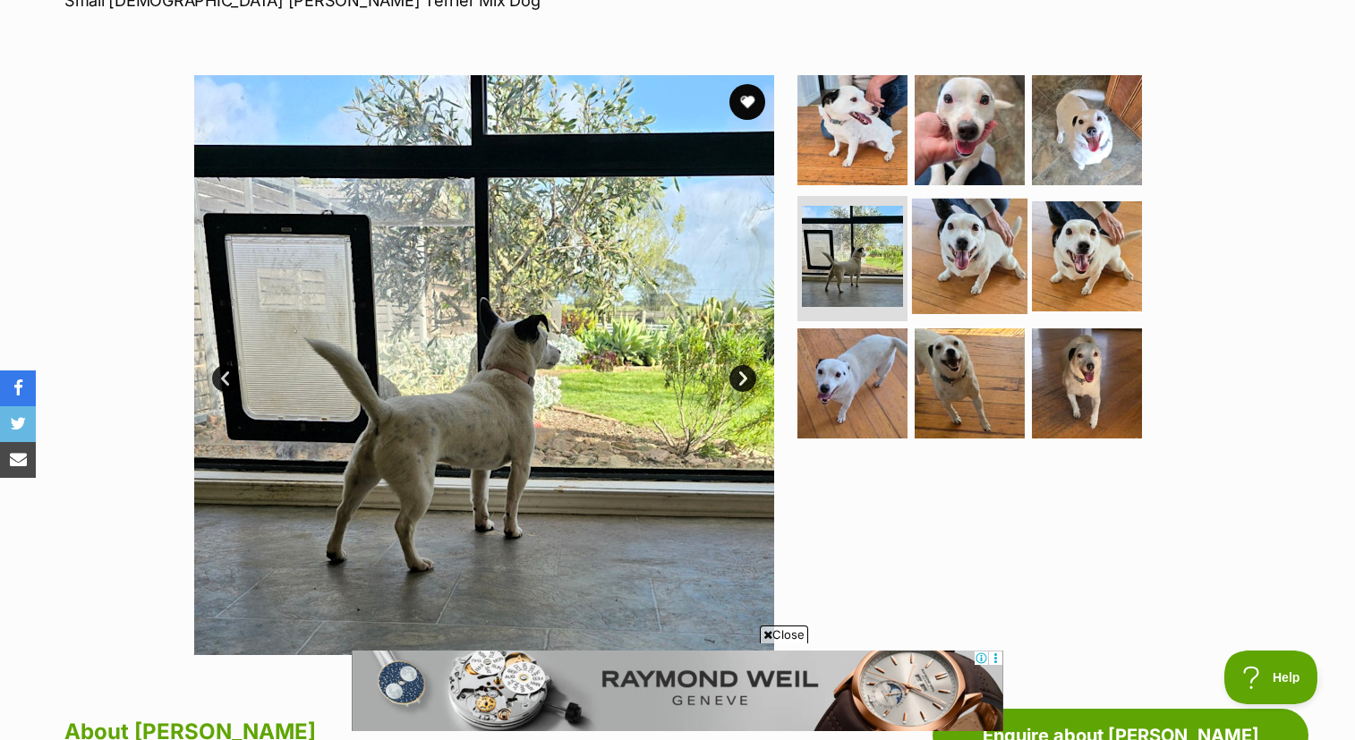
click at [924, 251] on img at bounding box center [969, 256] width 115 height 115
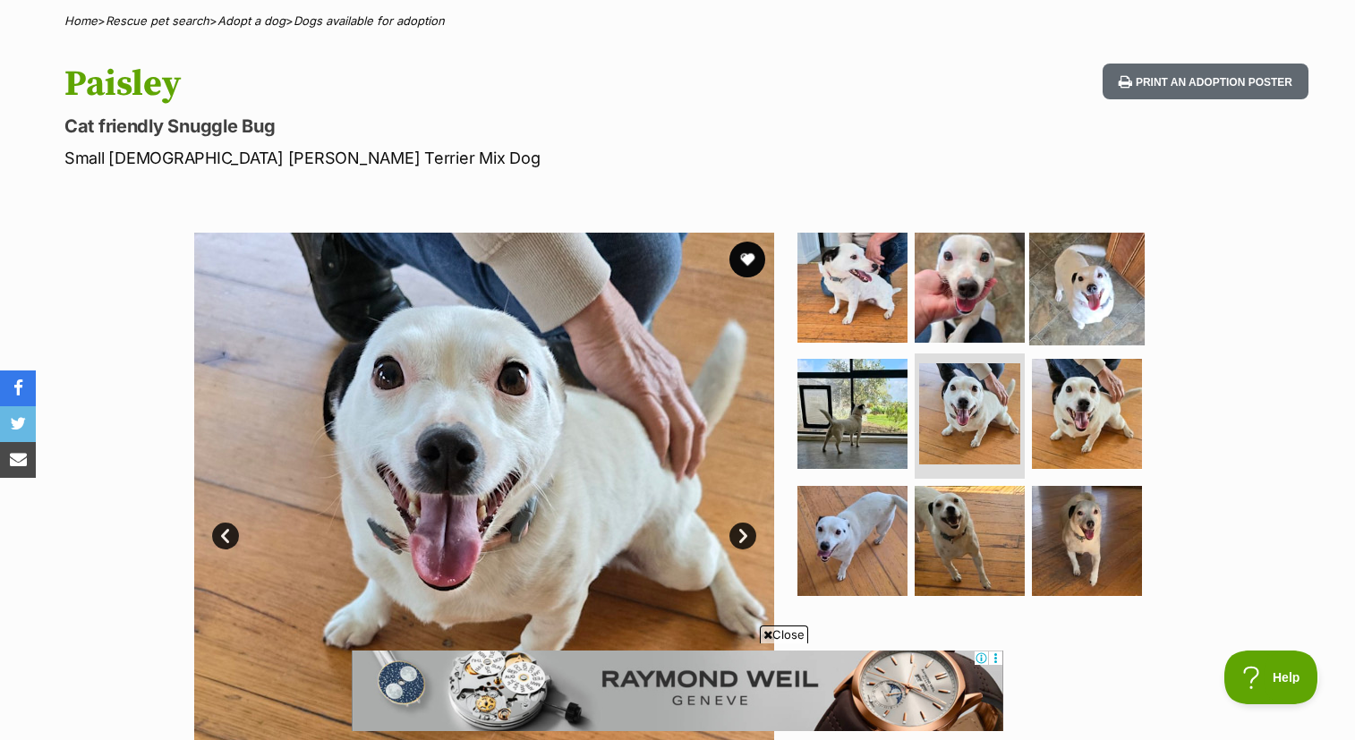
click at [1080, 281] on img at bounding box center [1086, 286] width 115 height 115
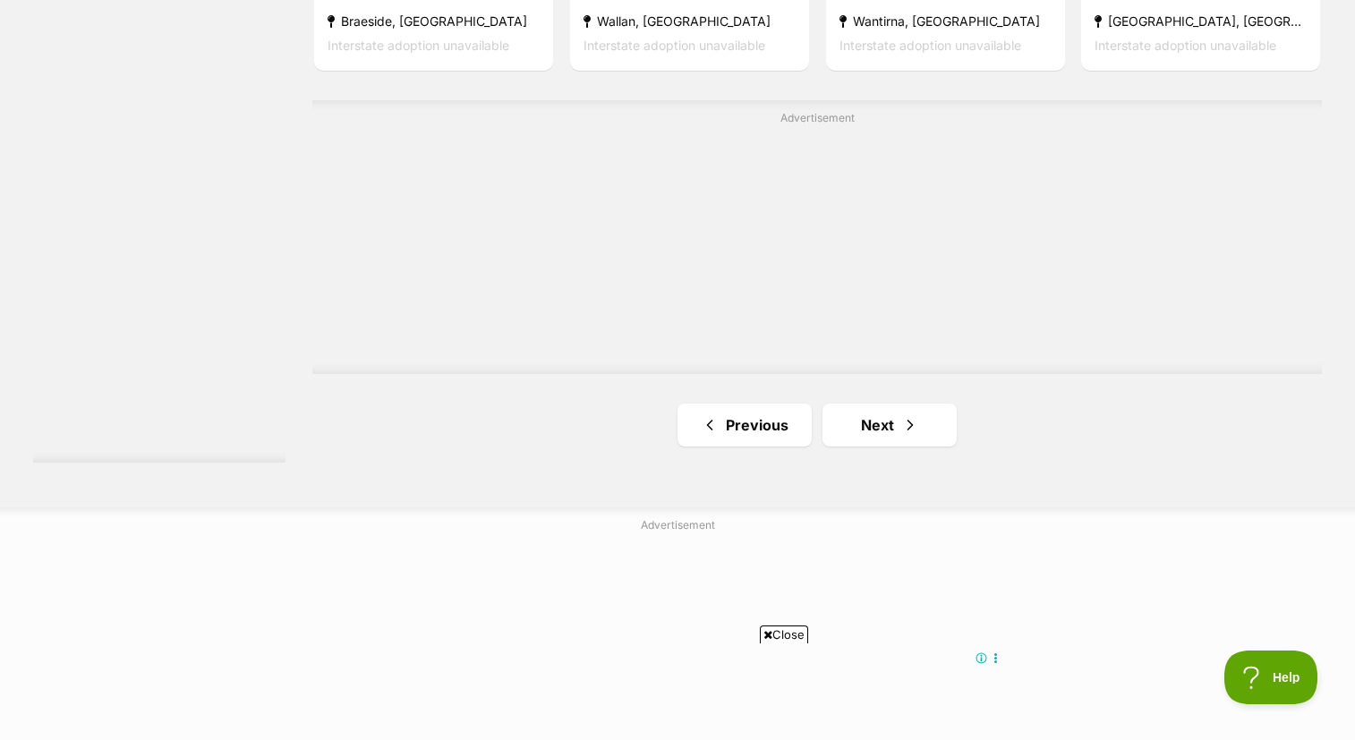
scroll to position [3189, 0]
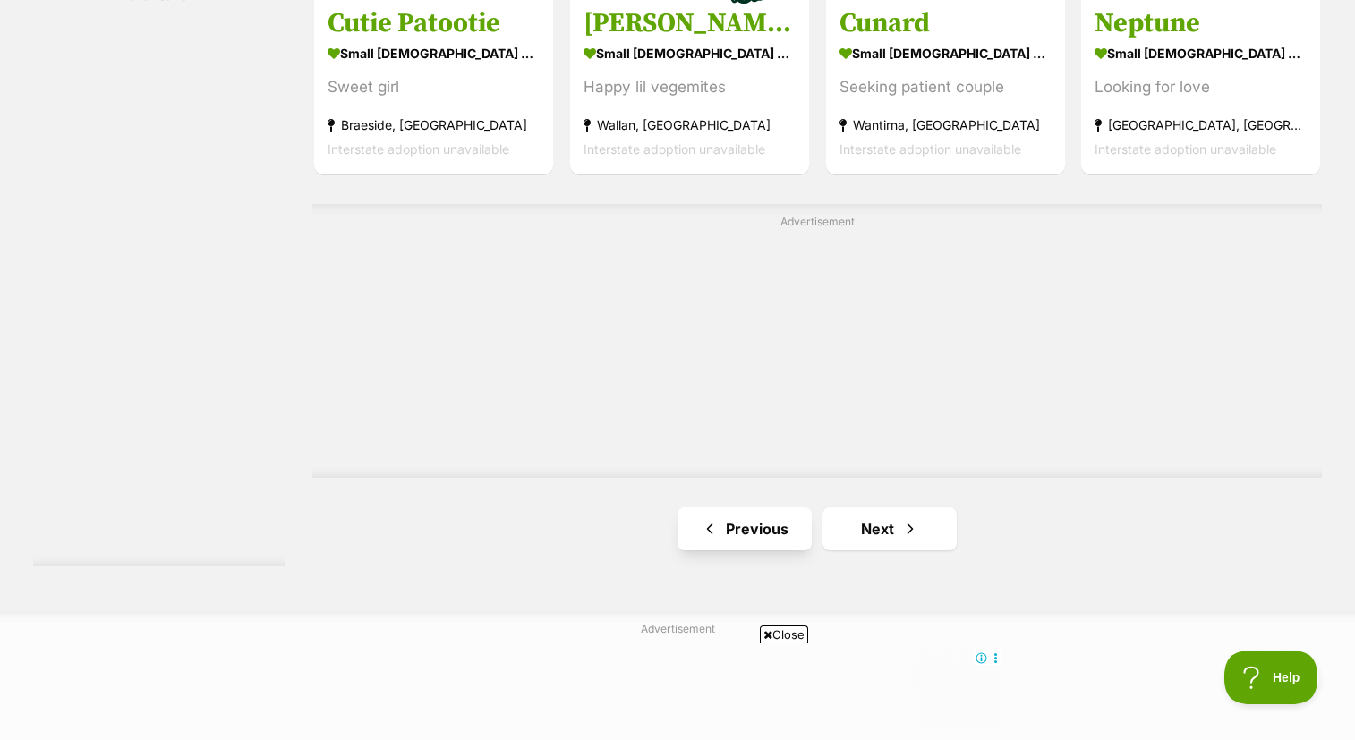
click at [732, 551] on link "Previous" at bounding box center [745, 529] width 134 height 43
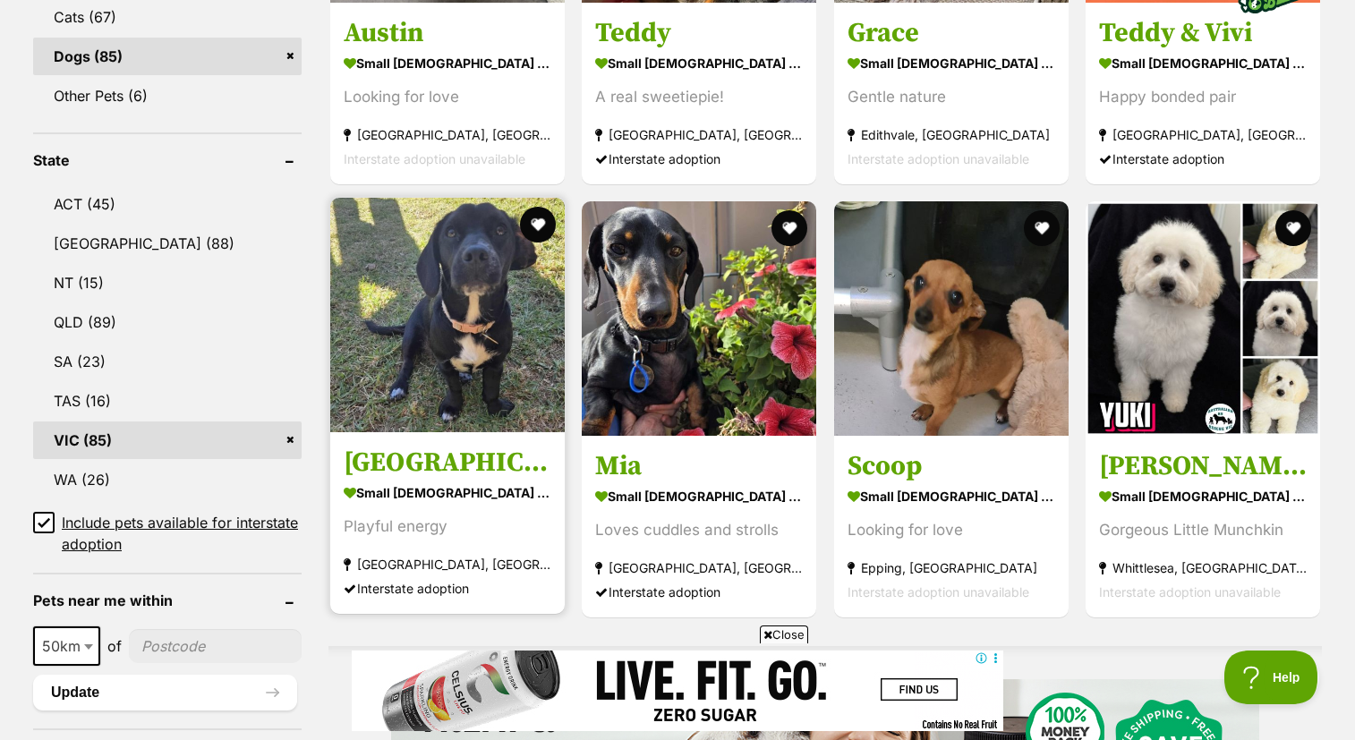
scroll to position [810, 0]
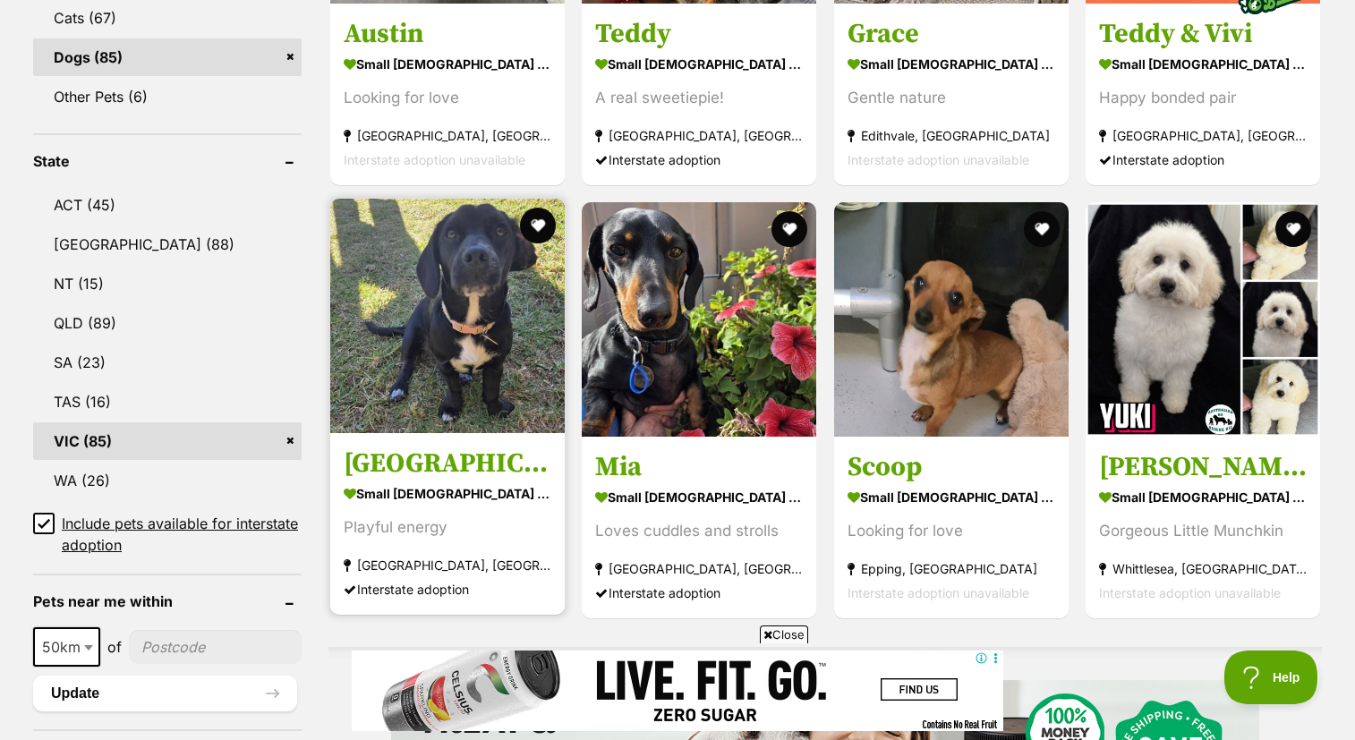
click at [430, 286] on img at bounding box center [447, 316] width 235 height 235
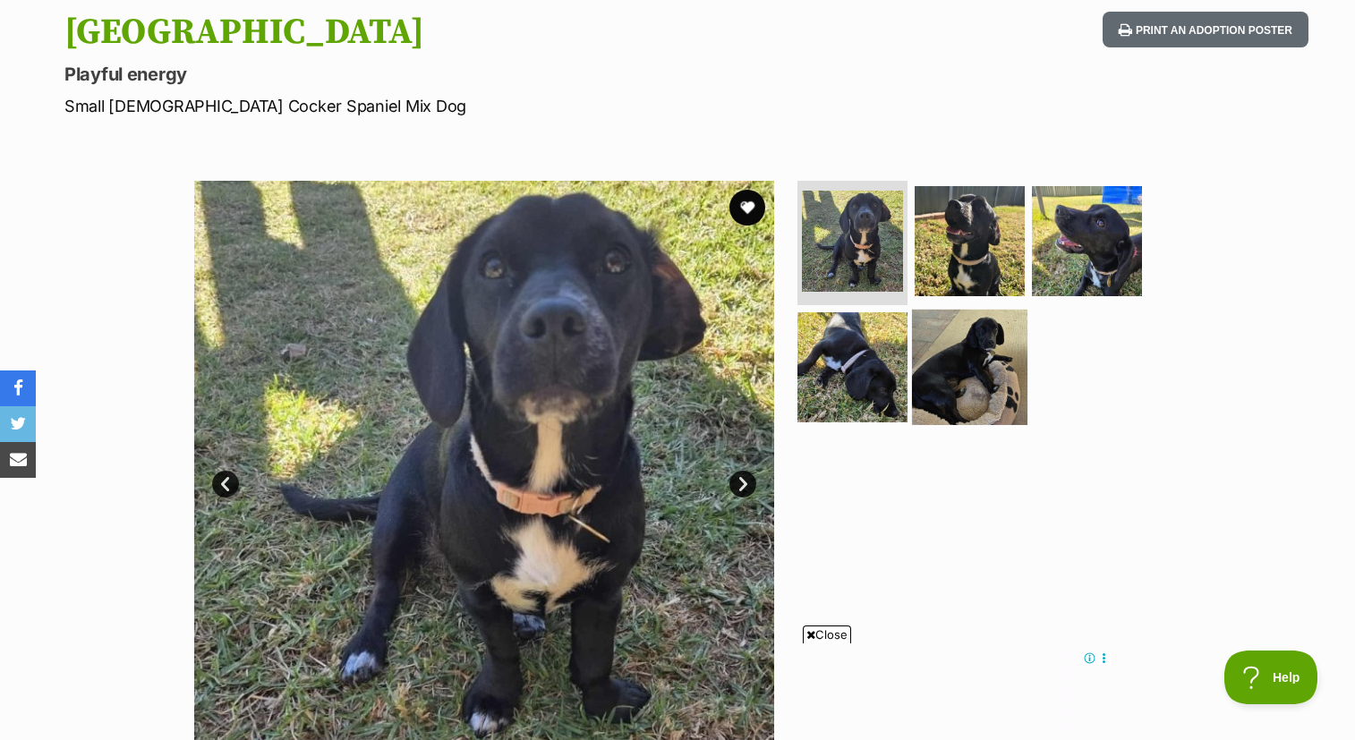
click at [957, 391] on img at bounding box center [969, 367] width 115 height 115
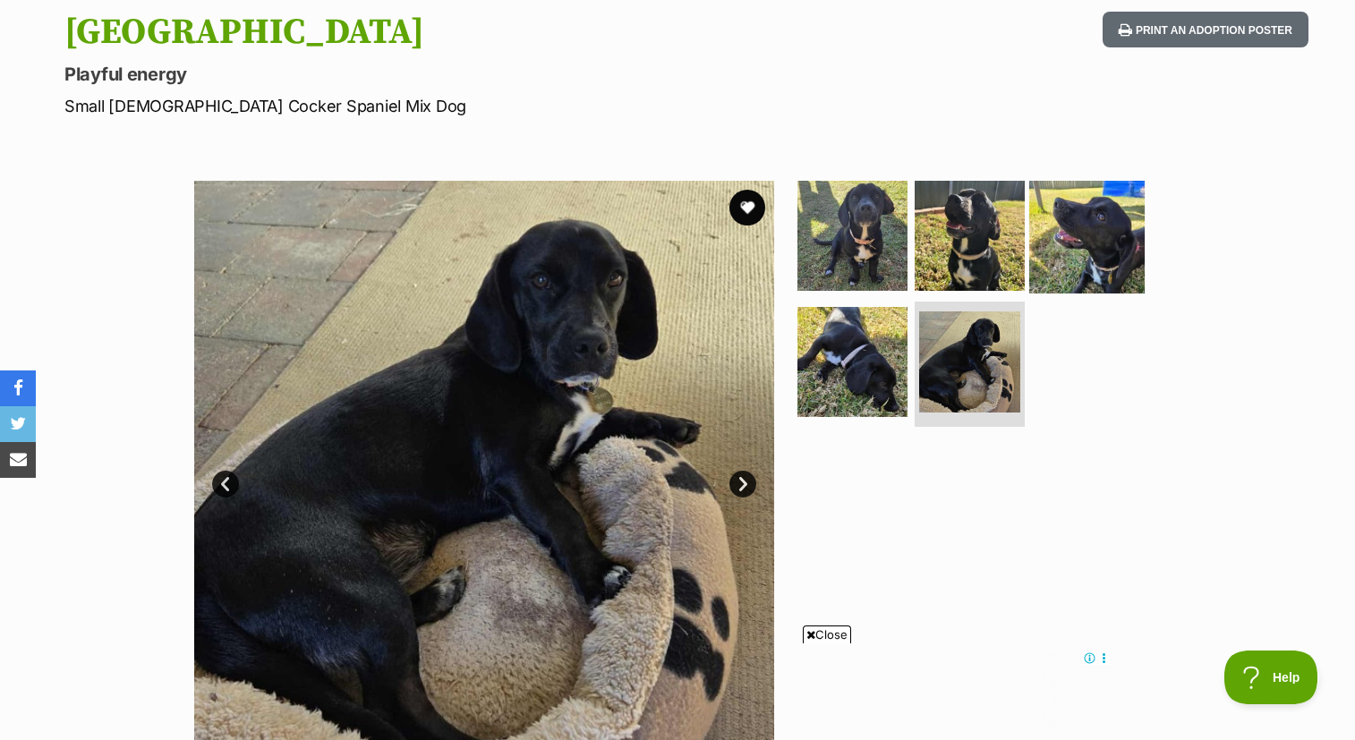
click at [1087, 221] on img at bounding box center [1086, 234] width 115 height 115
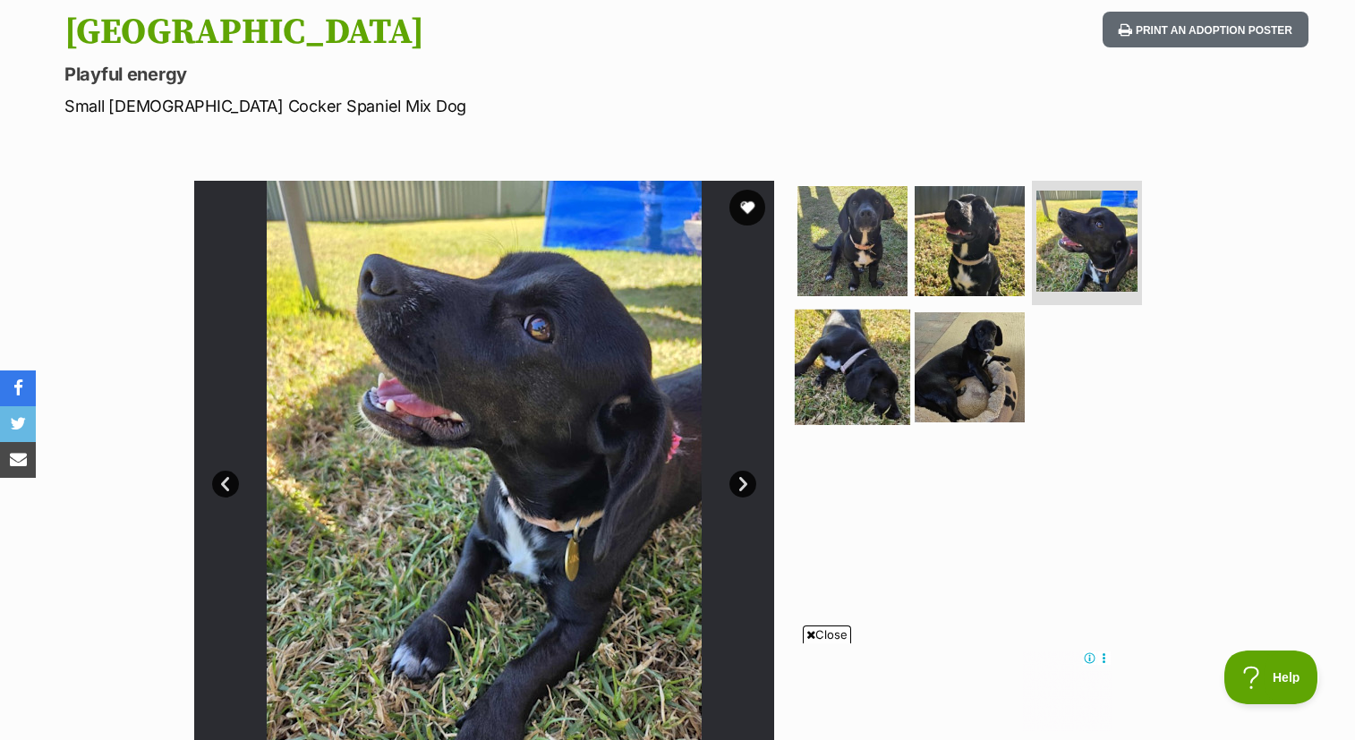
click at [852, 381] on img at bounding box center [852, 367] width 115 height 115
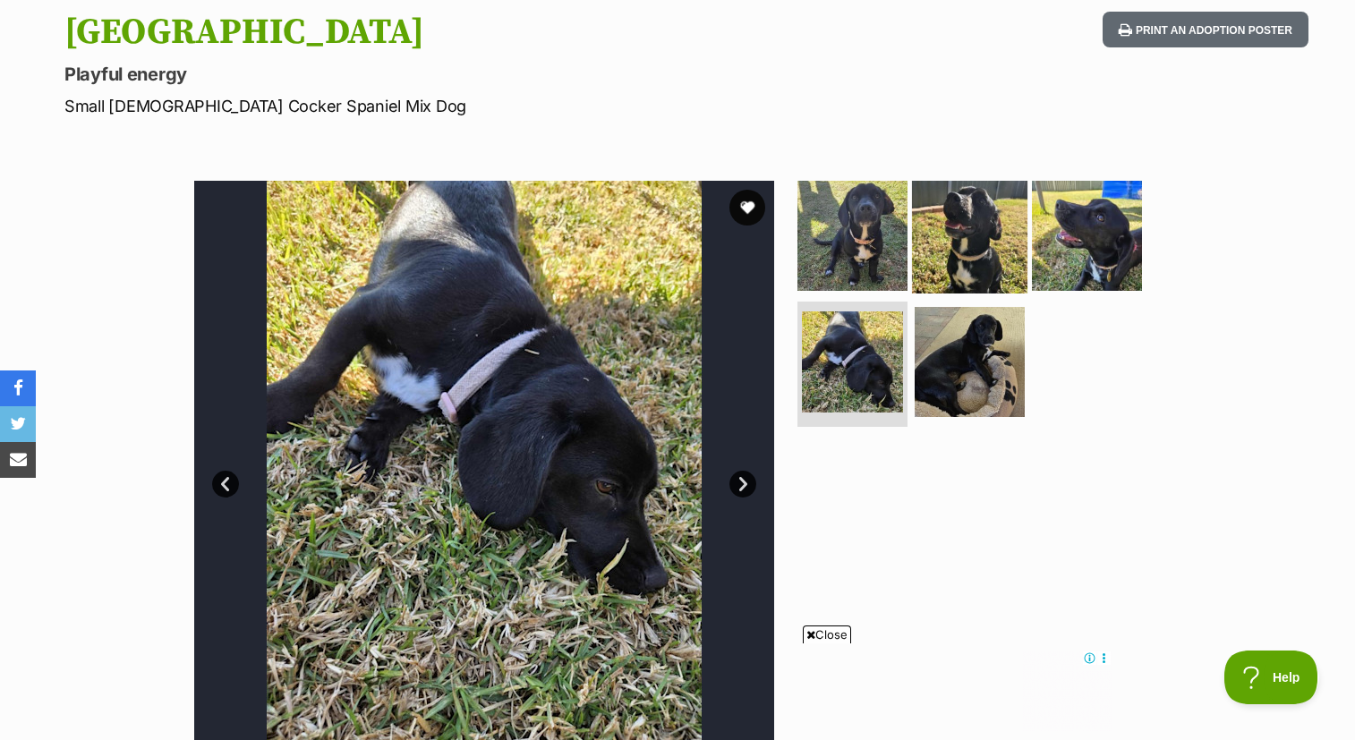
click at [972, 256] on img at bounding box center [969, 234] width 115 height 115
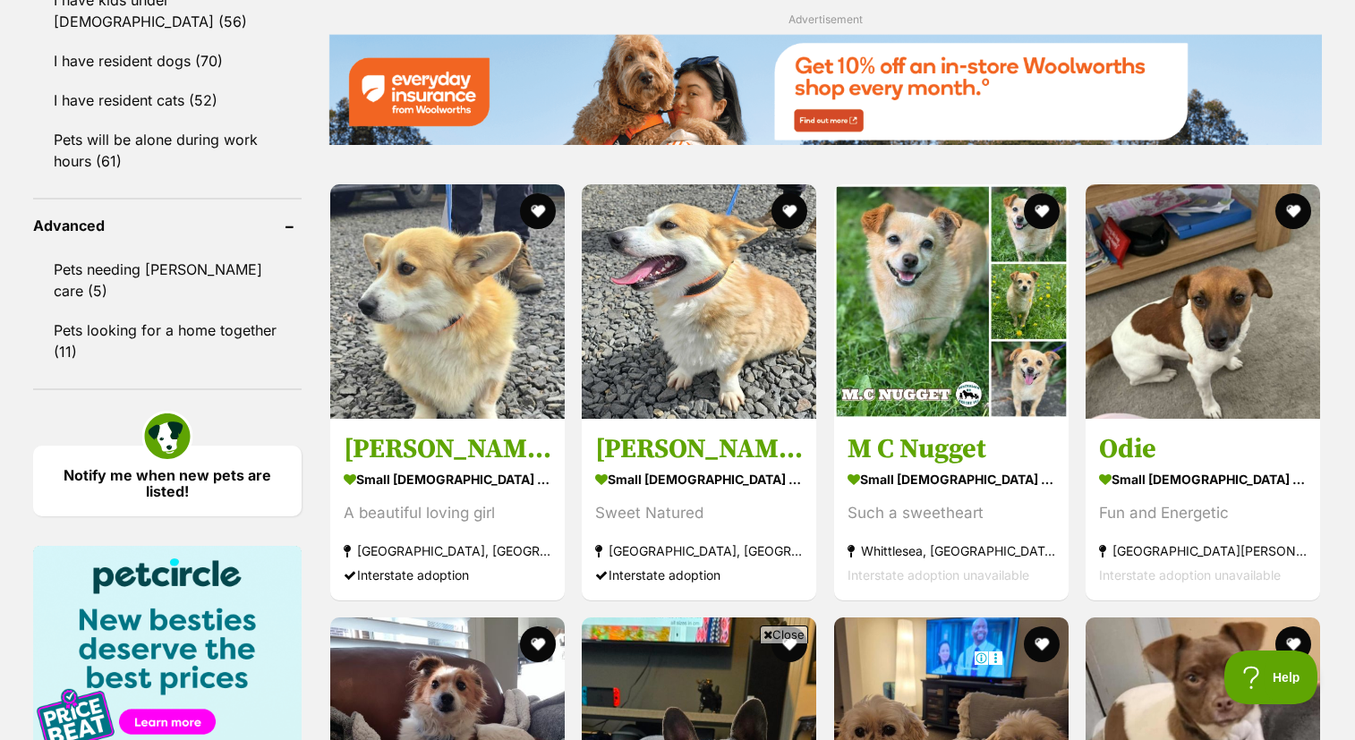
scroll to position [2203, 0]
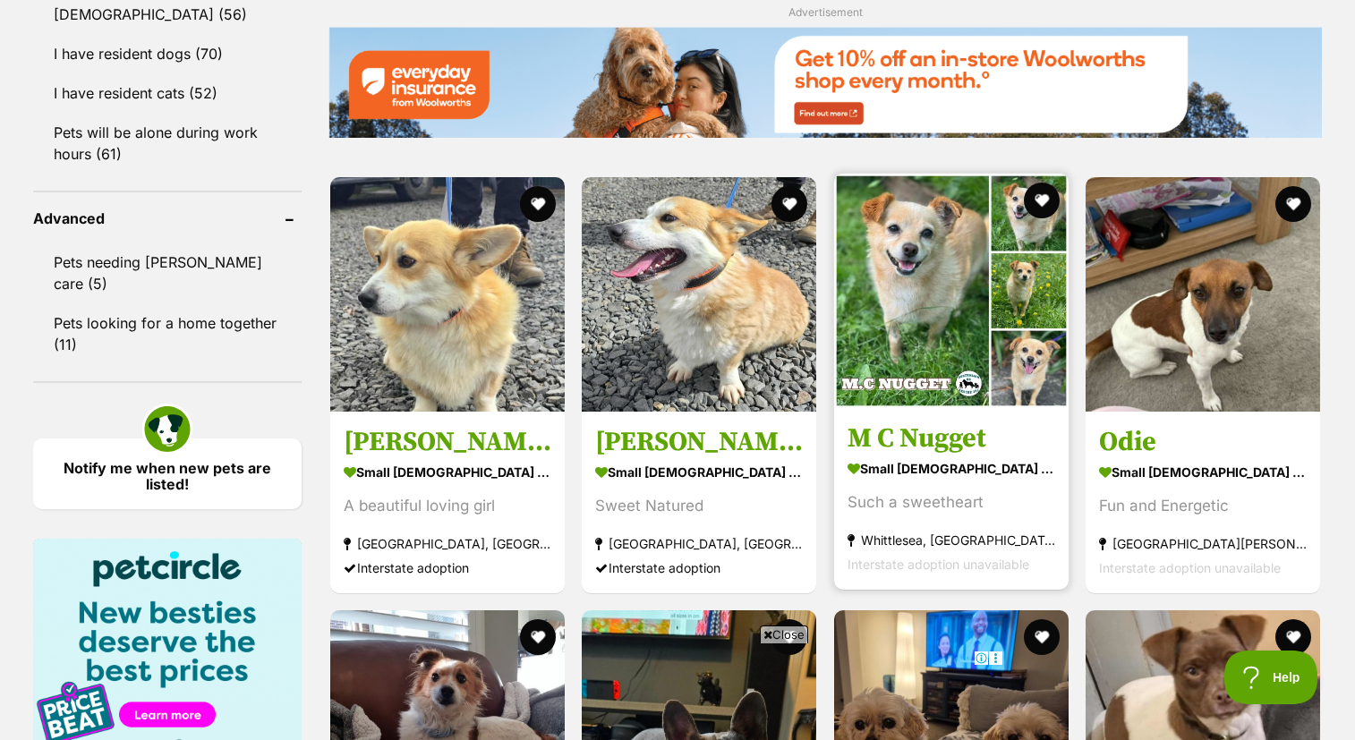
click at [915, 302] on img at bounding box center [951, 291] width 235 height 235
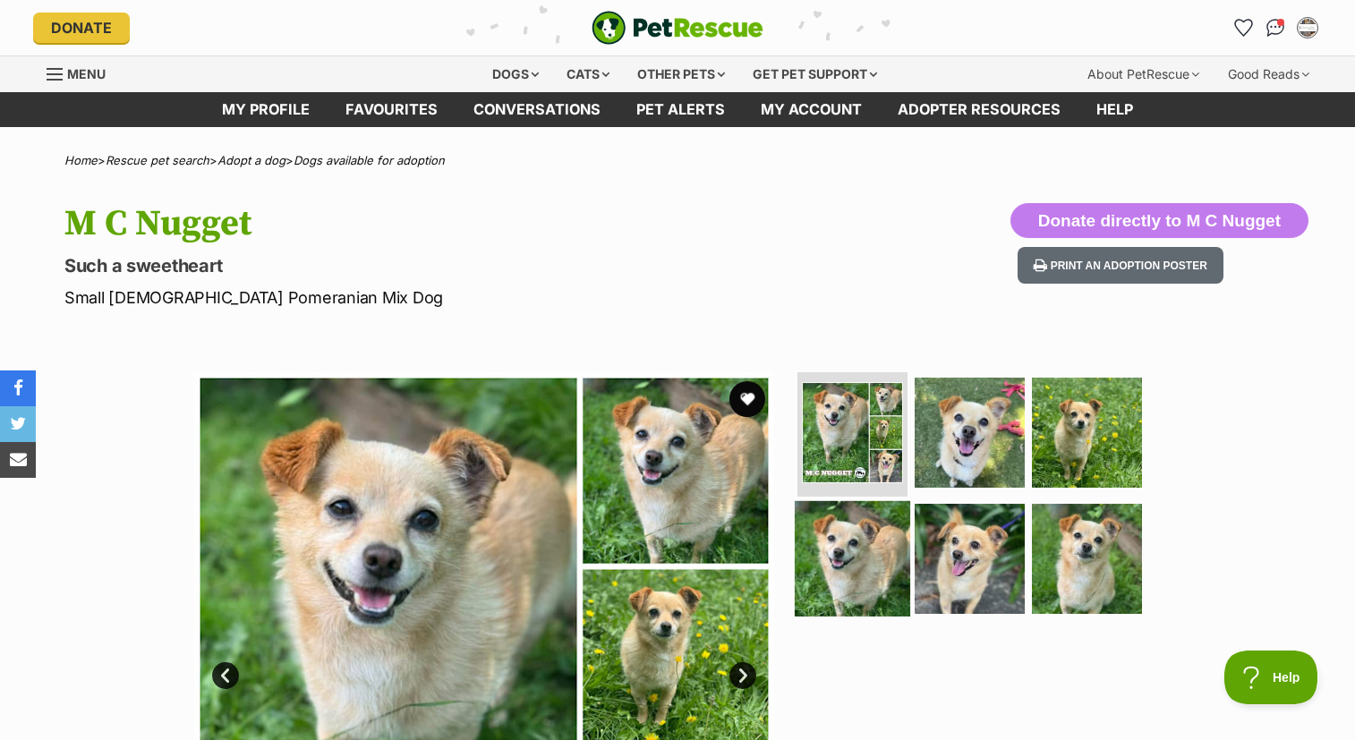
click at [835, 557] on img at bounding box center [852, 558] width 115 height 115
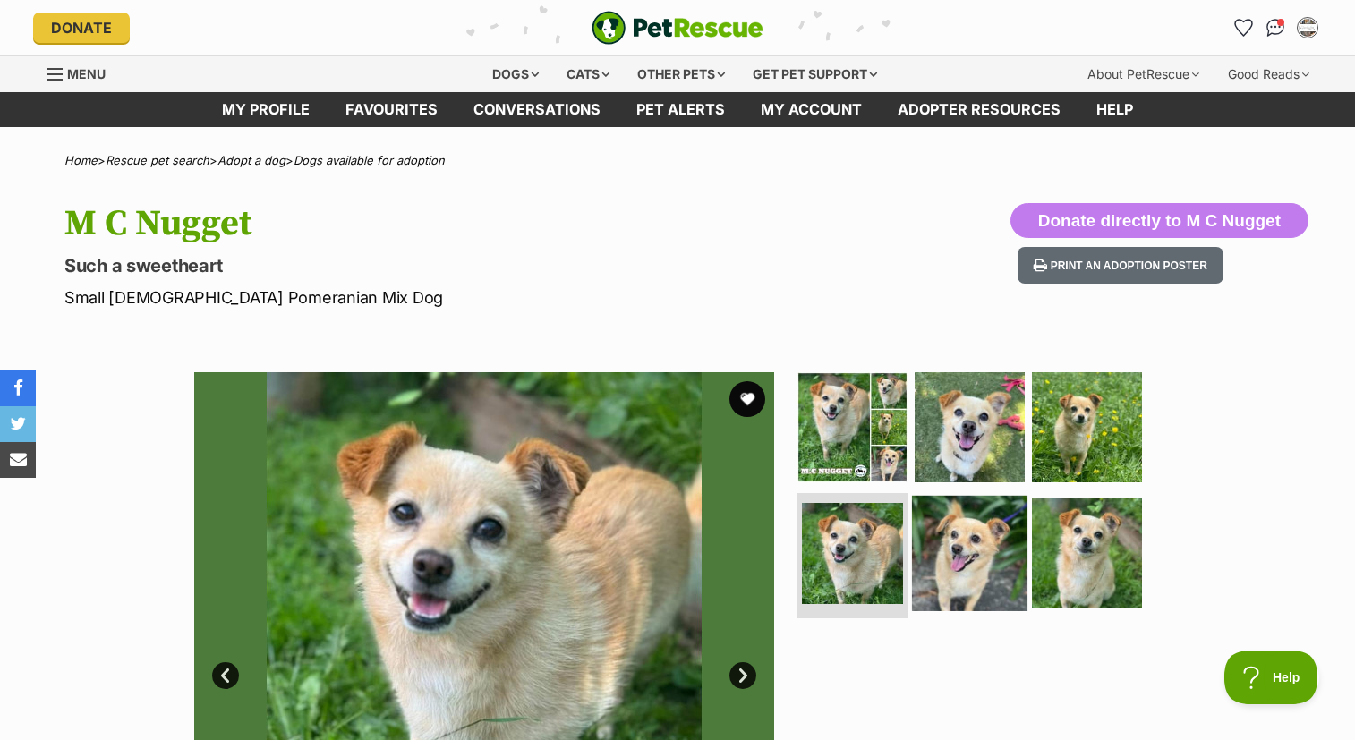
click at [957, 560] on img at bounding box center [969, 553] width 115 height 115
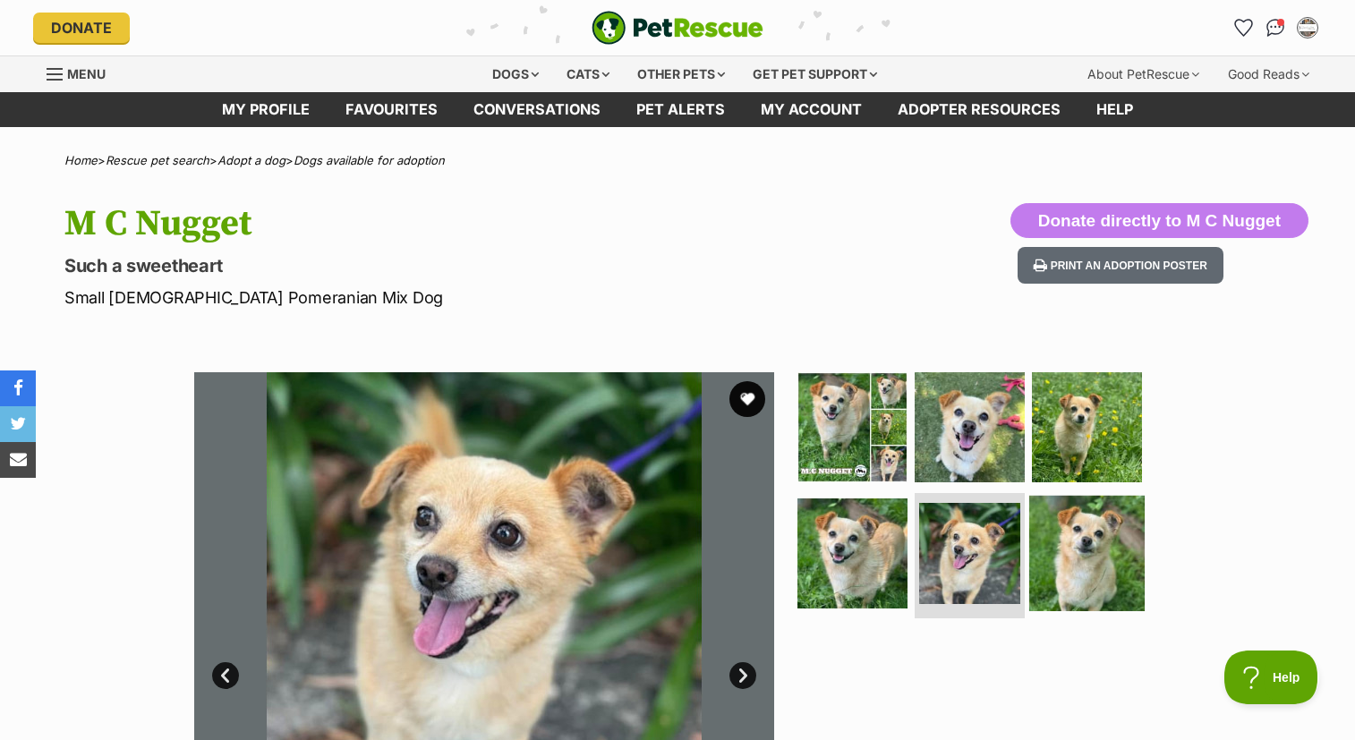
click at [1076, 553] on img at bounding box center [1086, 553] width 115 height 115
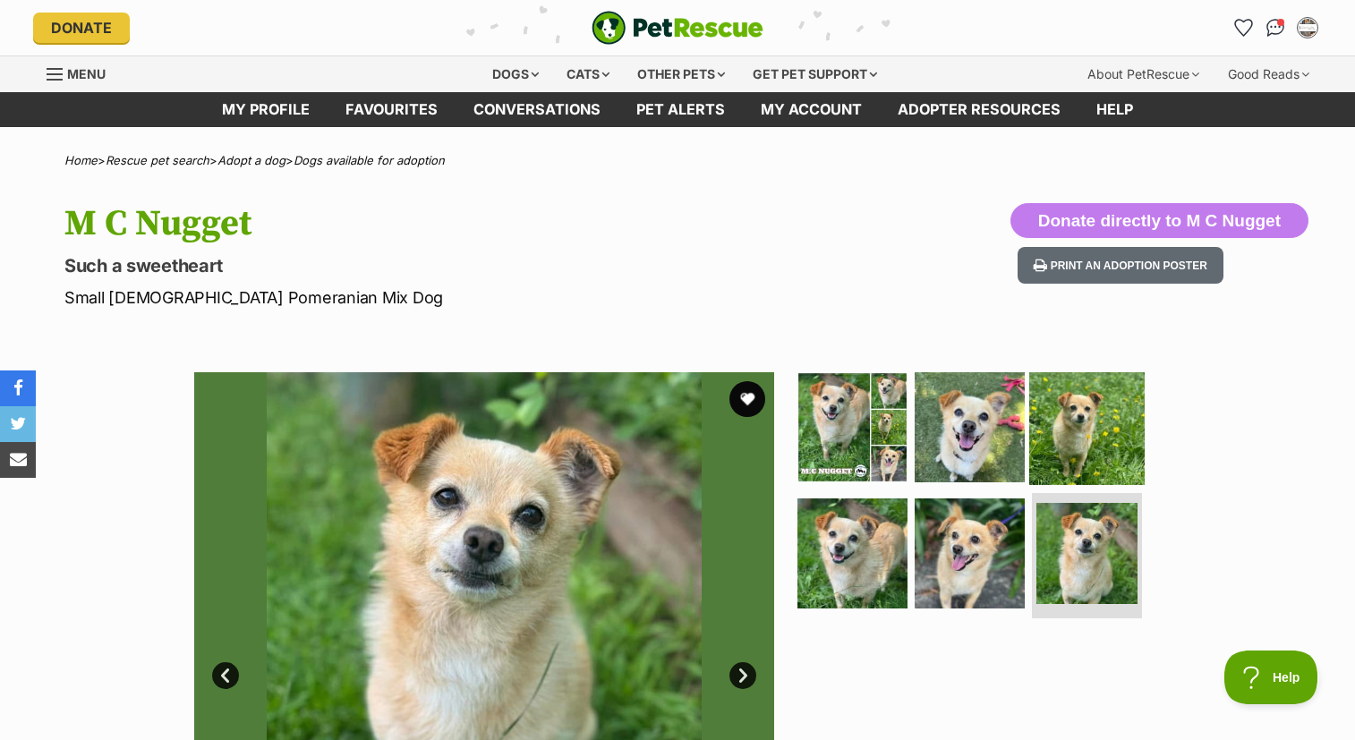
click at [1086, 437] on img at bounding box center [1086, 426] width 115 height 115
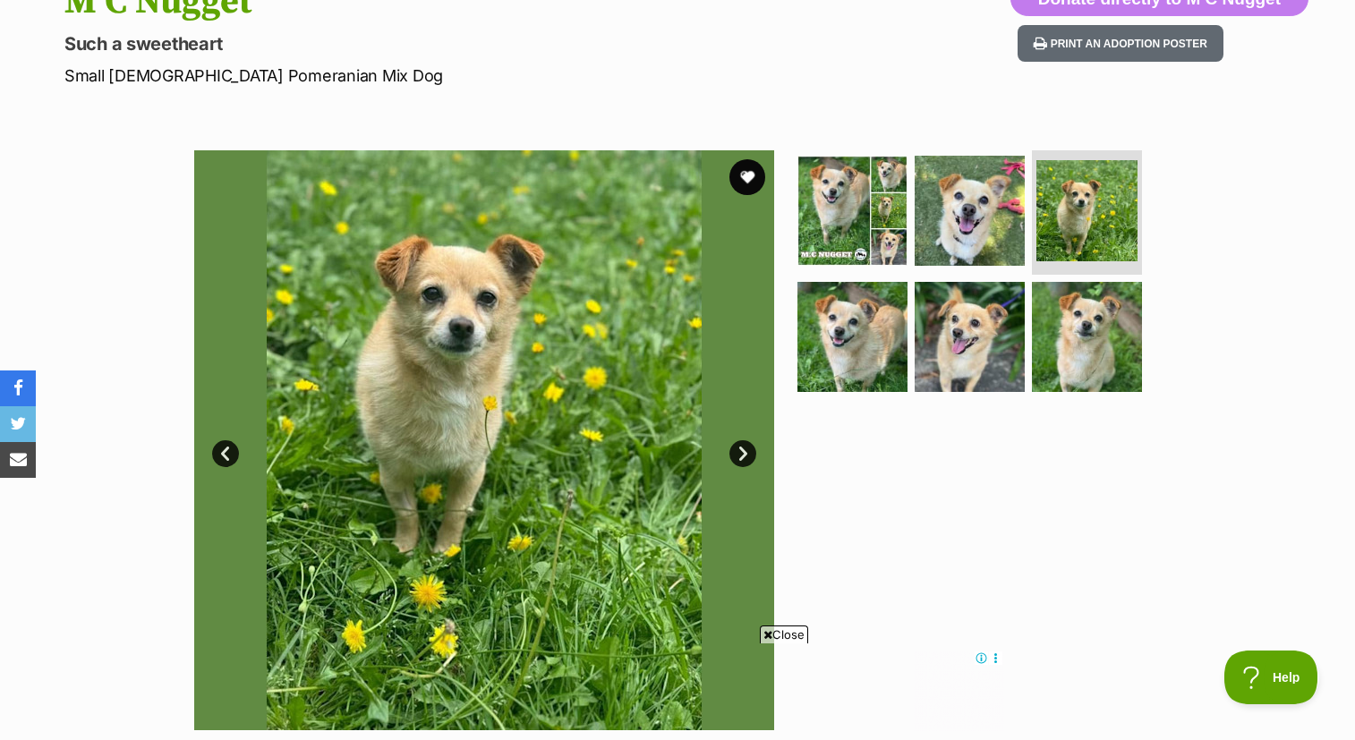
scroll to position [214, 0]
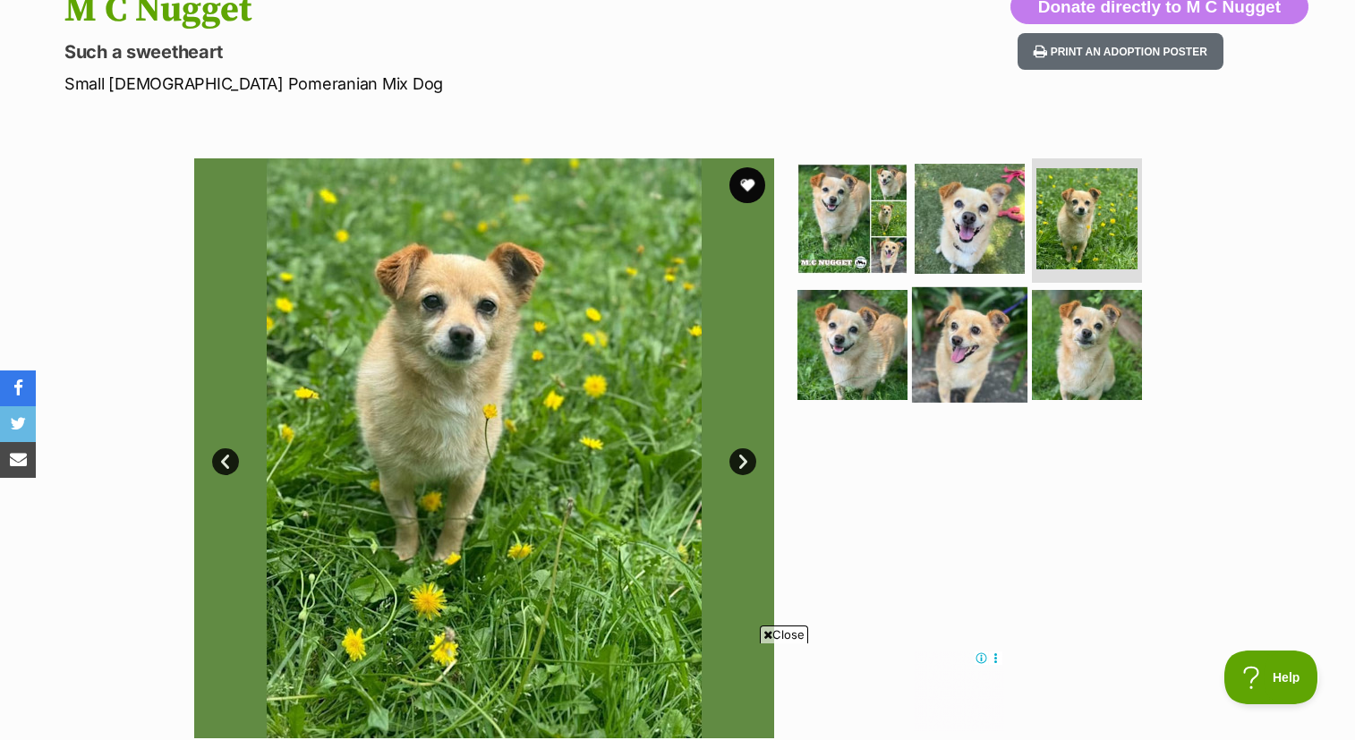
click at [948, 360] on img at bounding box center [969, 344] width 115 height 115
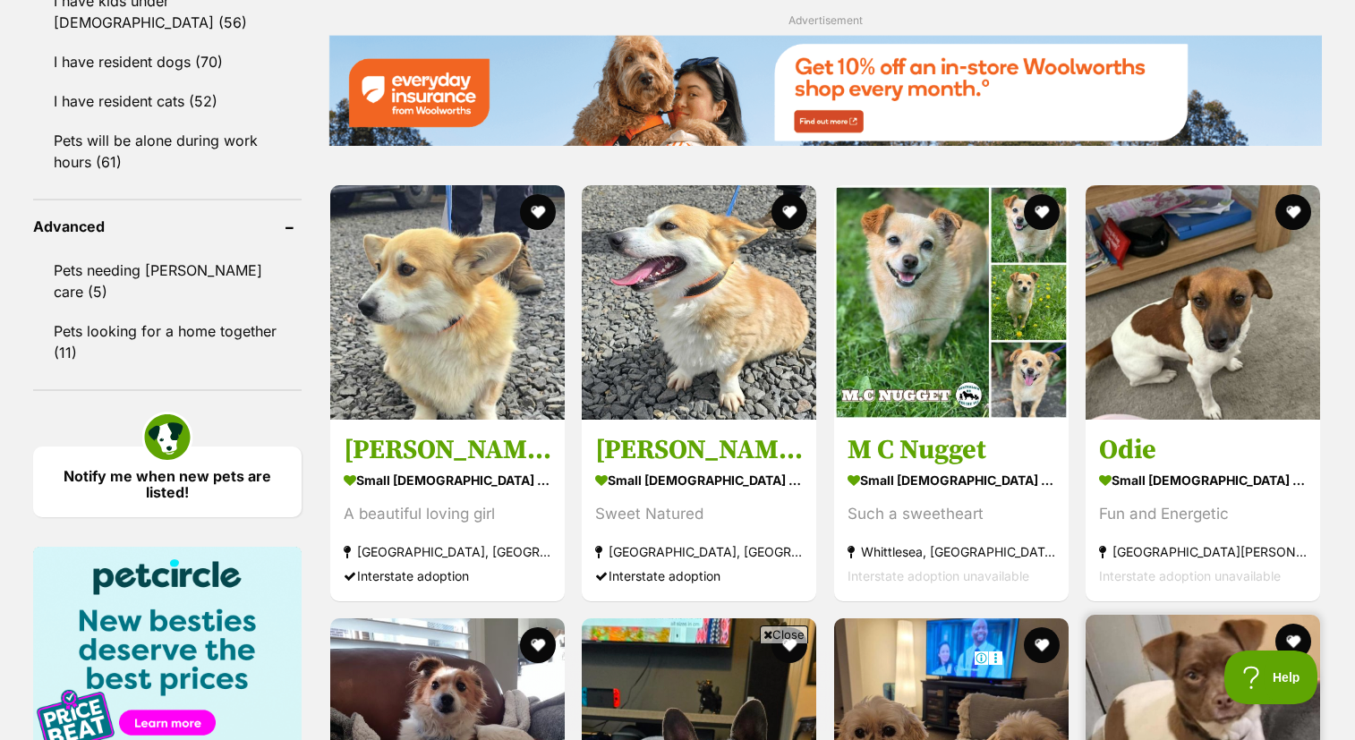
click at [1220, 615] on img at bounding box center [1203, 732] width 235 height 235
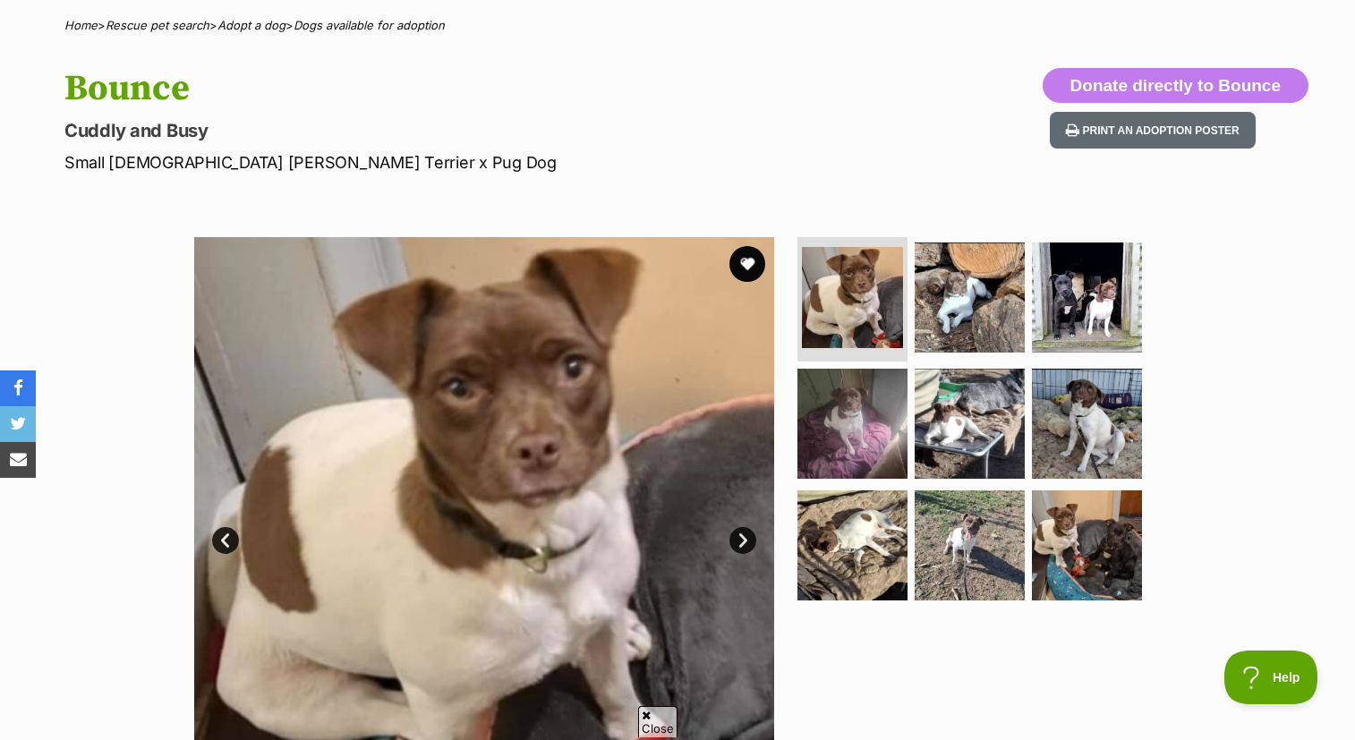
scroll to position [138, 0]
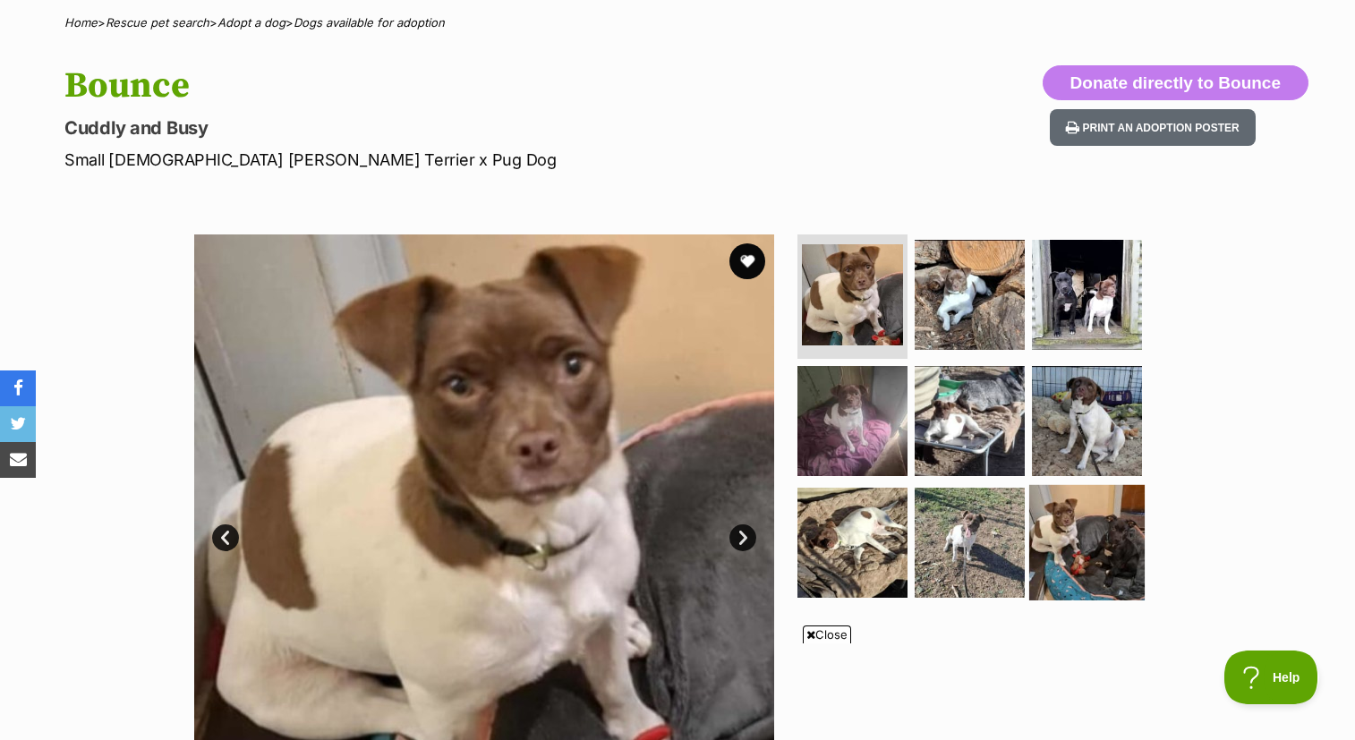
click at [1080, 535] on img at bounding box center [1086, 542] width 115 height 115
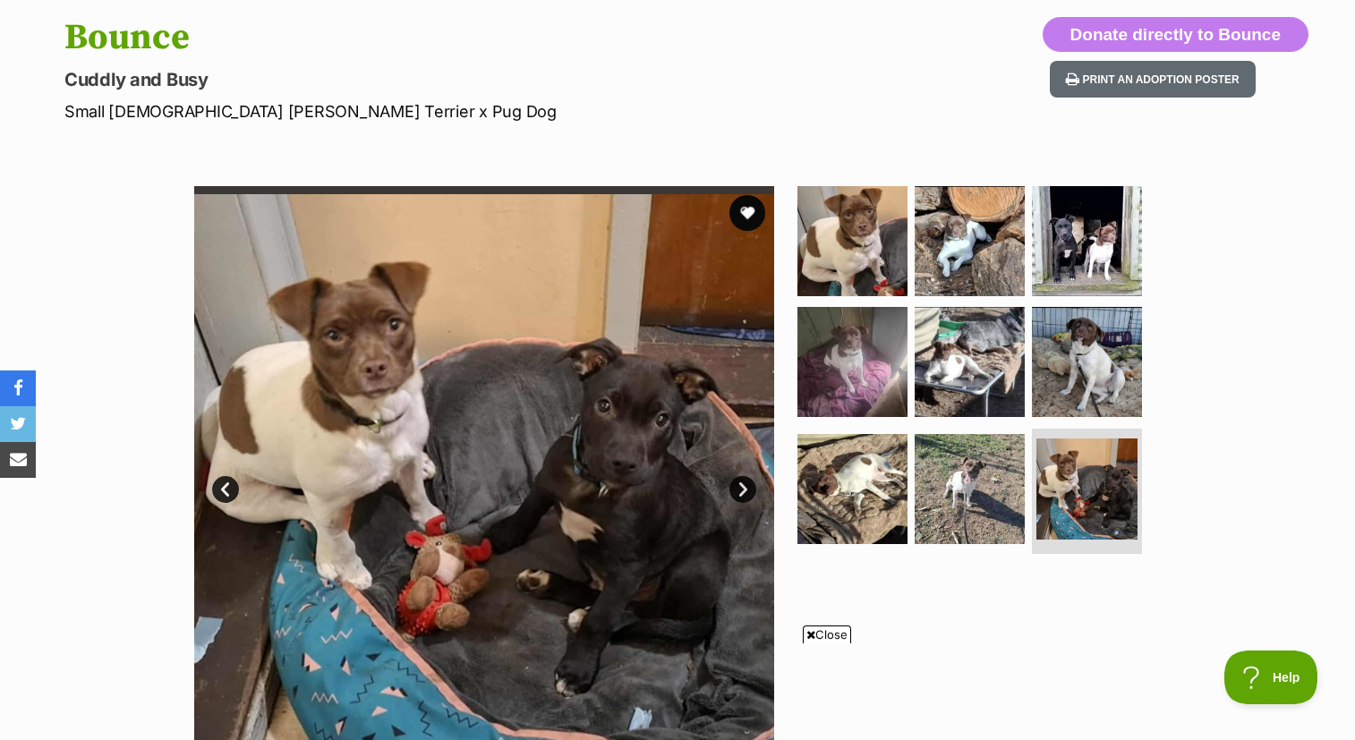
scroll to position [171, 0]
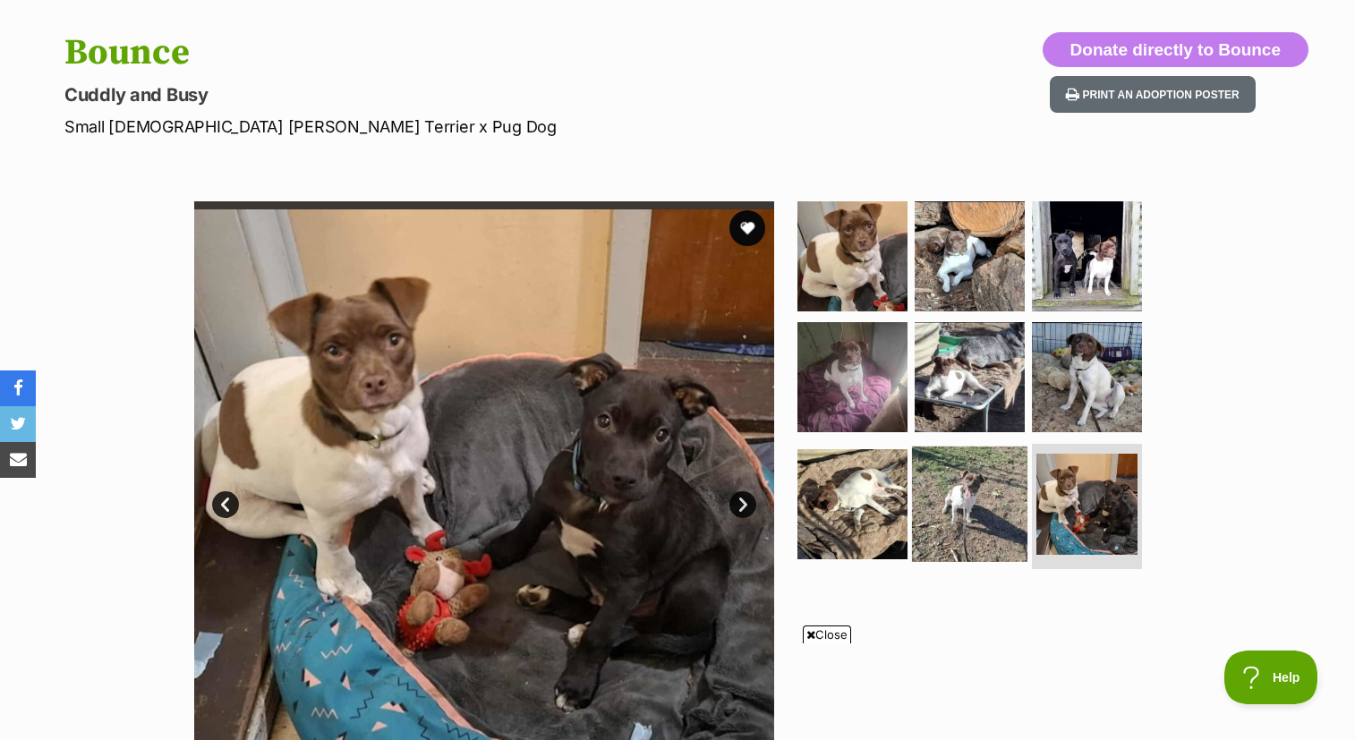
click at [998, 508] on img at bounding box center [969, 504] width 115 height 115
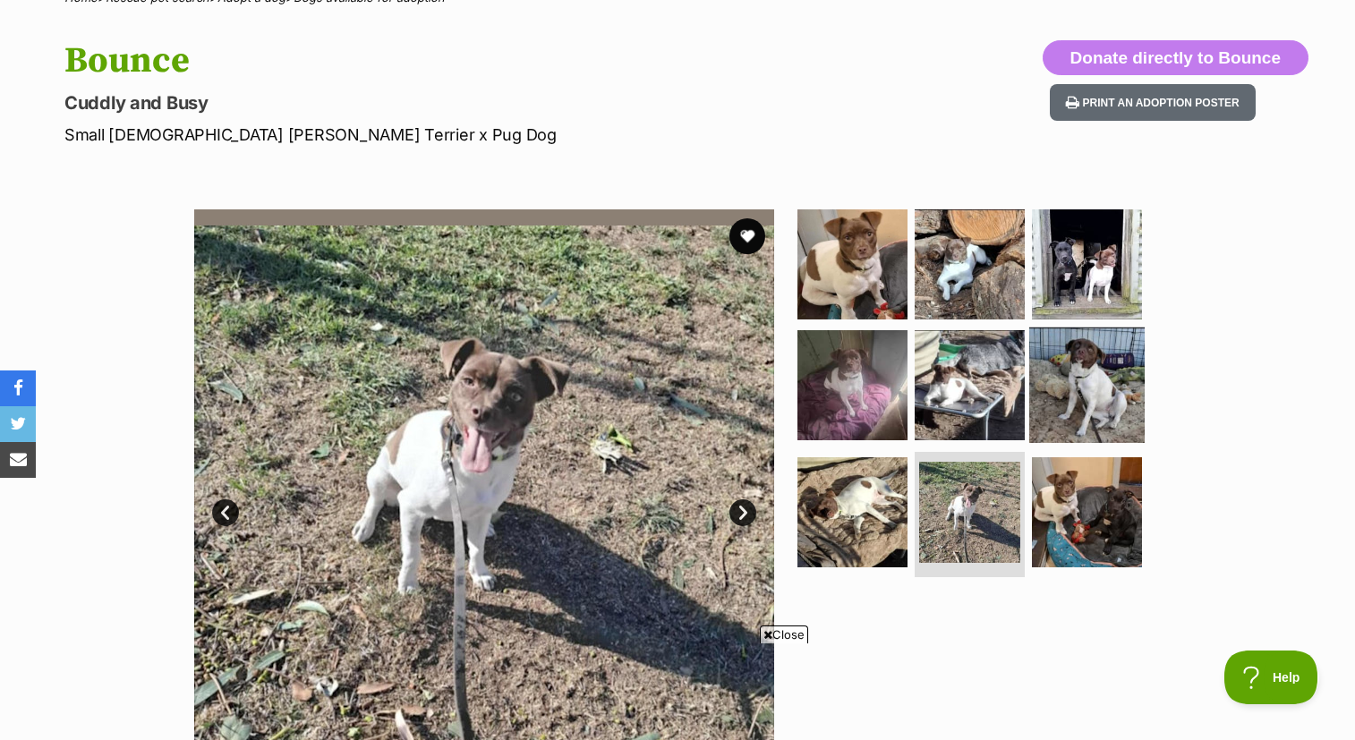
scroll to position [164, 0]
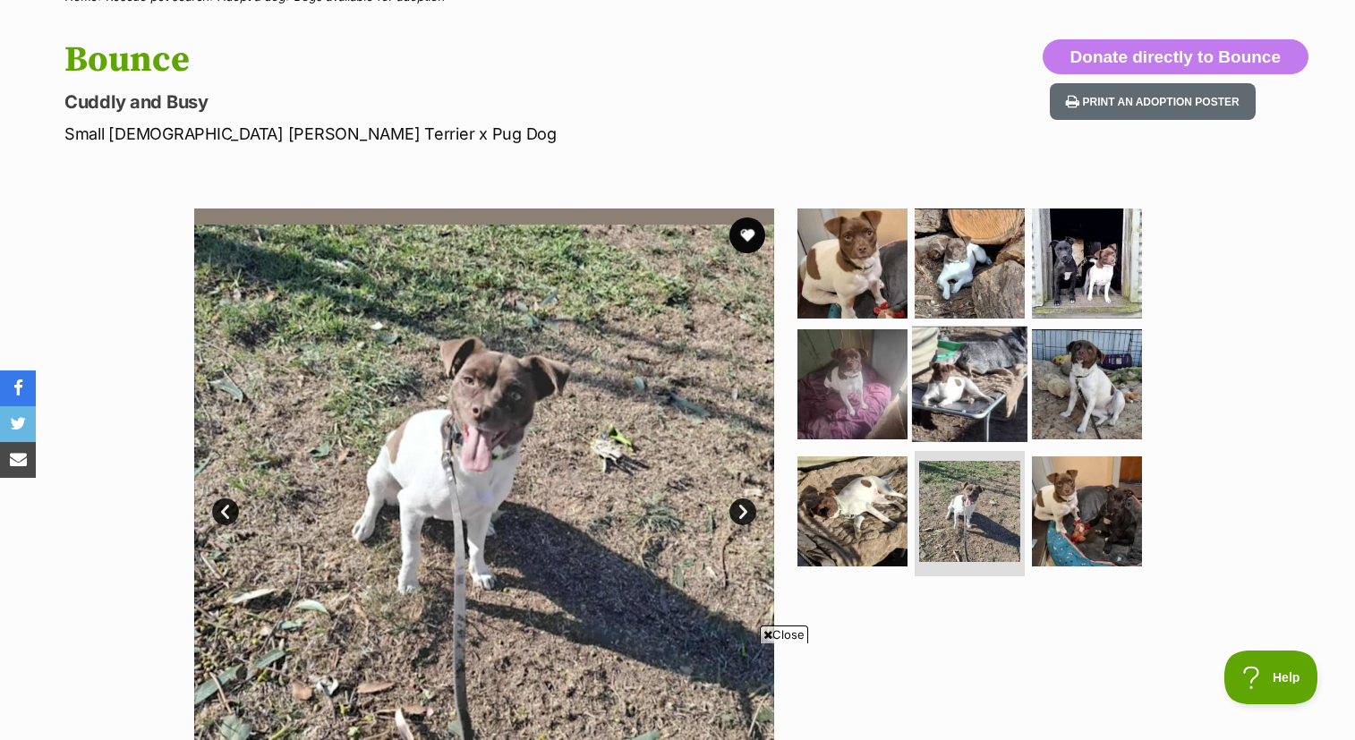
click at [947, 395] on img at bounding box center [969, 384] width 115 height 115
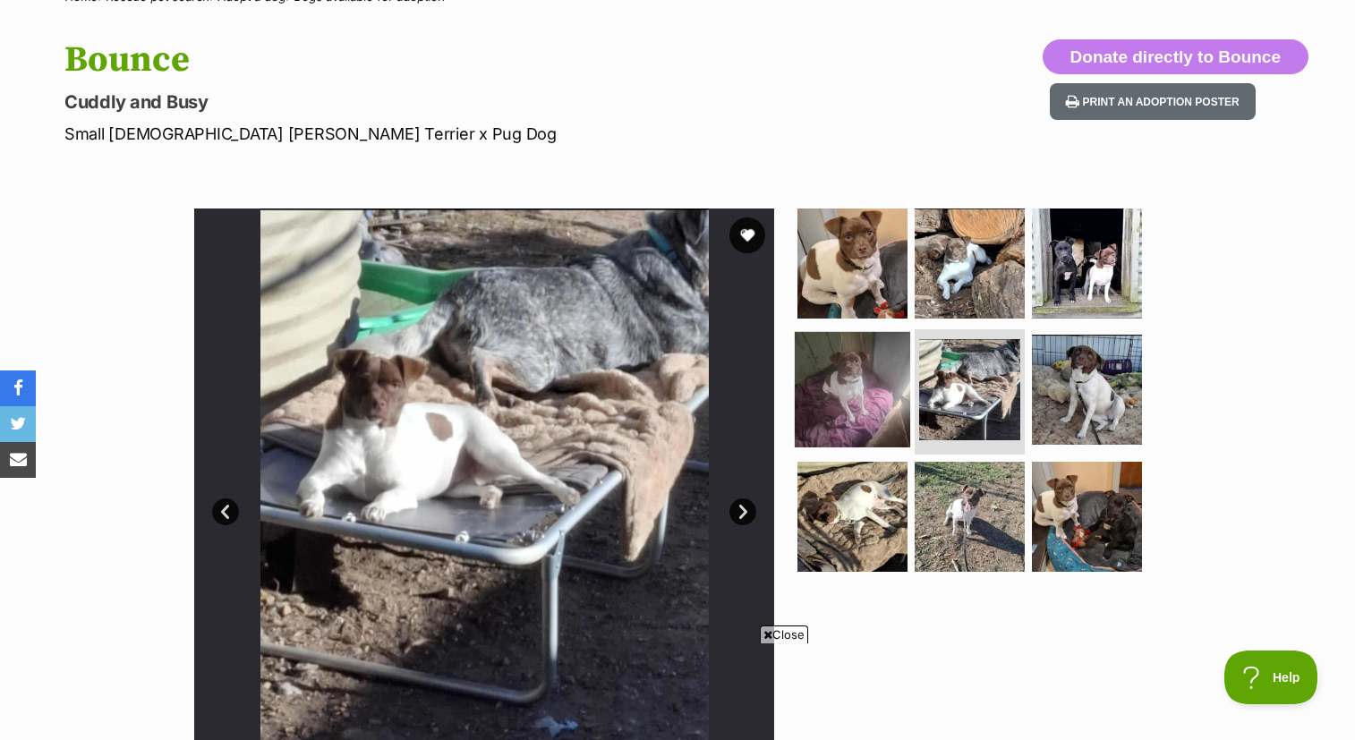
click at [840, 392] on img at bounding box center [852, 389] width 115 height 115
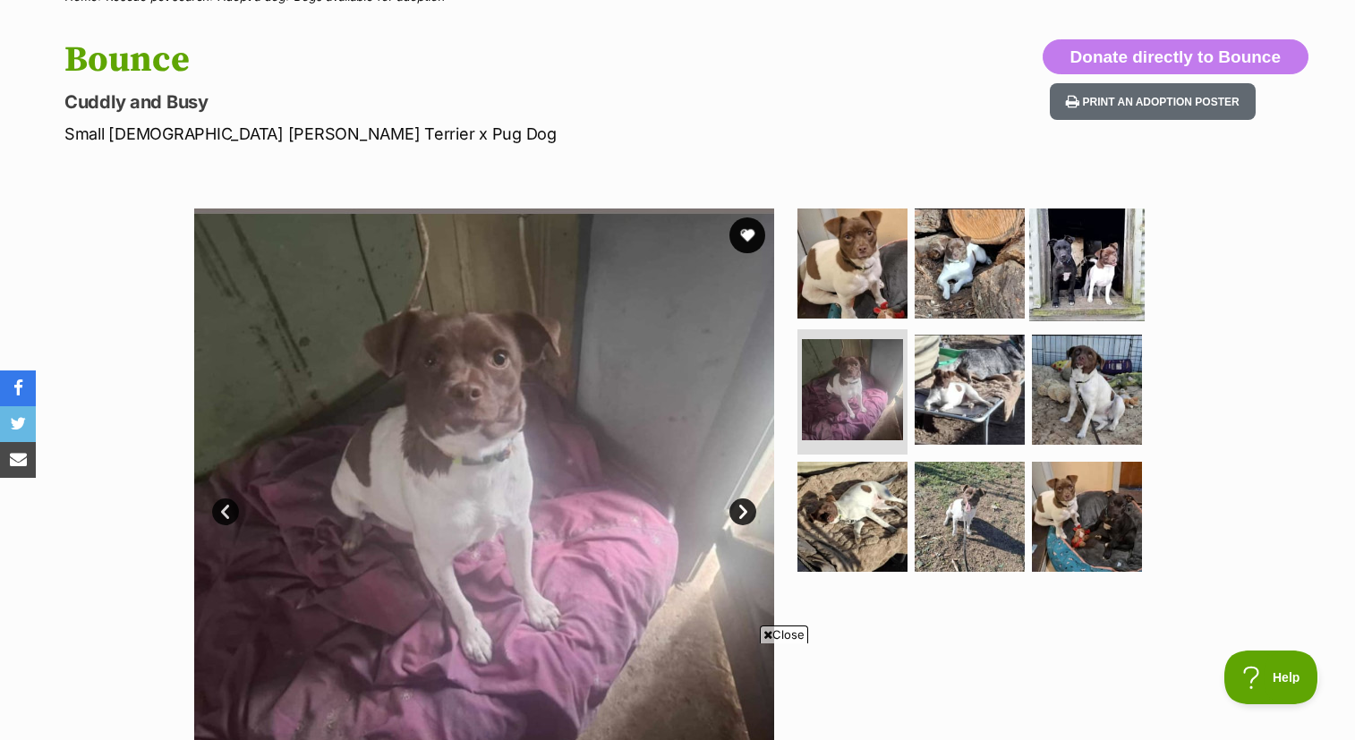
click at [1068, 270] on img at bounding box center [1086, 262] width 115 height 115
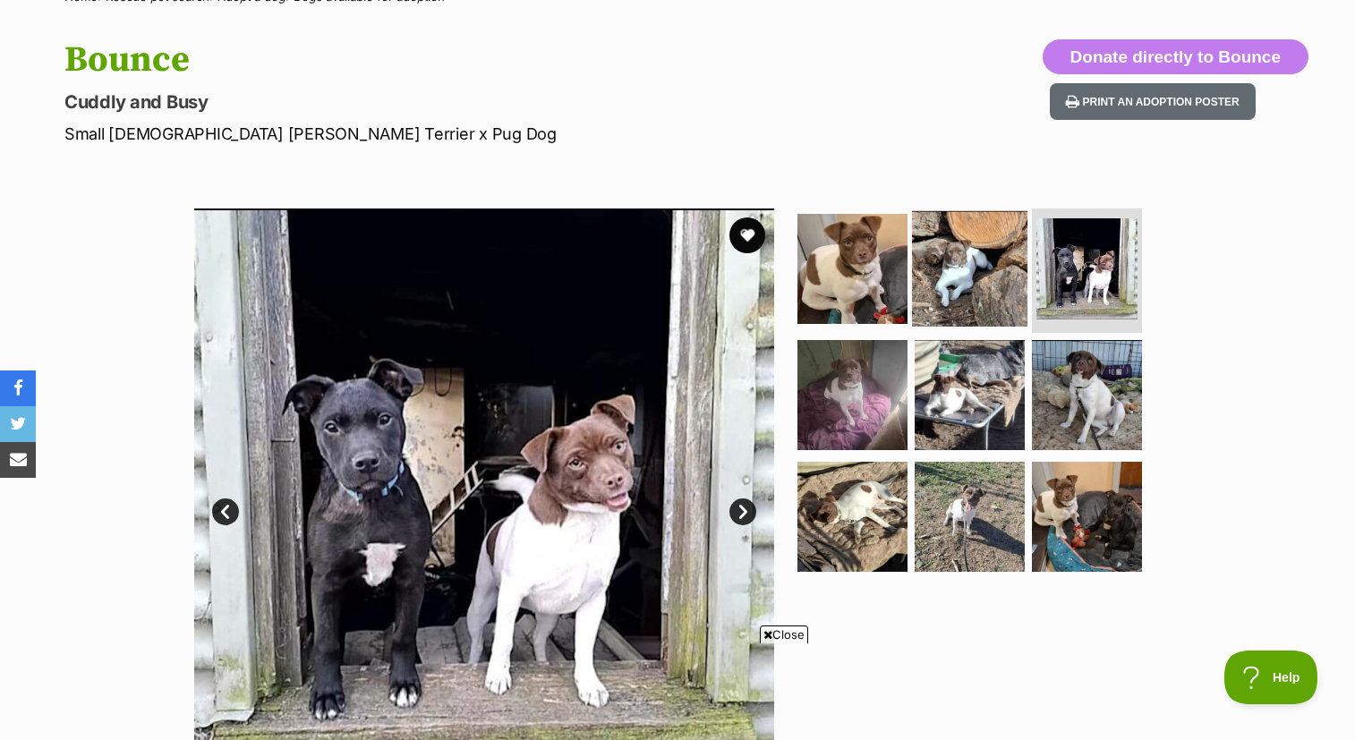
click at [968, 272] on img at bounding box center [969, 267] width 115 height 115
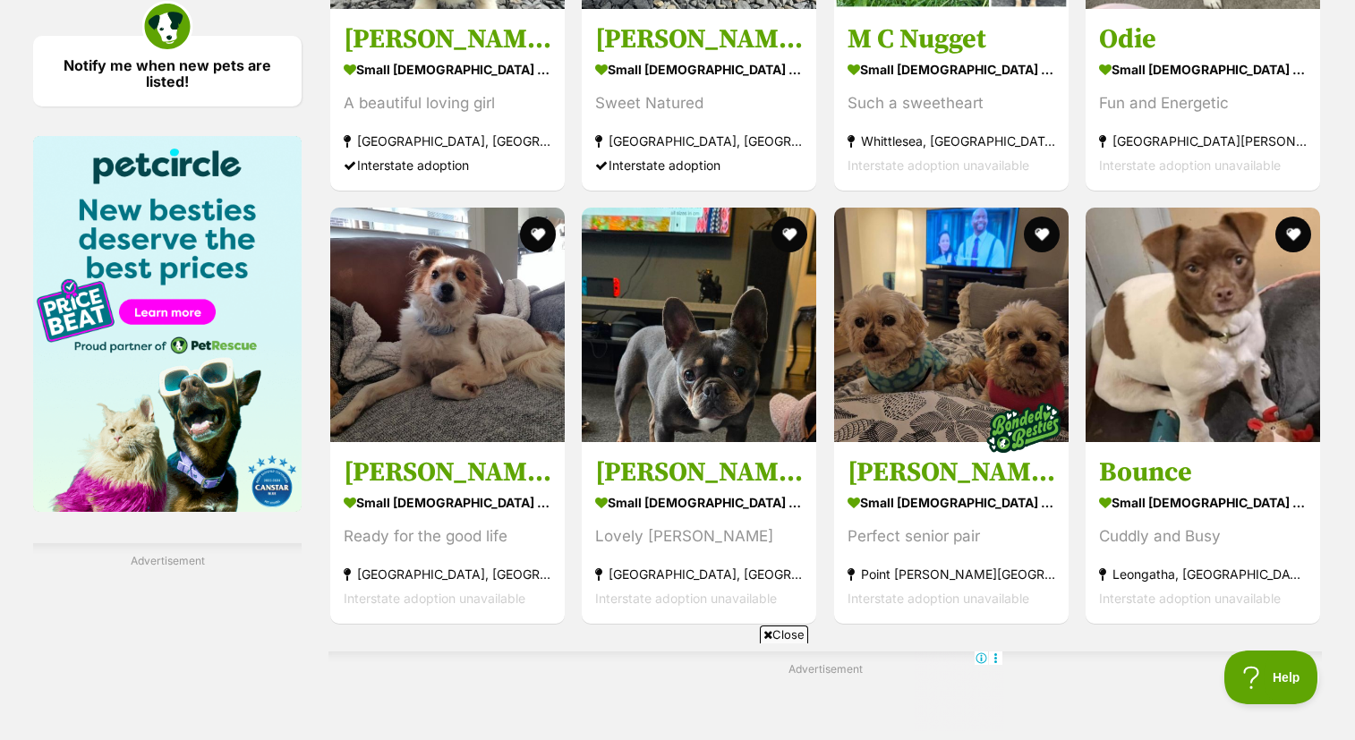
scroll to position [2675, 0]
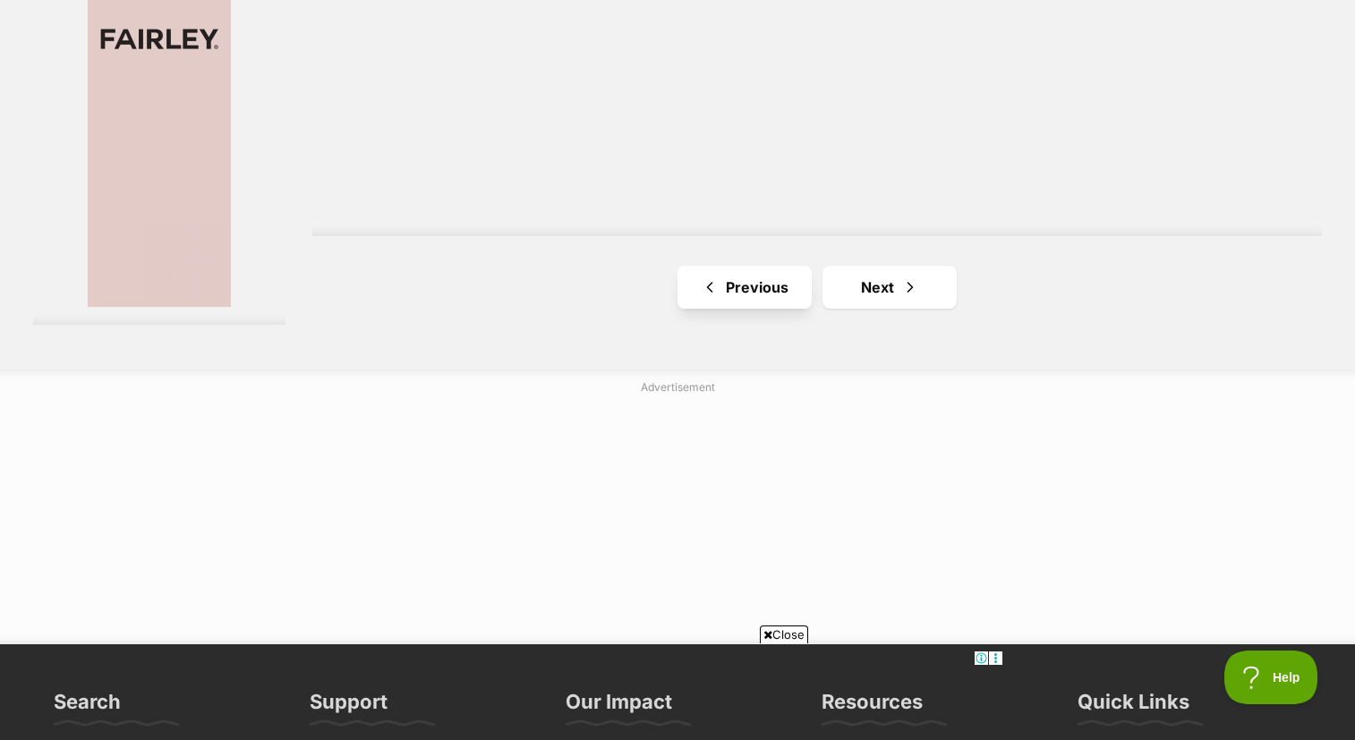
scroll to position [3432, 0]
click at [737, 308] on link "Previous" at bounding box center [745, 286] width 134 height 43
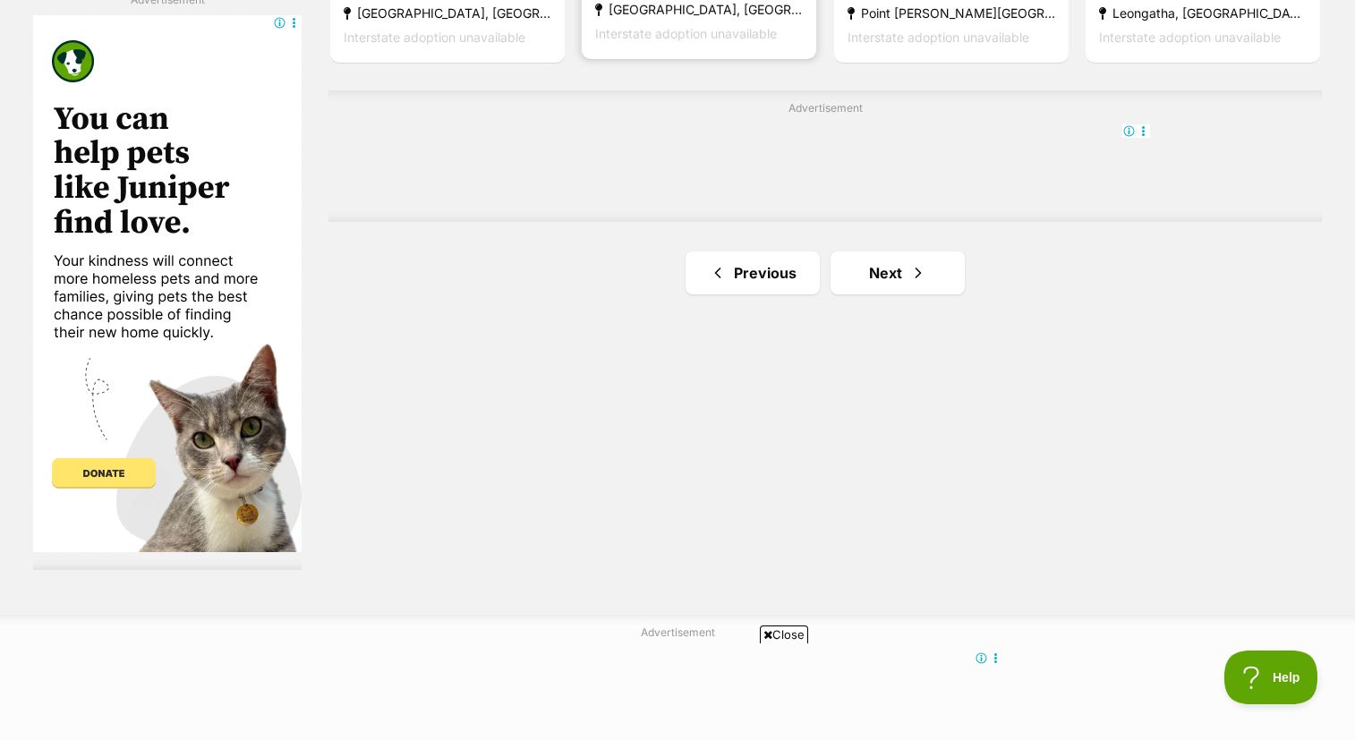
scroll to position [3143, 0]
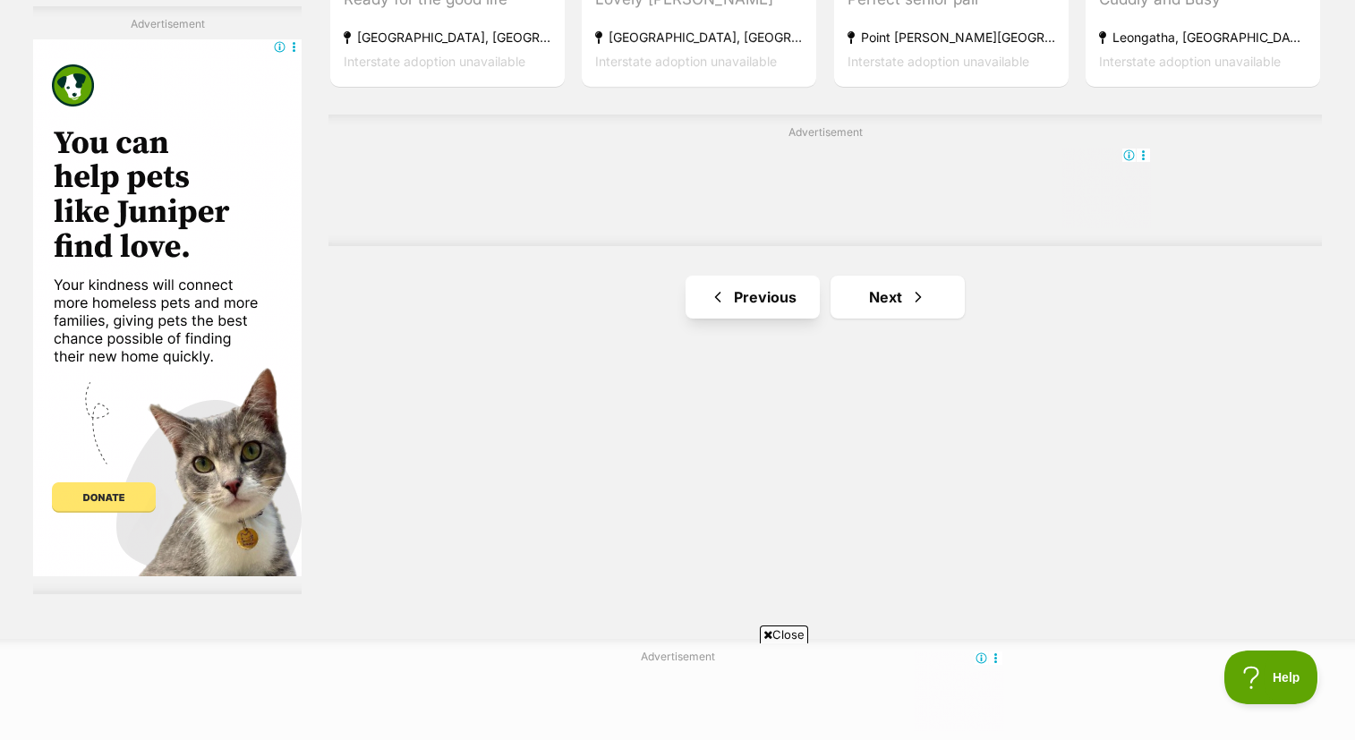
click at [757, 281] on link "Previous" at bounding box center [753, 297] width 134 height 43
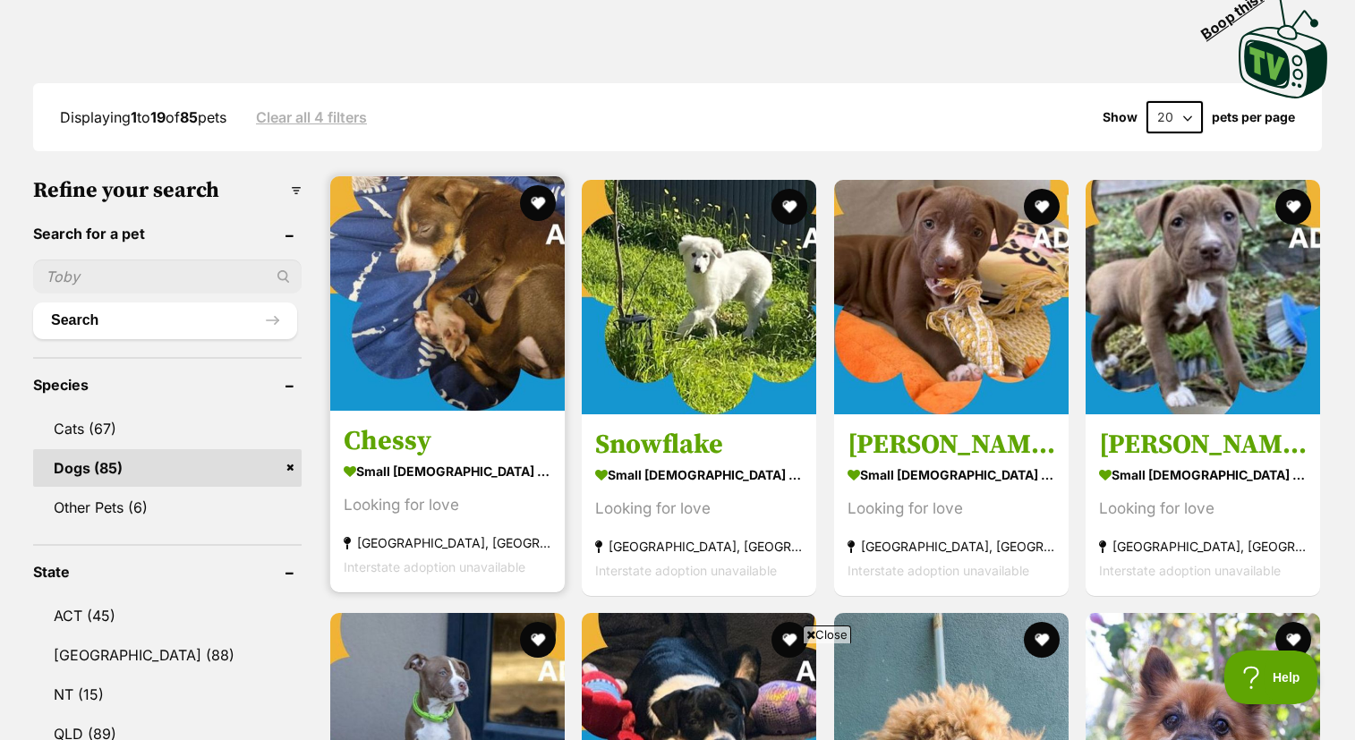
scroll to position [407, 0]
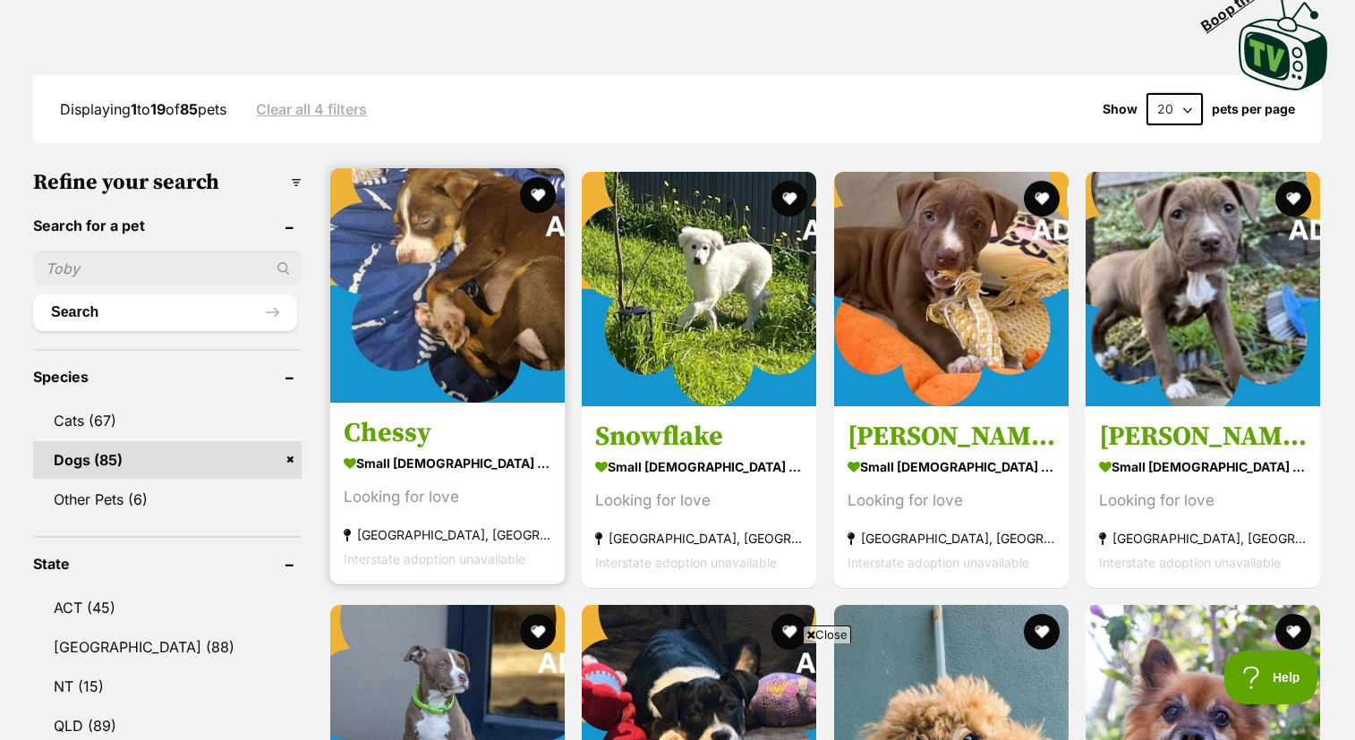
click at [450, 330] on img at bounding box center [447, 285] width 235 height 235
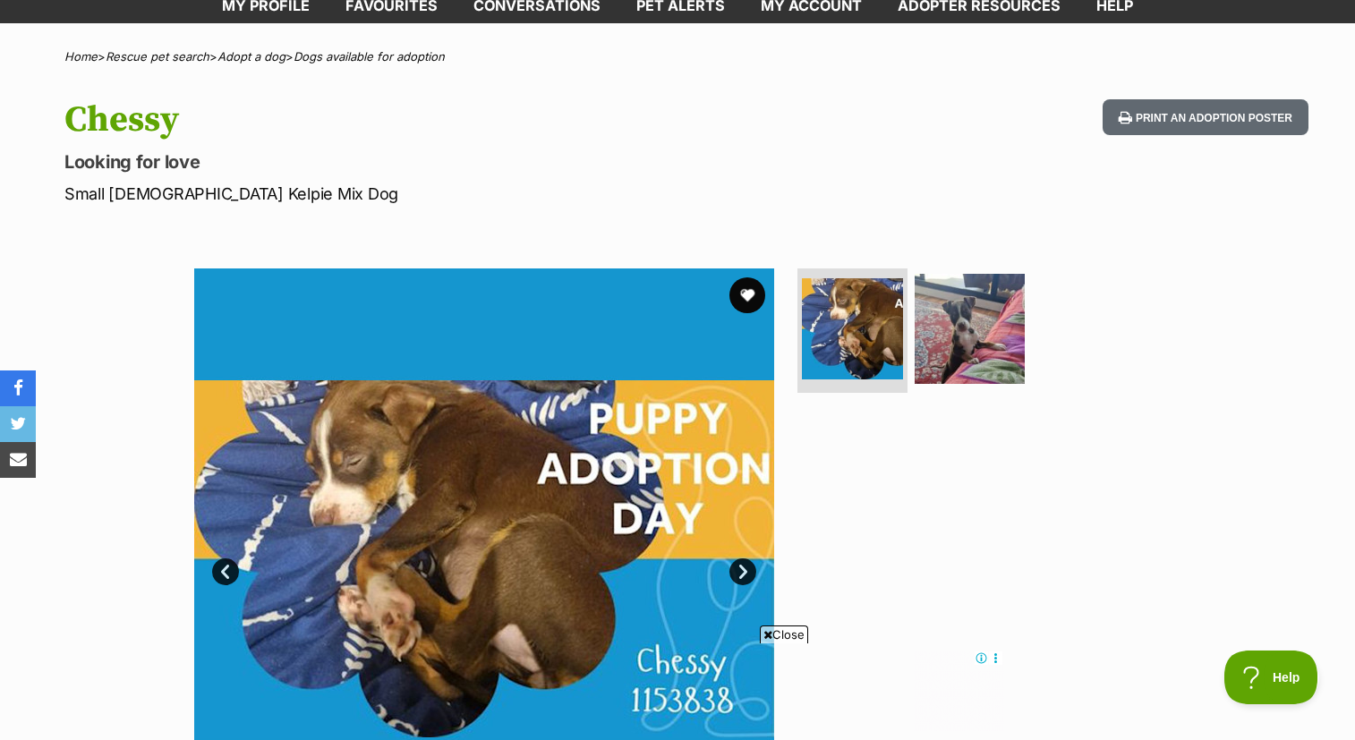
scroll to position [104, 0]
click at [986, 330] on img at bounding box center [969, 327] width 115 height 115
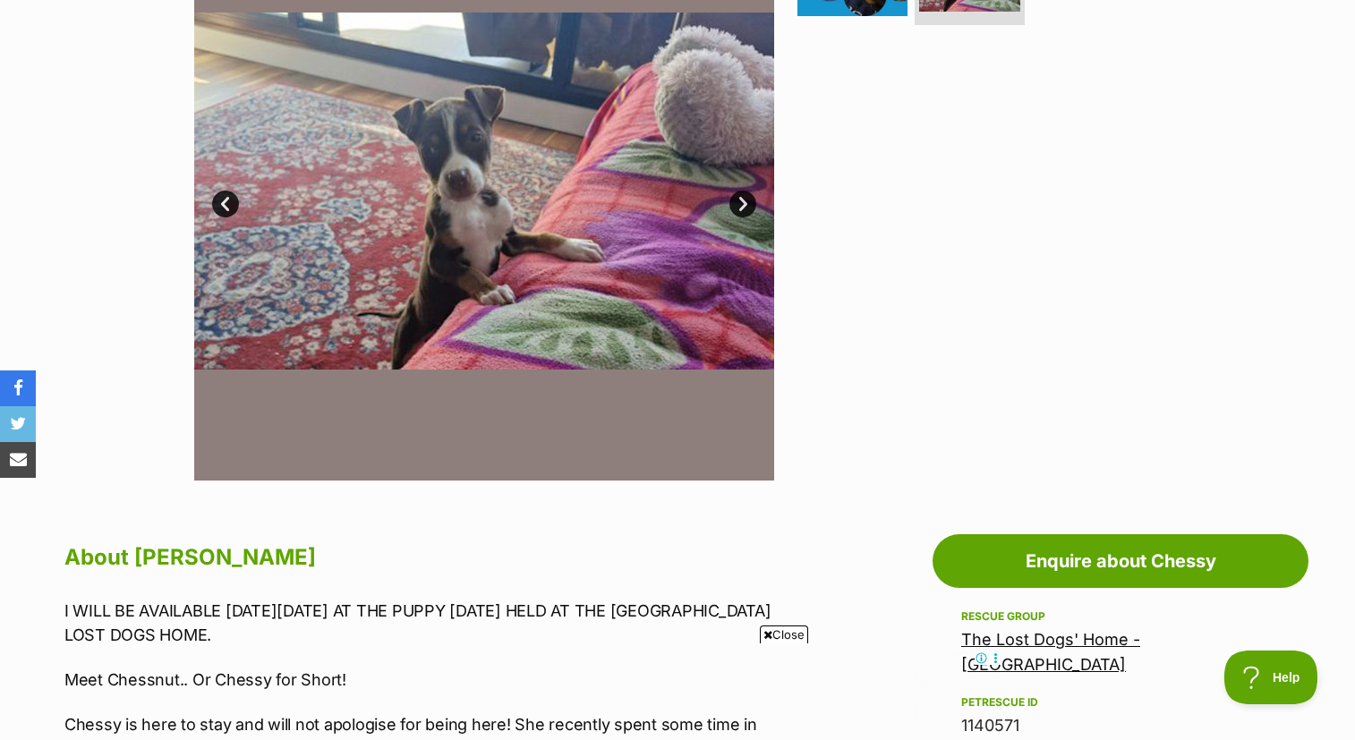
scroll to position [804, 0]
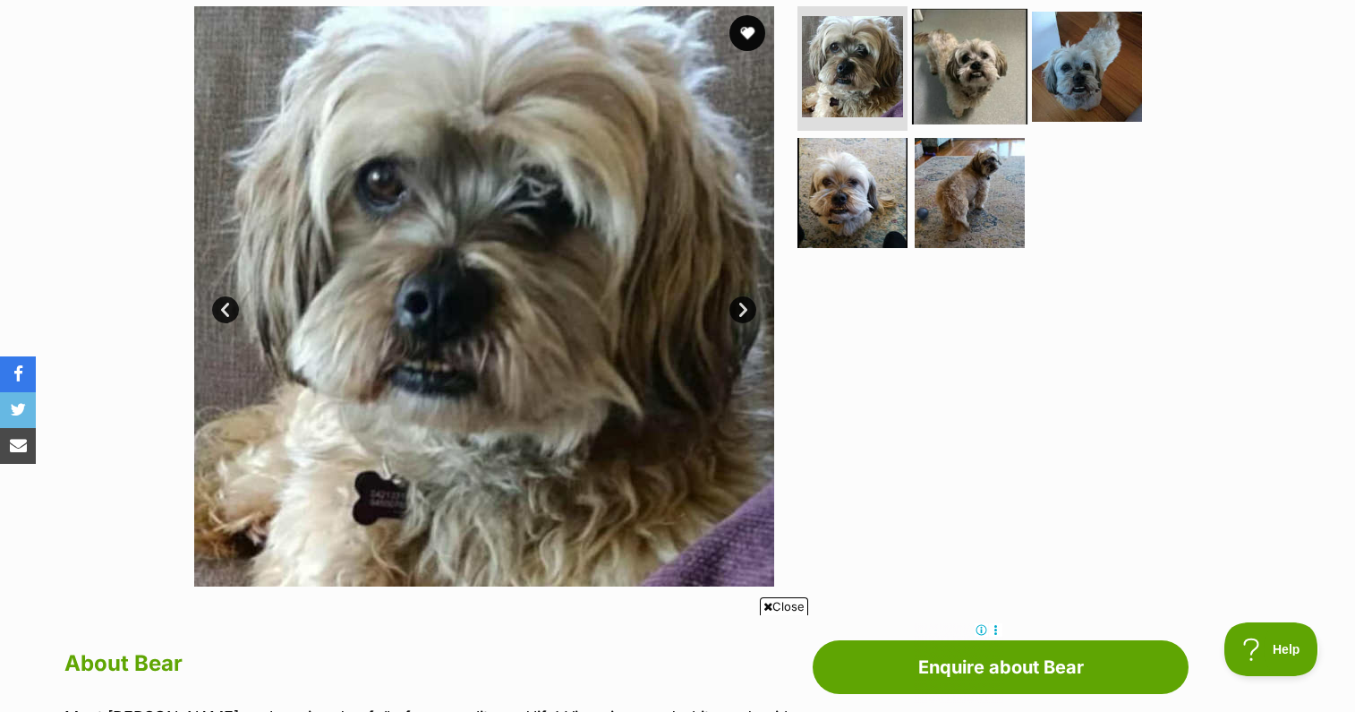
click at [965, 69] on img at bounding box center [969, 65] width 115 height 115
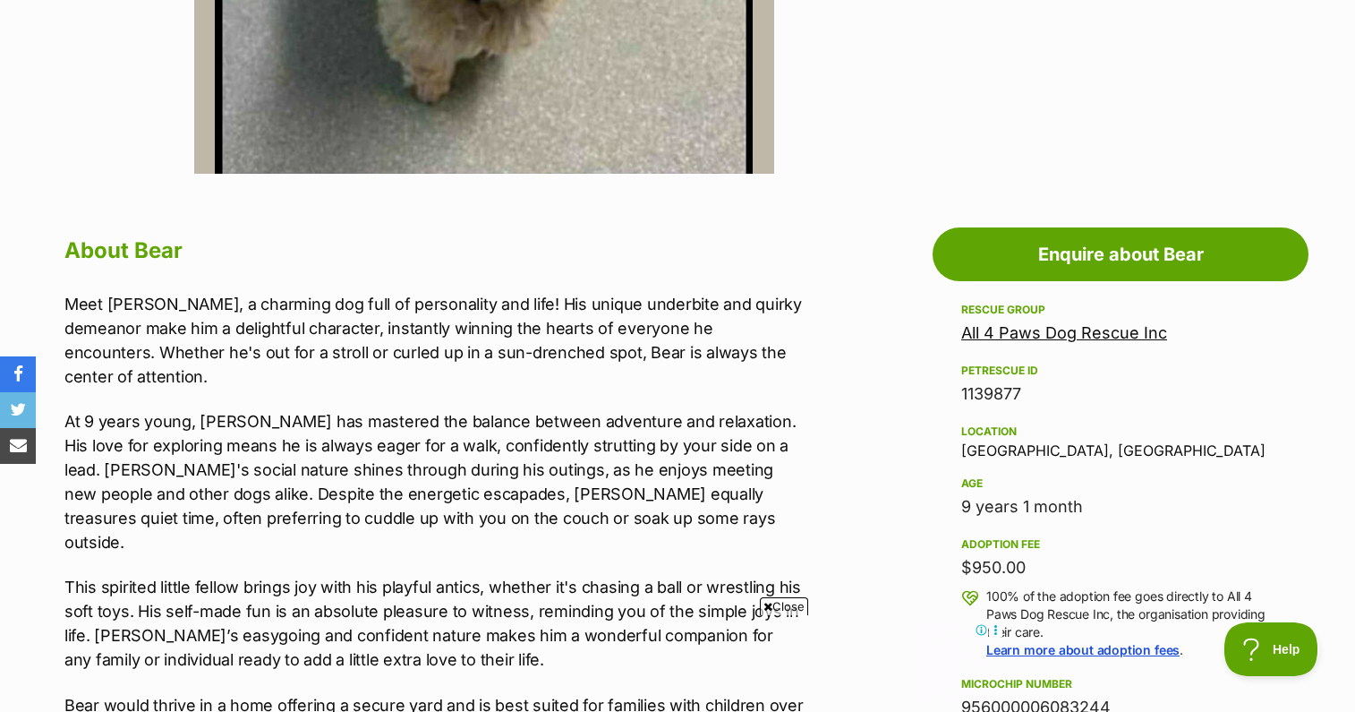
scroll to position [780, 0]
click at [1096, 335] on link "All 4 Paws Dog Rescue Inc" at bounding box center [1064, 331] width 206 height 19
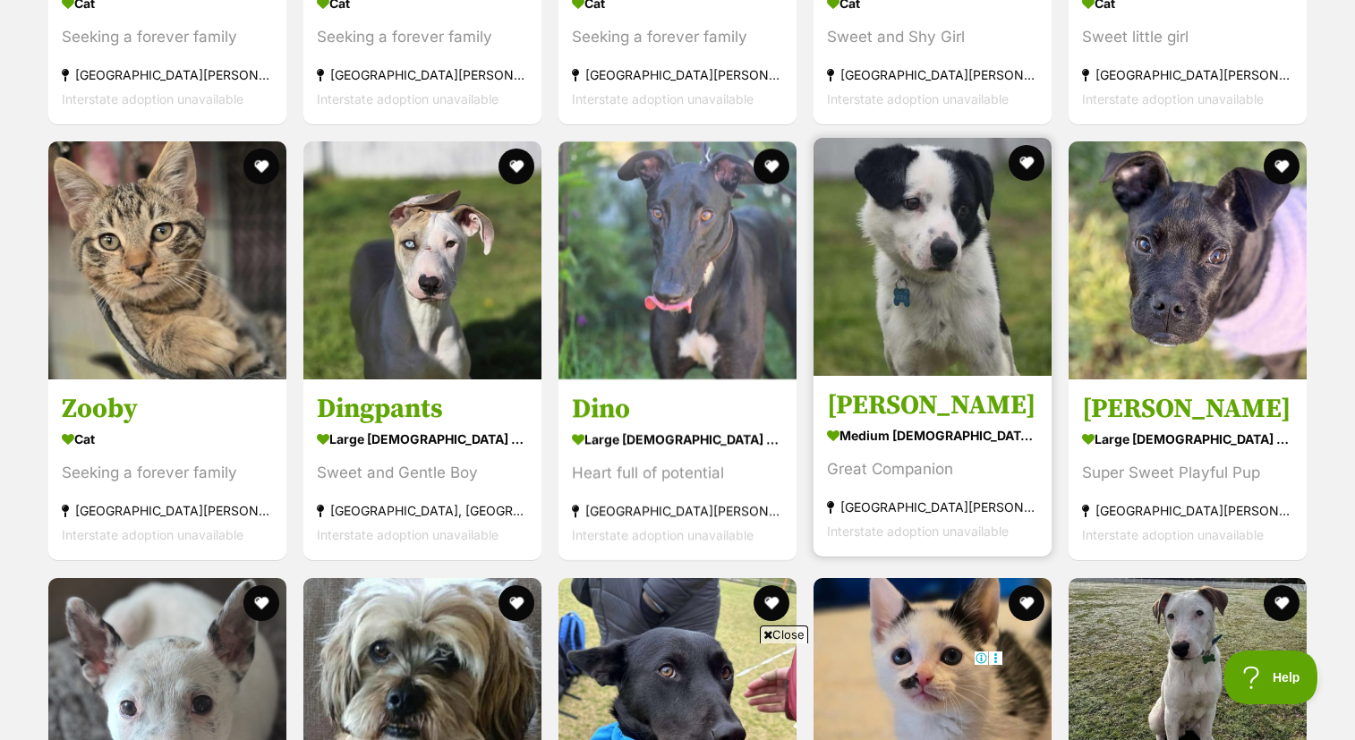
click at [875, 246] on img at bounding box center [933, 257] width 238 height 238
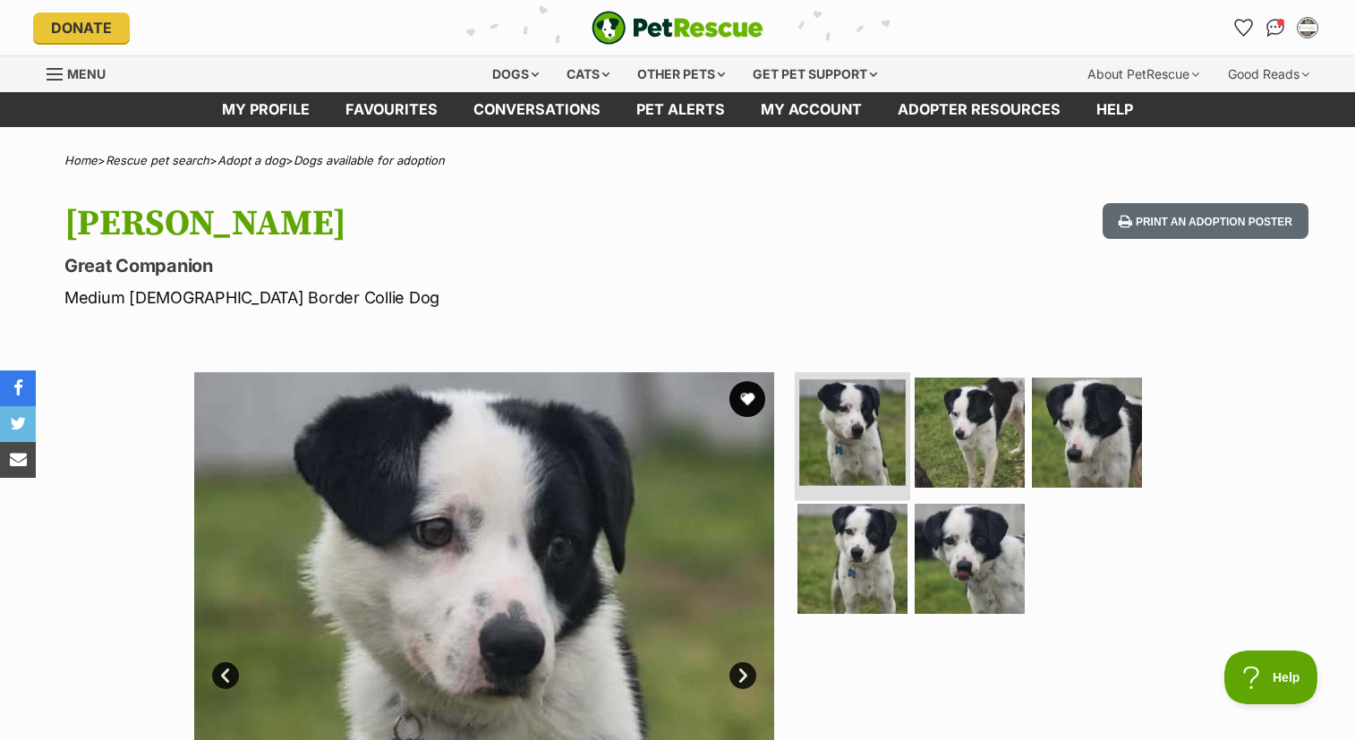
click at [875, 418] on img at bounding box center [852, 433] width 107 height 107
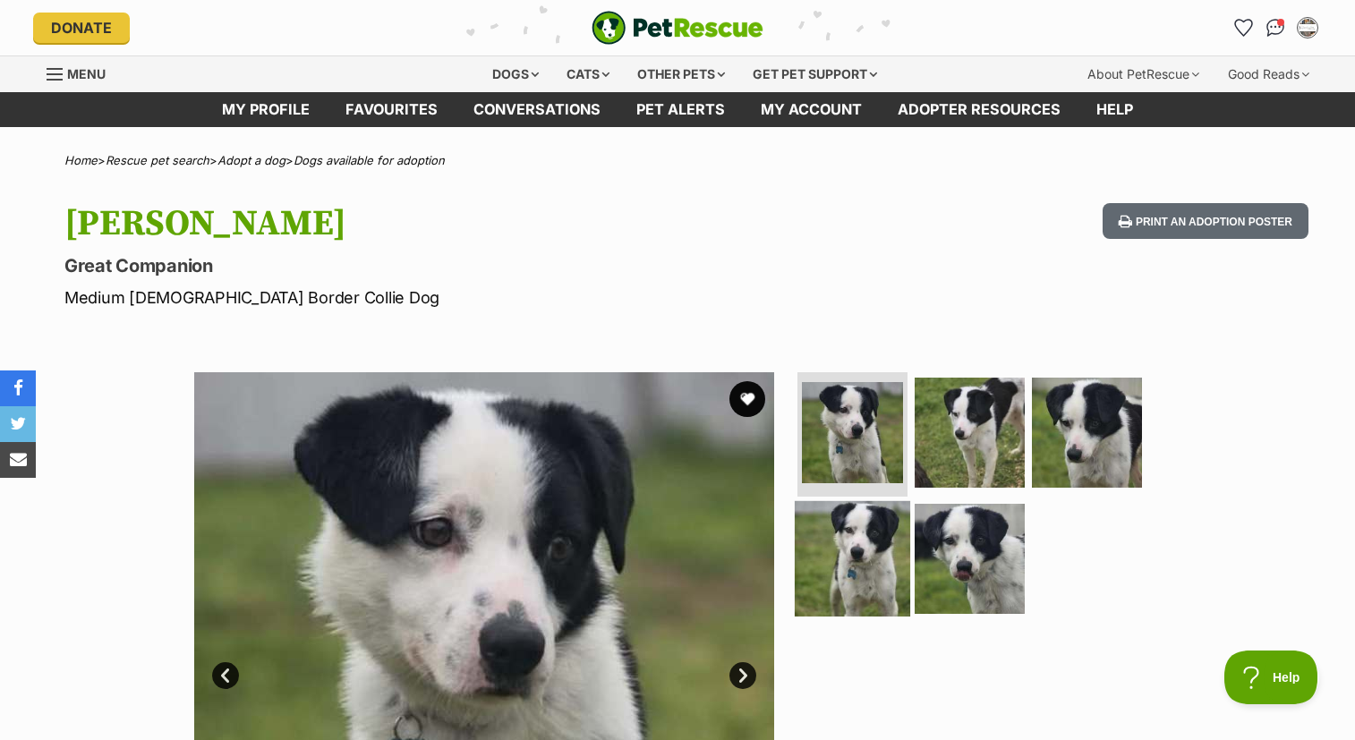
click at [884, 541] on img at bounding box center [852, 558] width 115 height 115
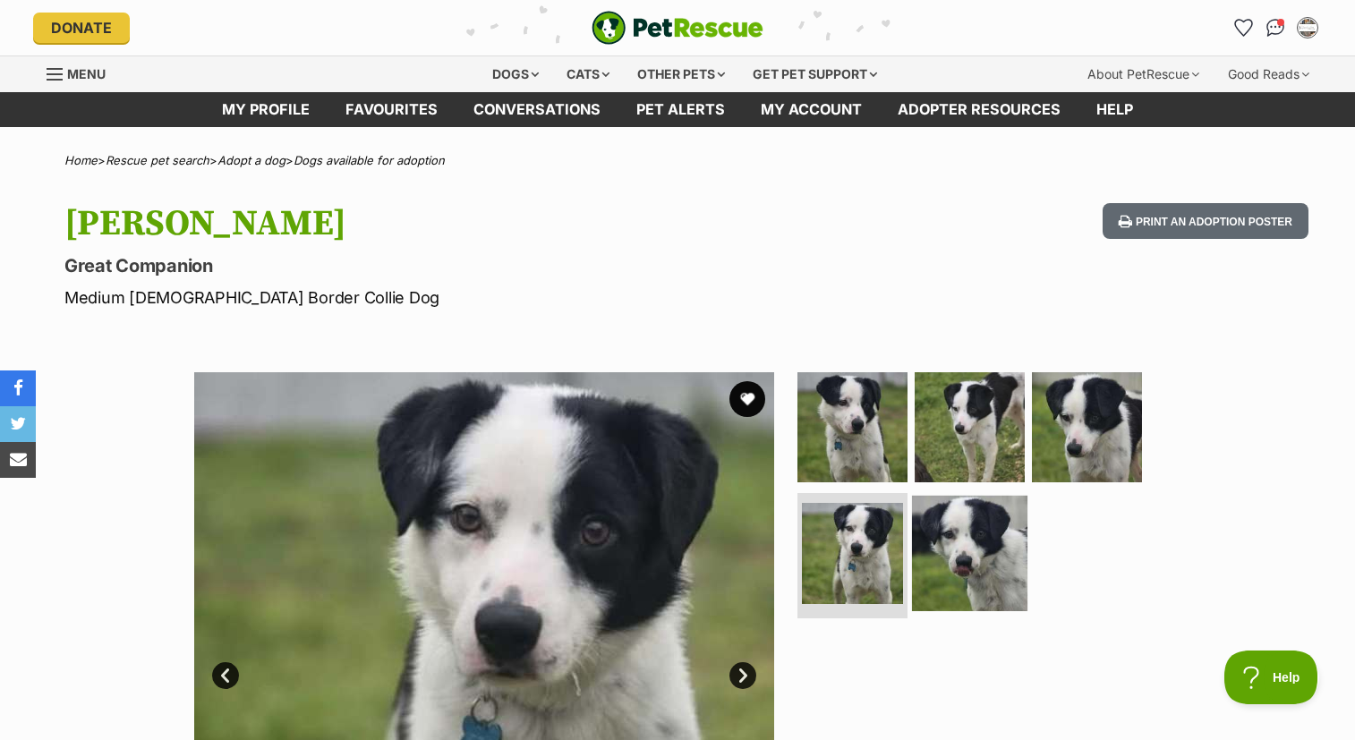
click at [944, 543] on img at bounding box center [969, 553] width 115 height 115
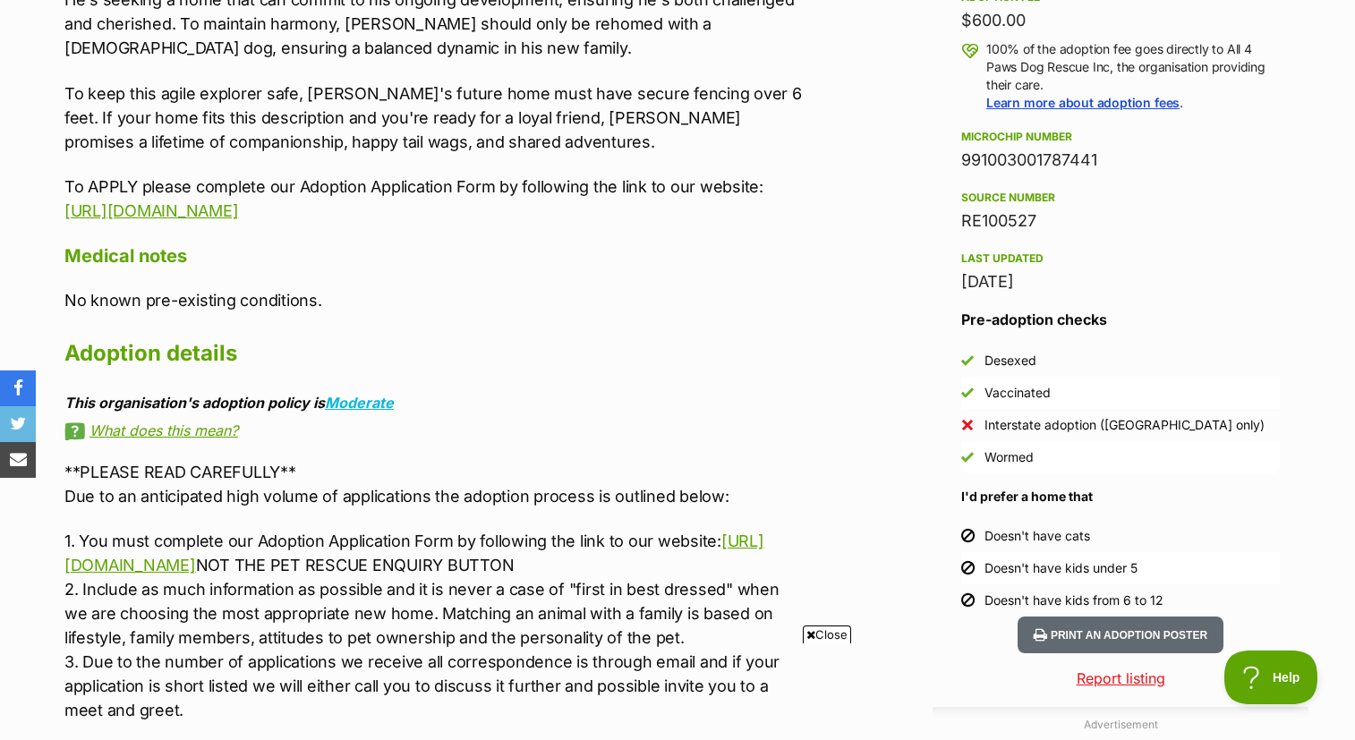
scroll to position [1336, 0]
